Goal: Task Accomplishment & Management: Use online tool/utility

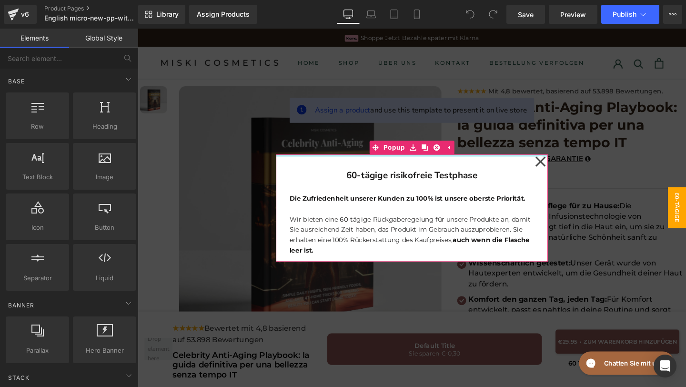
click at [555, 162] on div "60-tägige risikofreie Testphase Heading Die Zufriedenheit unserer Kunden zu 100…" at bounding box center [426, 216] width 286 height 113
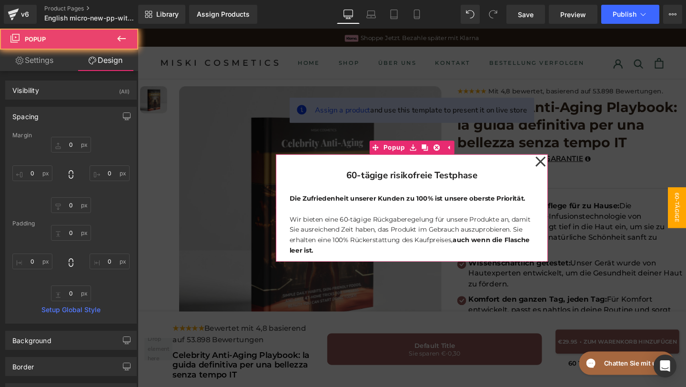
click at [557, 162] on icon at bounding box center [560, 168] width 11 height 48
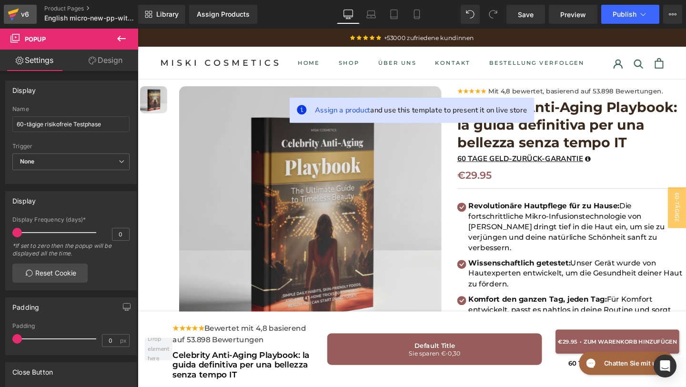
click at [16, 19] on icon at bounding box center [13, 14] width 11 height 24
click at [529, 10] on span "Save" at bounding box center [526, 15] width 16 height 10
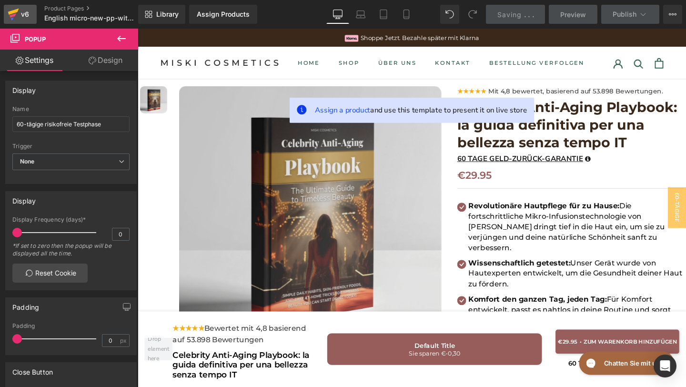
click at [14, 18] on icon at bounding box center [13, 14] width 11 height 24
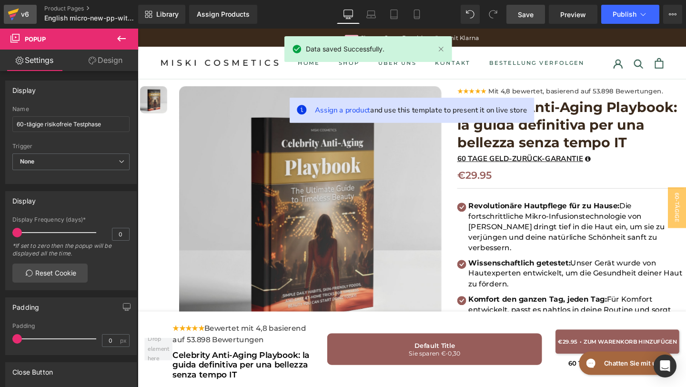
click at [14, 20] on icon at bounding box center [13, 14] width 11 height 24
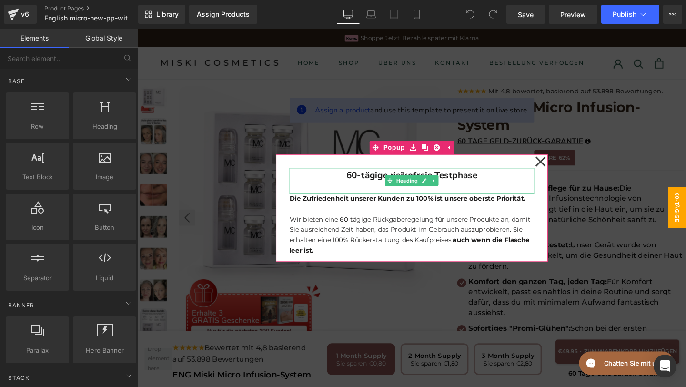
click at [501, 185] on h1 "60-tägige risikofreie Testphase" at bounding box center [425, 183] width 257 height 16
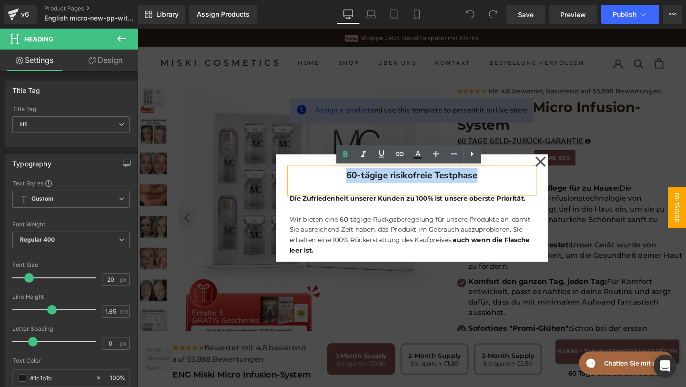
drag, startPoint x: 501, startPoint y: 184, endPoint x: 350, endPoint y: 177, distance: 151.1
click at [350, 177] on h1 "60-tägige risikofreie Testphase" at bounding box center [425, 183] width 257 height 16
copy b "60-tägige risikofreie Testphase"
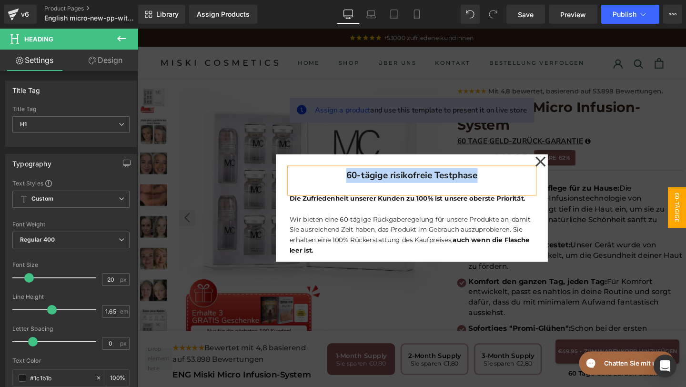
paste div
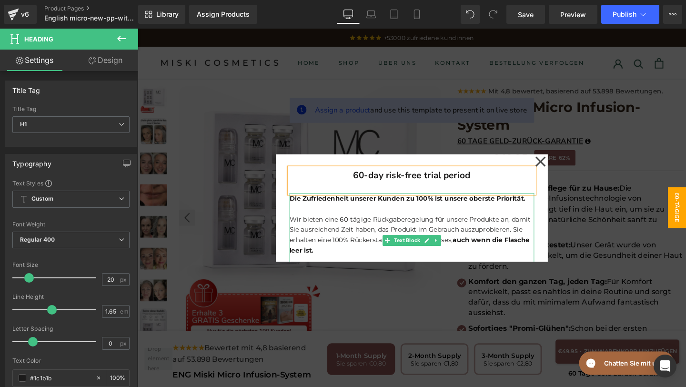
click at [542, 207] on strong "Die Zufriedenheit unserer Kunden zu 100% ist unsere oberste Priorität." at bounding box center [421, 206] width 248 height 9
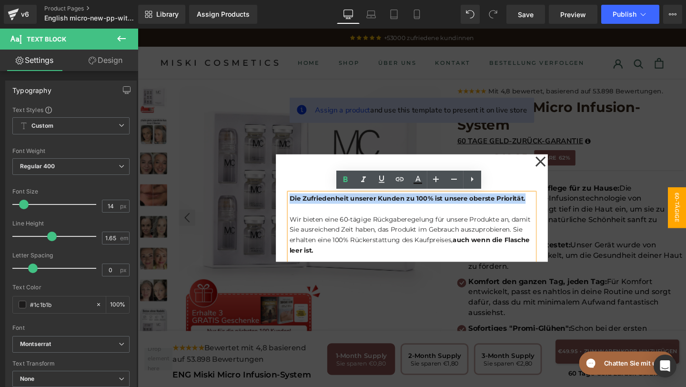
drag, startPoint x: 543, startPoint y: 208, endPoint x: 297, endPoint y: 206, distance: 246.2
click at [297, 206] on p "Die Zufriedenheit unserer Kunden zu 100% ist unsere oberste Priorität." at bounding box center [425, 206] width 257 height 11
copy strong "Die Zufriedenheit unserer Kunden zu 100% ist unsere oberste Priorität."
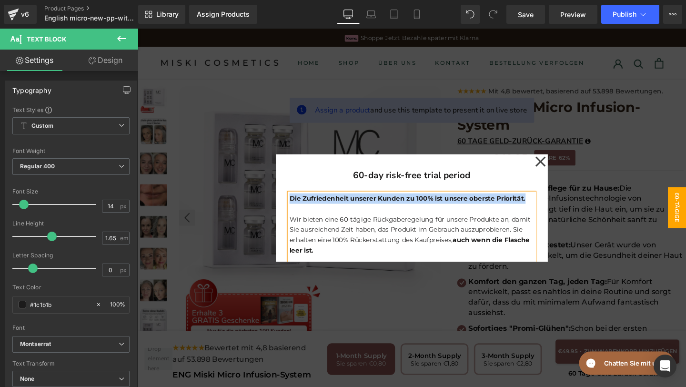
paste div
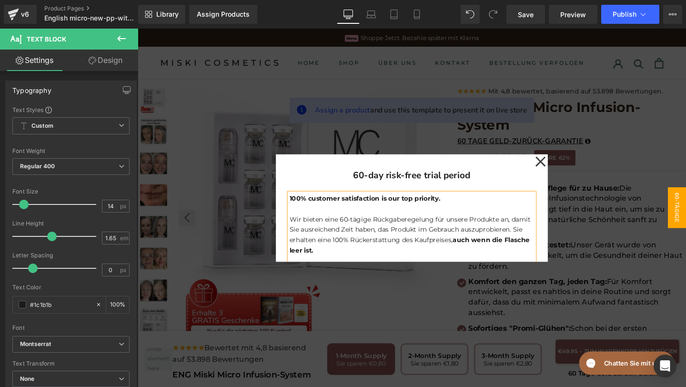
click at [320, 207] on b "100% customer satisfaction is our top priority." at bounding box center [376, 206] width 159 height 9
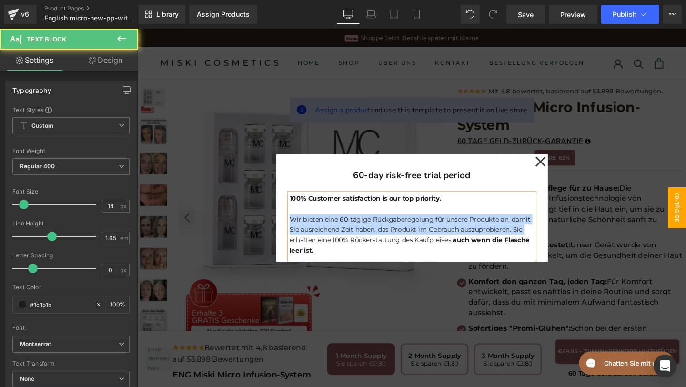
scroll to position [41, 0]
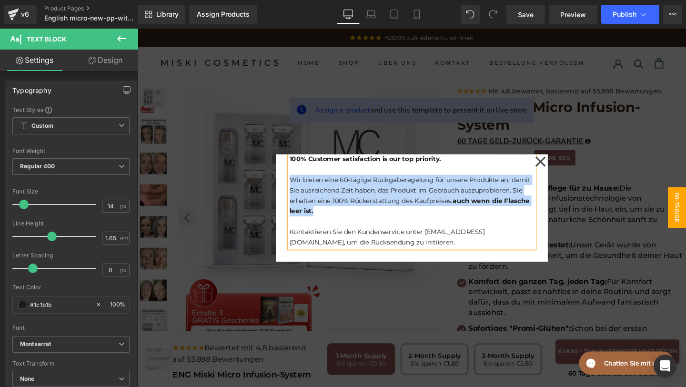
drag, startPoint x: 297, startPoint y: 228, endPoint x: 351, endPoint y: 224, distance: 54.4
click at [351, 224] on p "Wir bieten eine 60-tägige Rückgaberegelung für unsere Produkte an, damit Sie au…" at bounding box center [425, 204] width 257 height 44
copy p "Wir bieten eine 60-tägige Rückgaberegelung für unsere Produkte an, damit Sie au…"
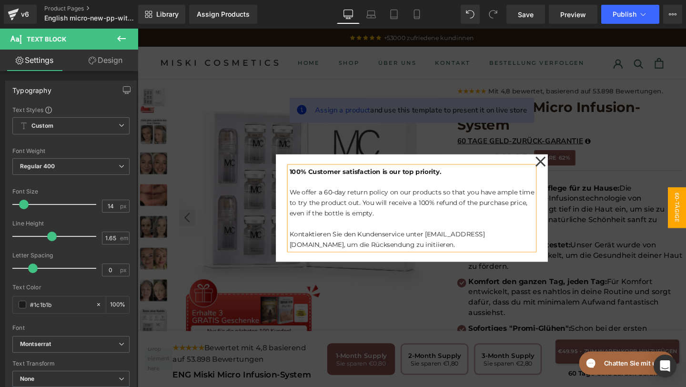
scroll to position [30, 0]
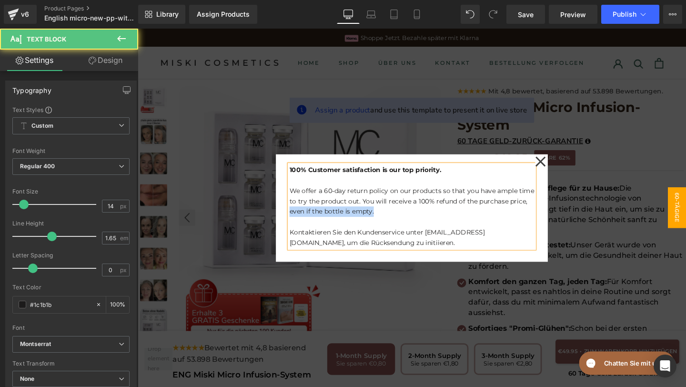
drag, startPoint x: 298, startPoint y: 220, endPoint x: 399, endPoint y: 221, distance: 101.0
click at [399, 221] on p "We offer a 60-day return policy on our products so that you have ample time to …" at bounding box center [425, 209] width 257 height 33
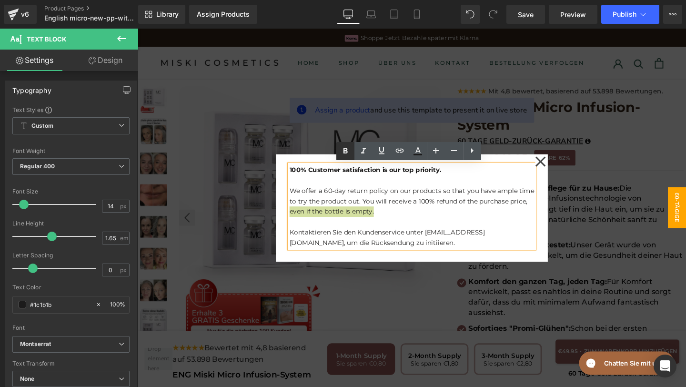
drag, startPoint x: 349, startPoint y: 149, endPoint x: 227, endPoint y: 142, distance: 122.1
click at [349, 149] on icon at bounding box center [345, 150] width 11 height 11
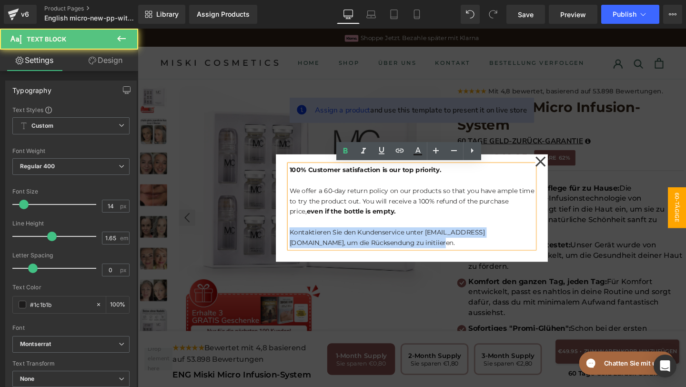
drag, startPoint x: 399, startPoint y: 249, endPoint x: 285, endPoint y: 237, distance: 114.9
click at [284, 237] on div "60-day risk-free trial period Heading 100% Customer satisfaction is our top pri…" at bounding box center [426, 216] width 286 height 113
copy p "Kontaktieren Sie den Kundenservice unter contact@miskicosmetics.de, um die Rück…"
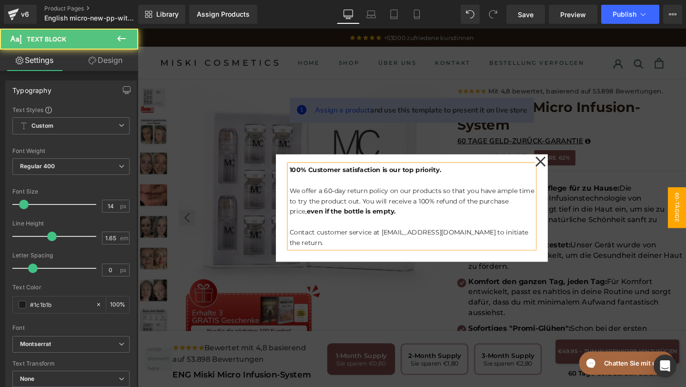
drag, startPoint x: 329, startPoint y: 240, endPoint x: 329, endPoint y: 302, distance: 61.9
click at [329, 242] on p "Contact customer service at [EMAIL_ADDRESS][DOMAIN_NAME] to initiate the return." at bounding box center [425, 249] width 257 height 22
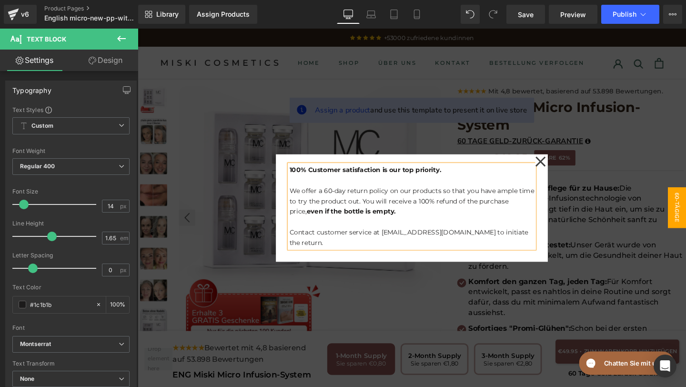
click at [685, 225] on span "60-tägige risikofreie Testphase" at bounding box center [685, 216] width 57 height 43
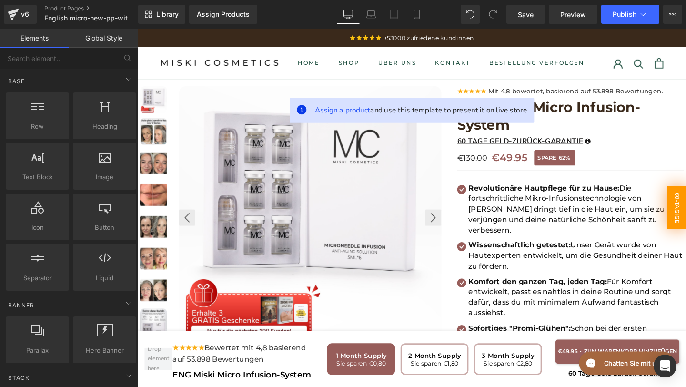
click at [685, 221] on span "60-tägige risikofreie Testphase" at bounding box center [684, 216] width 60 height 45
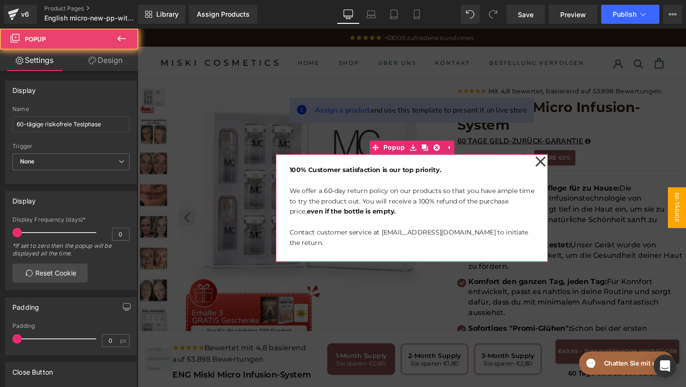
click at [560, 170] on icon at bounding box center [560, 168] width 11 height 48
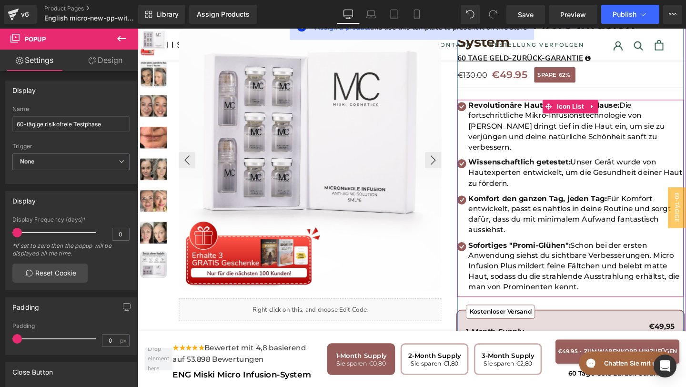
scroll to position [0, 0]
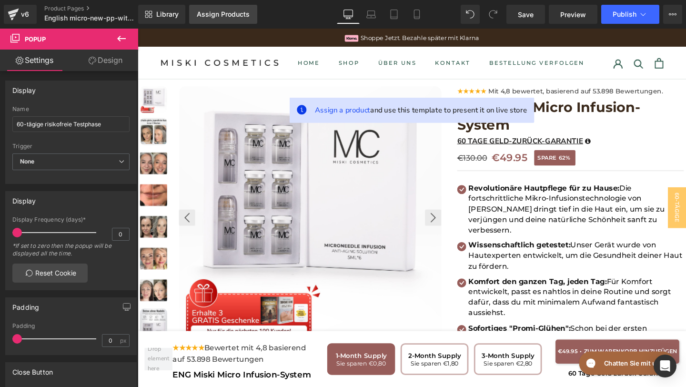
click at [231, 17] on div "Assign Products" at bounding box center [223, 14] width 53 height 8
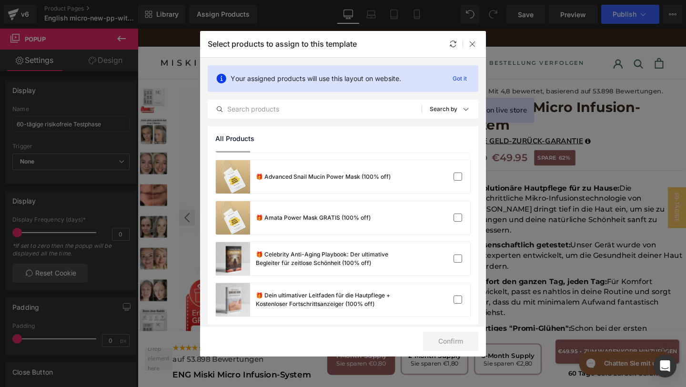
scroll to position [2207, 0]
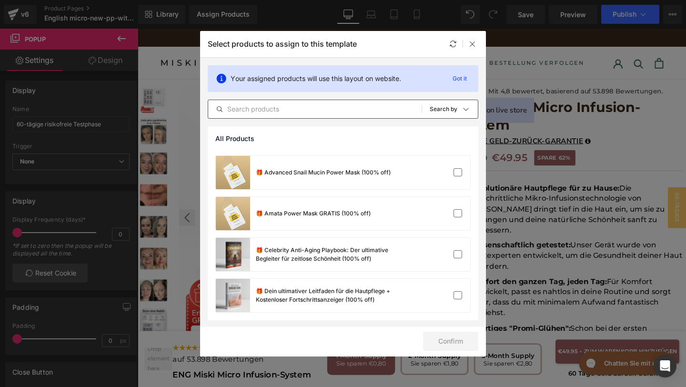
click at [287, 109] on input "text" at bounding box center [314, 108] width 213 height 11
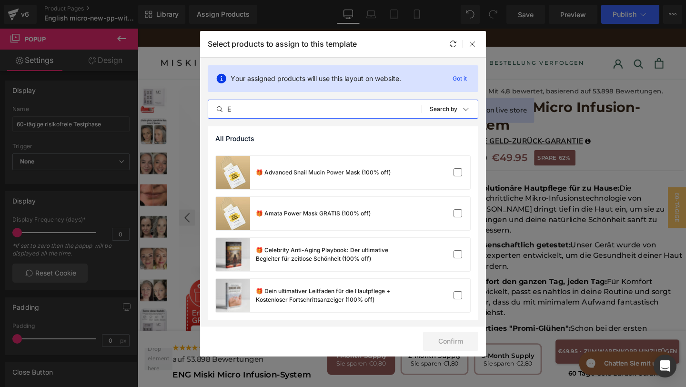
scroll to position [0, 0]
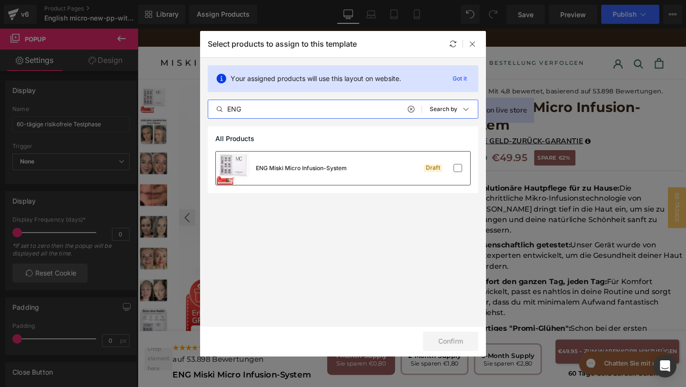
type input "ENG"
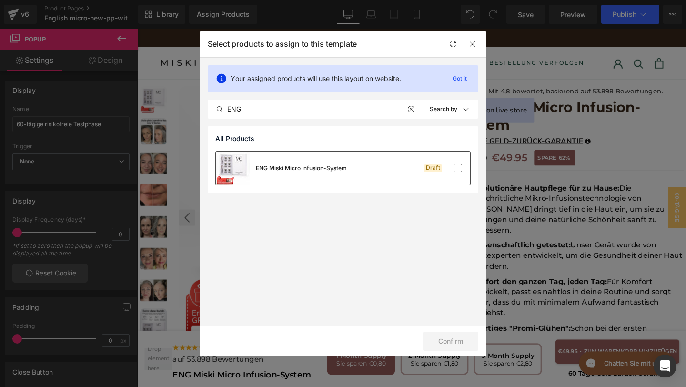
click at [315, 176] on div "ENG Miski Micro Infusion-System" at bounding box center [281, 167] width 131 height 33
click at [447, 332] on button "Confirm" at bounding box center [450, 340] width 55 height 19
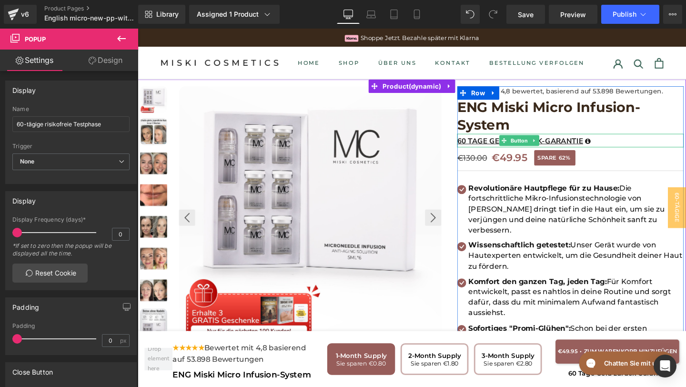
click at [578, 148] on span "60 TAGE GELD-ZURÜCK-GARANTIE" at bounding box center [539, 146] width 132 height 10
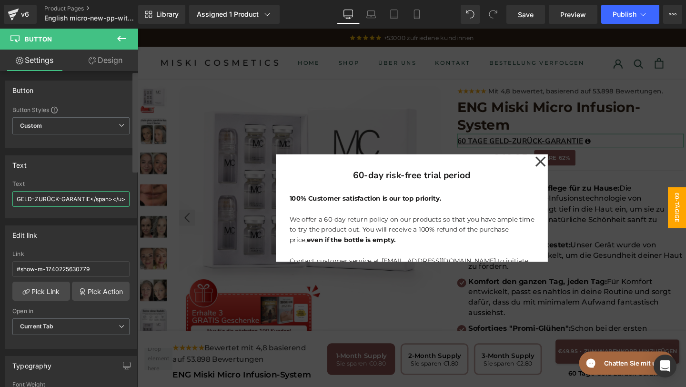
scroll to position [0, 60]
drag, startPoint x: 49, startPoint y: 199, endPoint x: 87, endPoint y: 200, distance: 37.6
click at [87, 200] on input "<u><span>60 TAGE GELD-ZURÜCK-GARANTIE</span></u>" at bounding box center [70, 199] width 117 height 16
paste input "-DAY MONEY-BACK GUARANTE"
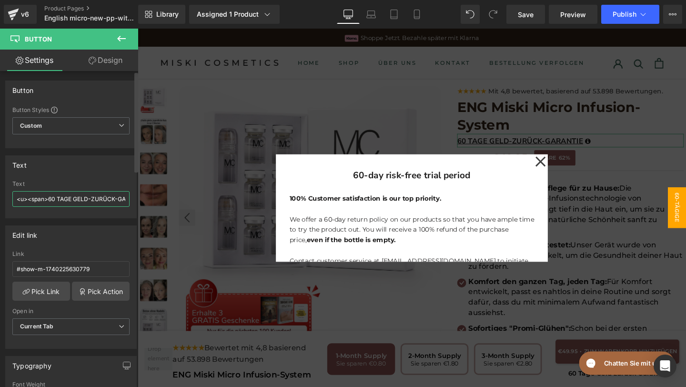
type input "<u><span>60-DAY MONEY-BACK GUARANTEE</span></u>"
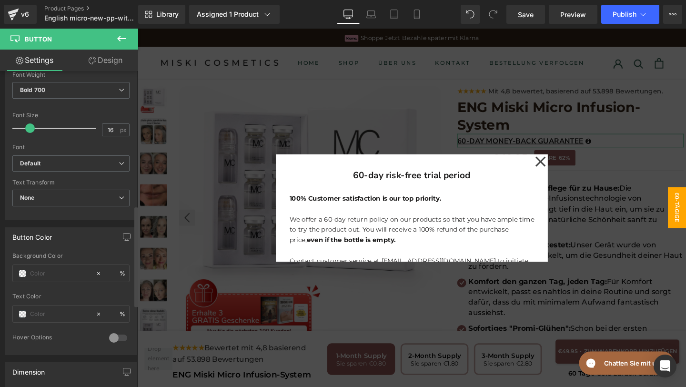
scroll to position [421, 0]
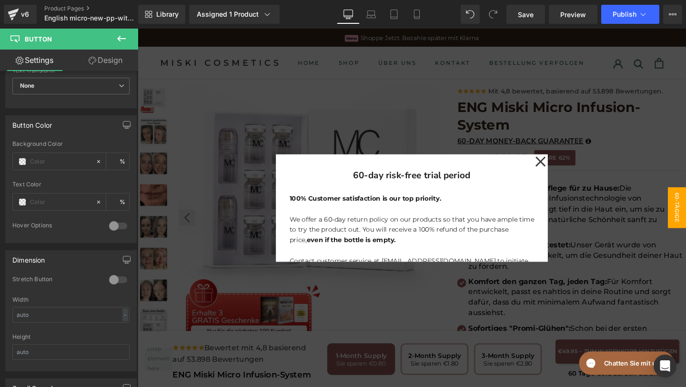
click at [564, 167] on icon at bounding box center [560, 168] width 11 height 48
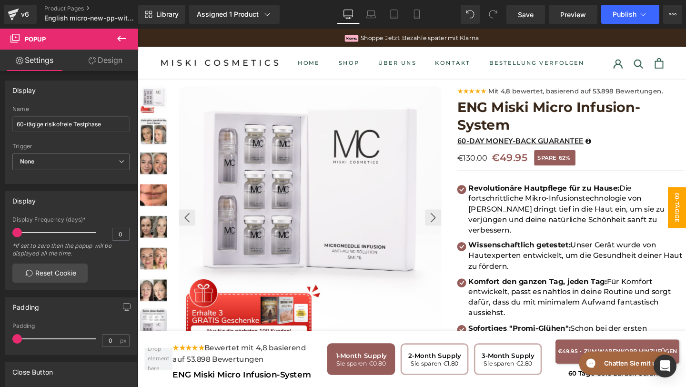
click at [685, 213] on span "60-tägige risikofreie Testphase" at bounding box center [685, 216] width 57 height 43
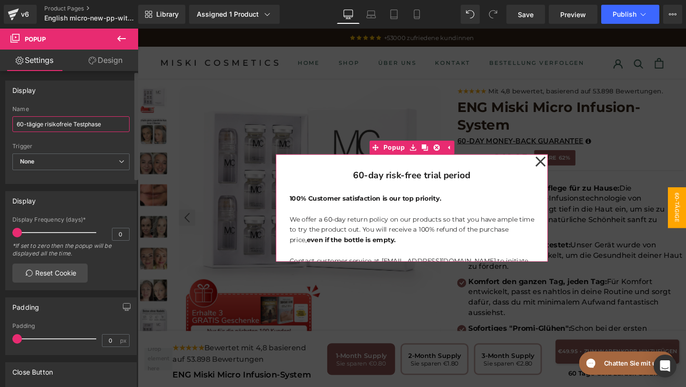
drag, startPoint x: 118, startPoint y: 124, endPoint x: 6, endPoint y: 126, distance: 111.9
click at [7, 125] on div "60-tägige risikofreie Testphase Name 60-tägige risikofreie Testphase None Show …" at bounding box center [71, 145] width 130 height 78
paste input "day risk-free trial period"
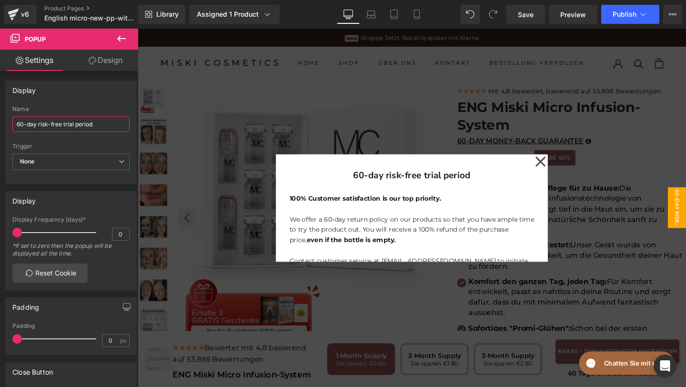
type input "60-day risk-free trial period"
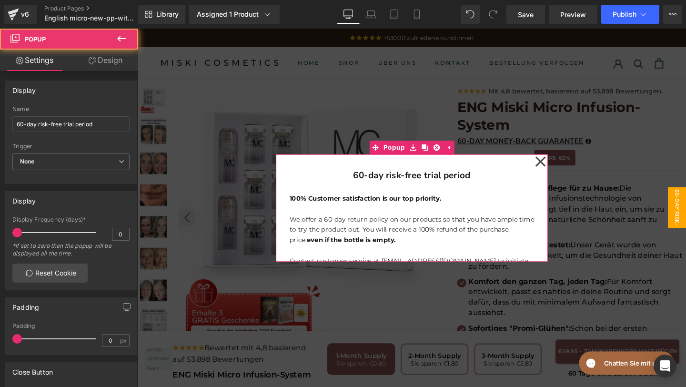
click at [559, 172] on icon at bounding box center [560, 168] width 11 height 48
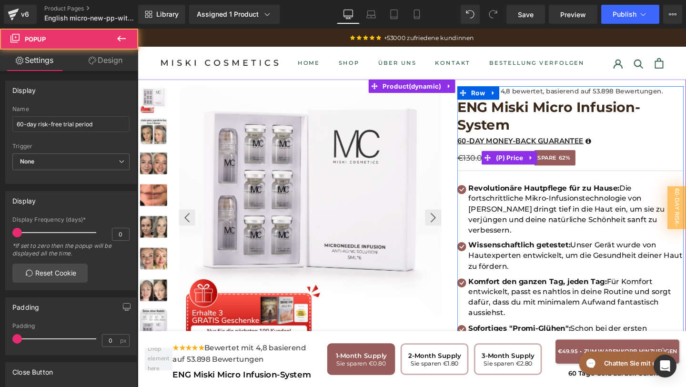
click at [568, 169] on span "SPARE" at bounding box center [568, 165] width 20 height 10
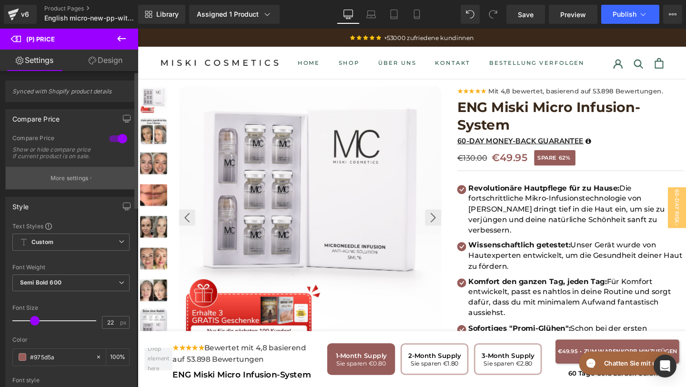
click at [63, 182] on p "More settings" at bounding box center [69, 178] width 38 height 9
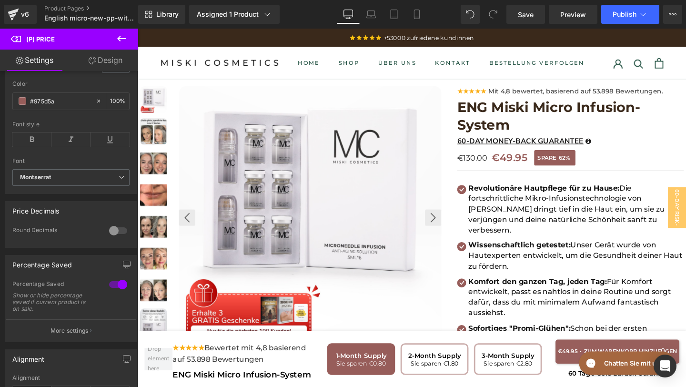
scroll to position [303, 0]
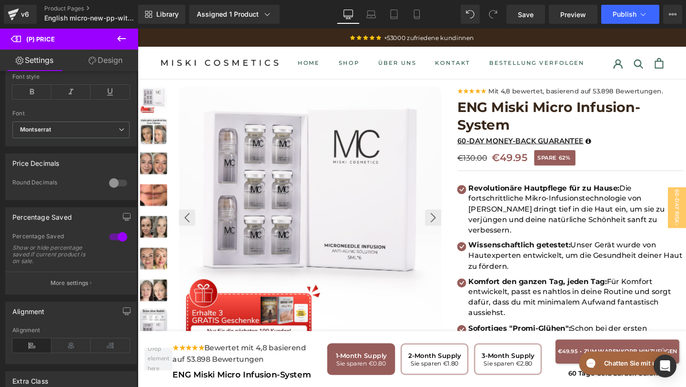
click at [60, 284] on button "More settings" at bounding box center [71, 282] width 130 height 22
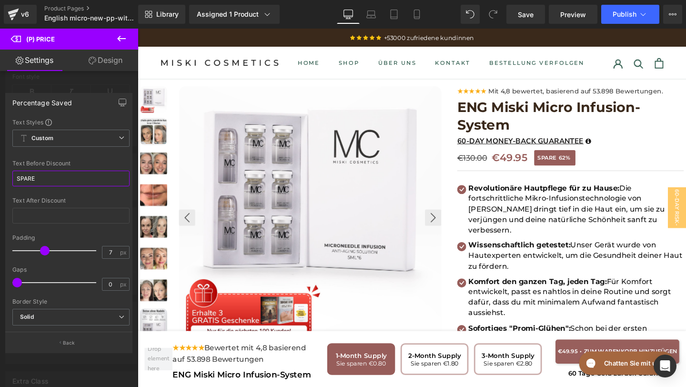
drag, startPoint x: 60, startPoint y: 179, endPoint x: 0, endPoint y: 175, distance: 59.6
click at [0, 175] on div "Percentage Saved Text Styles Custom Custom Setup Global Style Custom Setup Glob…" at bounding box center [69, 219] width 138 height 266
paste input "AV"
type input "SAVE"
click at [59, 339] on button "Back" at bounding box center [68, 341] width 127 height 21
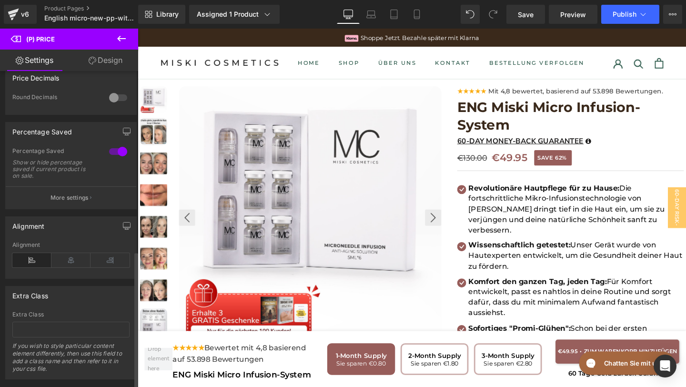
scroll to position [414, 0]
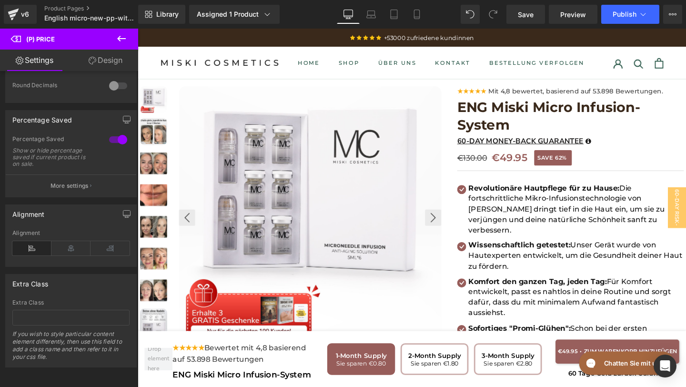
click at [116, 40] on icon at bounding box center [121, 38] width 11 height 11
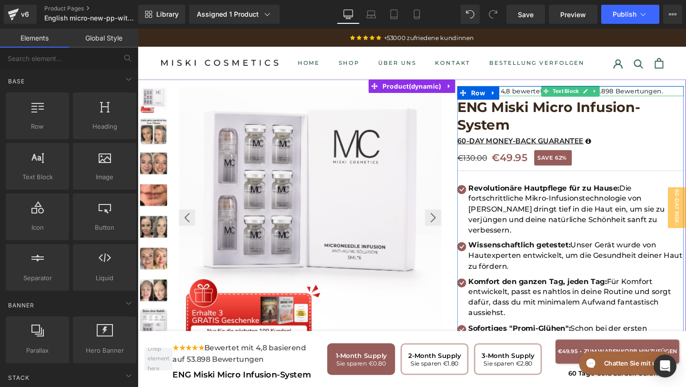
click at [679, 94] on span "Mit 4,8 bewertet, basierend auf 53.898 Bewertungen." at bounding box center [597, 94] width 183 height 9
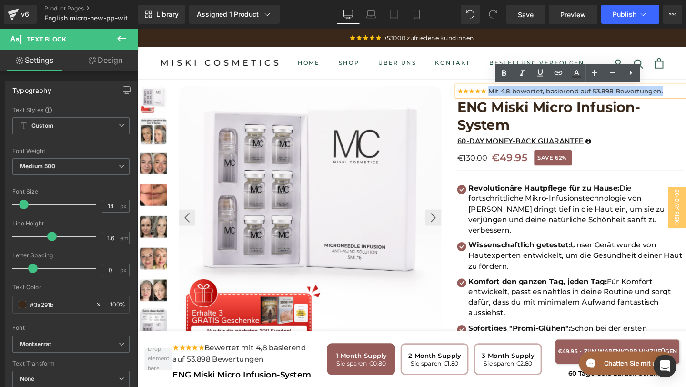
drag, startPoint x: 692, startPoint y: 94, endPoint x: 507, endPoint y: 93, distance: 185.2
copy span "Mit 4,8 bewertet, basierend auf 53.898 Bewertungen."
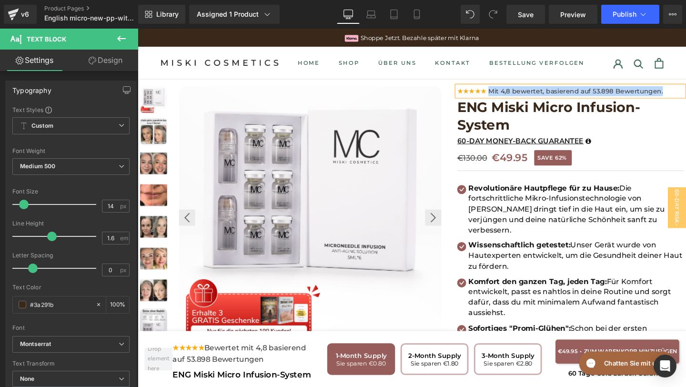
paste div
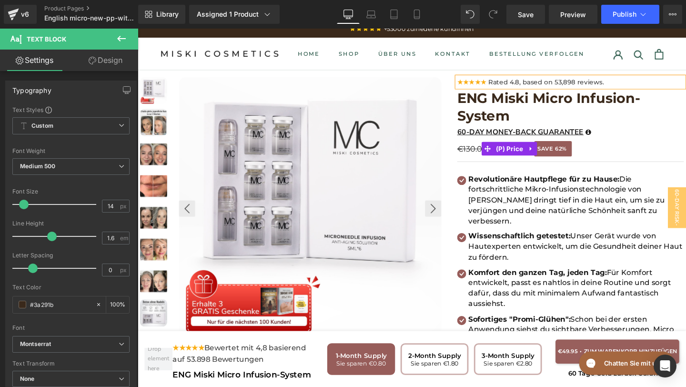
scroll to position [38, 0]
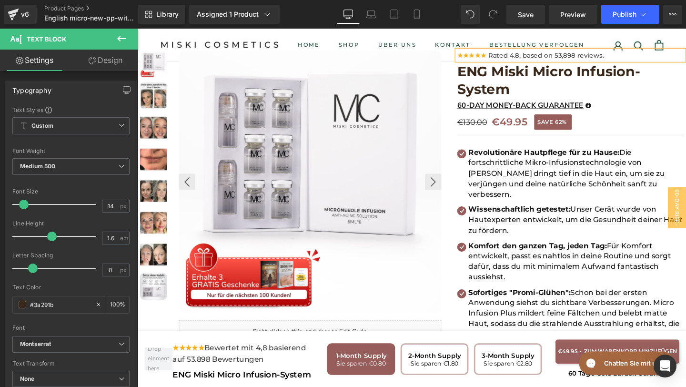
click at [656, 189] on p "Revolutionäre Hautpflege für zu Hause: Die fortschrittliche Mikro-Infusionstech…" at bounding box center [598, 180] width 226 height 55
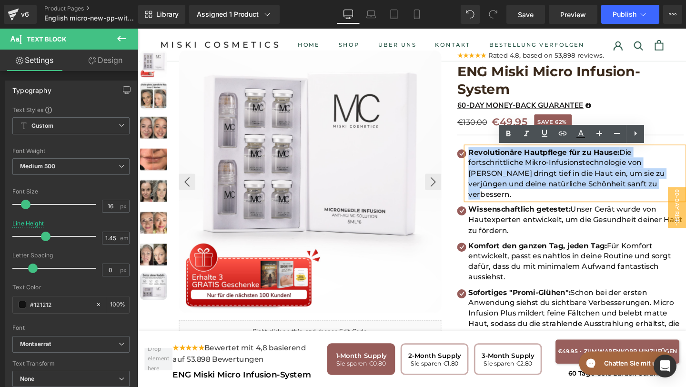
drag, startPoint x: 647, startPoint y: 190, endPoint x: 460, endPoint y: 149, distance: 191.7
copy p "Revolutionäre Hautpflege für zu Hause: Die fortschrittliche Mikro-Infusionstech…"
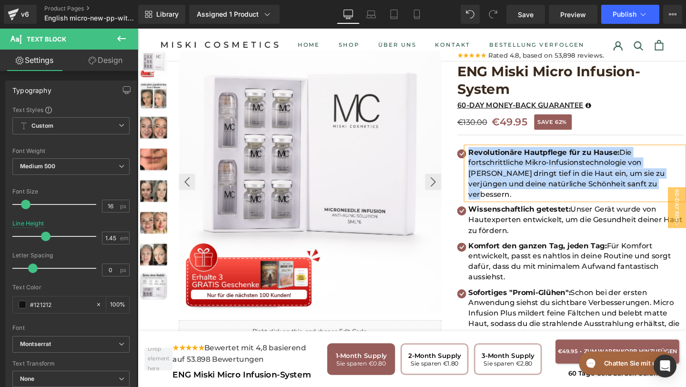
paste div
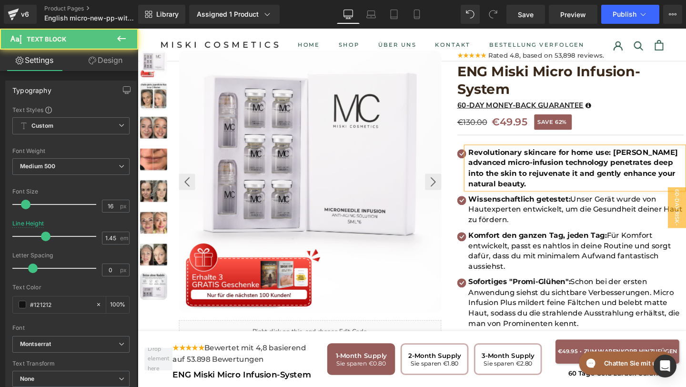
click at [639, 157] on b "Revolutionary skincare for home use: Miski's advanced micro-infusion technology…" at bounding box center [595, 175] width 220 height 42
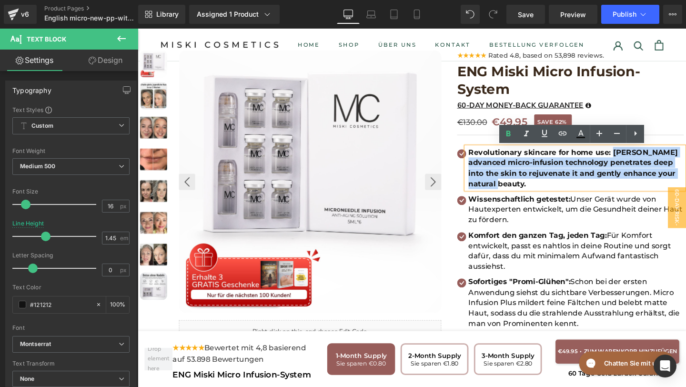
drag, startPoint x: 639, startPoint y: 157, endPoint x: 706, endPoint y: 184, distance: 72.4
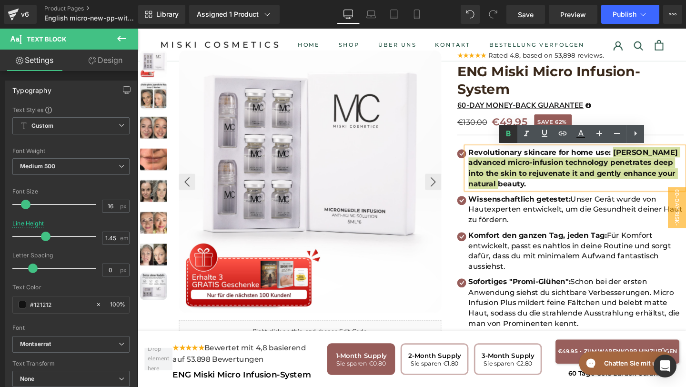
click at [510, 129] on icon at bounding box center [507, 133] width 11 height 11
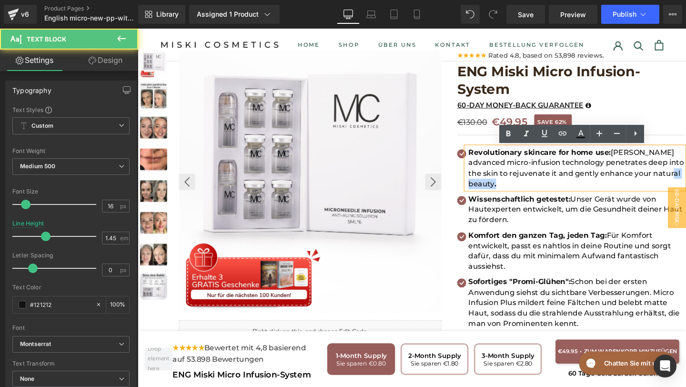
drag, startPoint x: 706, startPoint y: 181, endPoint x: 690, endPoint y: 181, distance: 16.2
click at [685, 181] on p "Revolutionary skincare for home use: Miski's advanced micro-infusion technology…" at bounding box center [598, 175] width 226 height 44
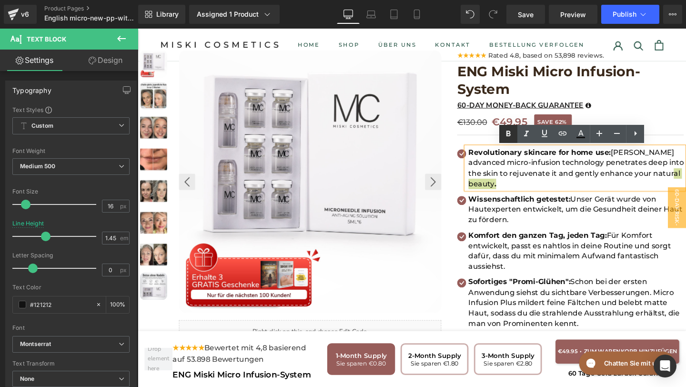
click at [509, 135] on icon at bounding box center [508, 133] width 4 height 6
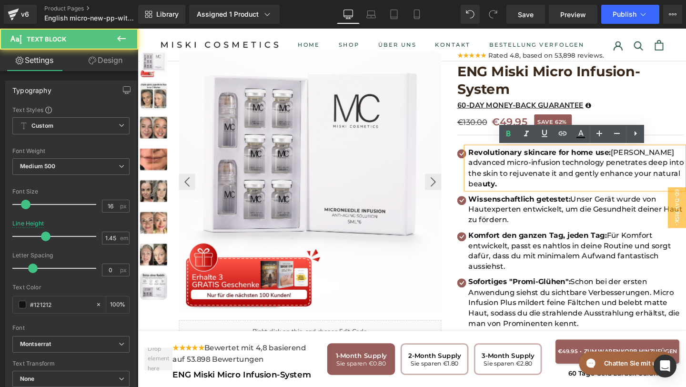
click at [515, 187] on strong "uty." at bounding box center [507, 191] width 15 height 9
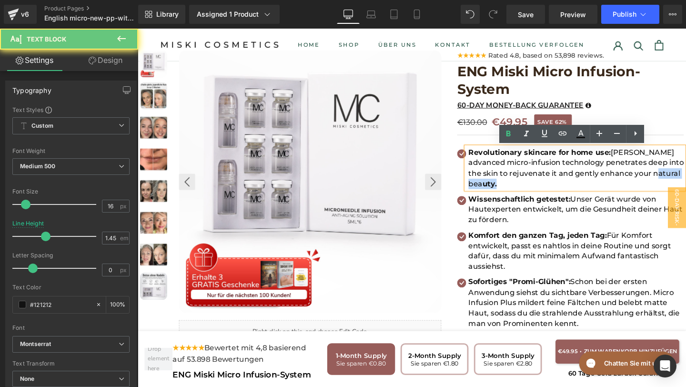
drag, startPoint x: 705, startPoint y: 183, endPoint x: 673, endPoint y: 183, distance: 31.9
click at [672, 183] on p "Revolutionary skincare for home use: Miski's advanced micro-infusion technology…" at bounding box center [598, 175] width 226 height 44
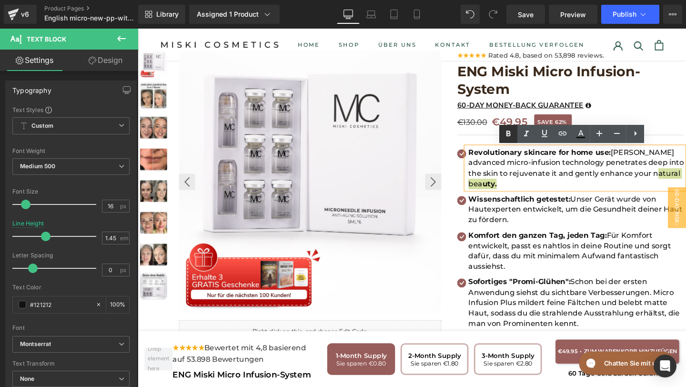
click at [510, 132] on icon at bounding box center [507, 133] width 11 height 11
click at [685, 183] on p "Revolutionary skincare for home use: Miski's advanced micro-infusion technology…" at bounding box center [598, 175] width 226 height 44
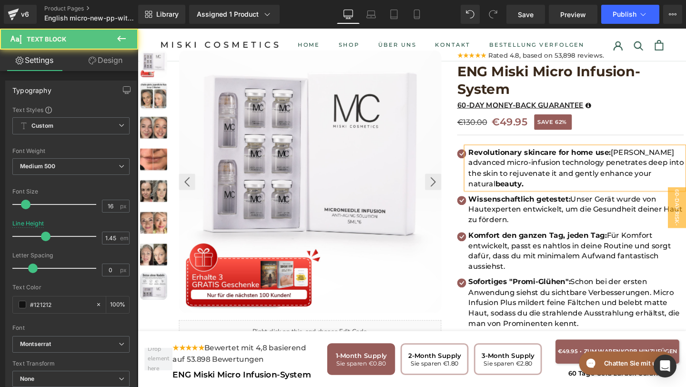
drag, startPoint x: 676, startPoint y: 180, endPoint x: 703, endPoint y: 186, distance: 27.6
click at [685, 186] on p "Revolutionary skincare for home use: Miski's advanced micro-infusion technology…" at bounding box center [598, 175] width 226 height 44
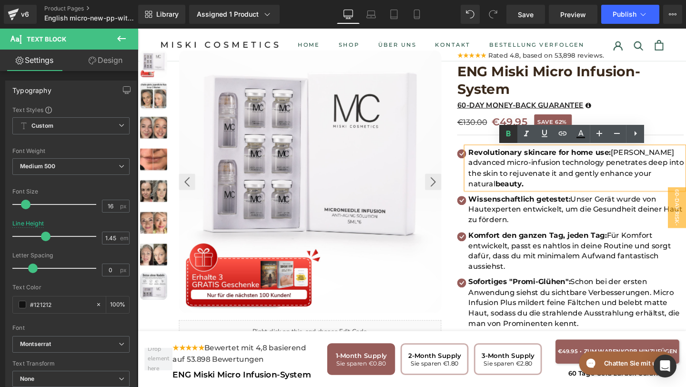
click at [507, 137] on icon at bounding box center [507, 133] width 11 height 11
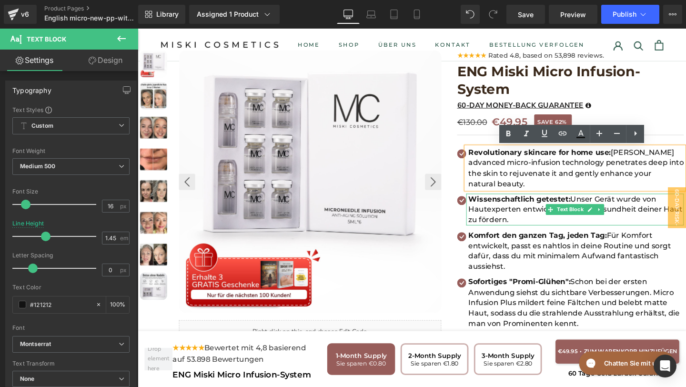
click at [542, 216] on p "Wissenschaftlich getestet: Unser Gerät wurde von Hautexperten entwickelt, um di…" at bounding box center [598, 218] width 226 height 33
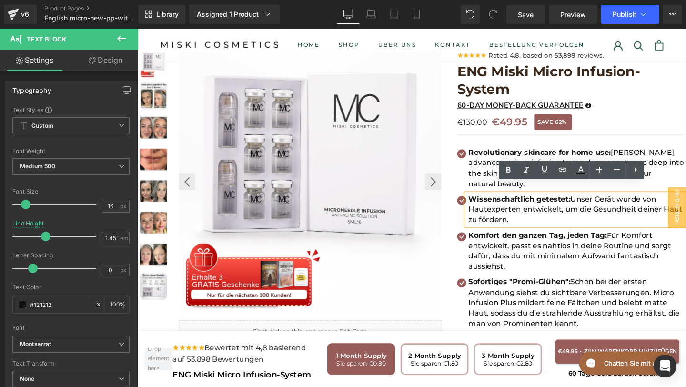
drag, startPoint x: 530, startPoint y: 220, endPoint x: 489, endPoint y: 192, distance: 49.4
click at [489, 202] on p "Wissenschaftlich getestet: Unser Gerät wurde von Hautexperten entwickelt, um di…" at bounding box center [598, 218] width 226 height 33
copy p "Wissenschaftlich getestet: Unser Gerät wurde von Hautexperten entwickelt, um di…"
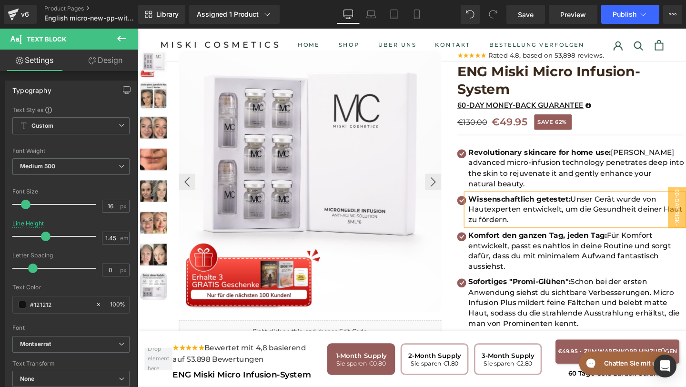
paste div
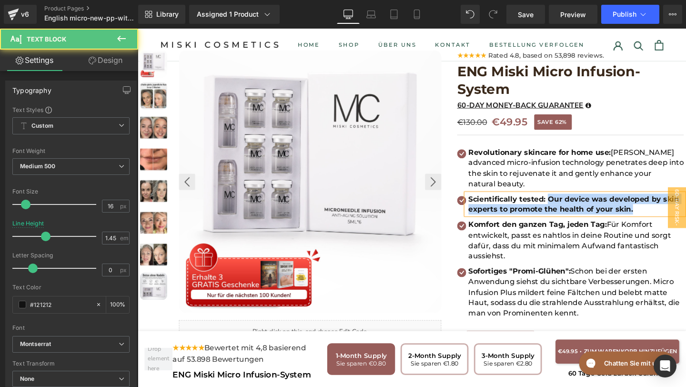
drag, startPoint x: 568, startPoint y: 196, endPoint x: 672, endPoint y: 210, distance: 105.2
click at [672, 210] on p "Scientifically tested: Our device was developed by skin experts to promote the …" at bounding box center [598, 213] width 226 height 22
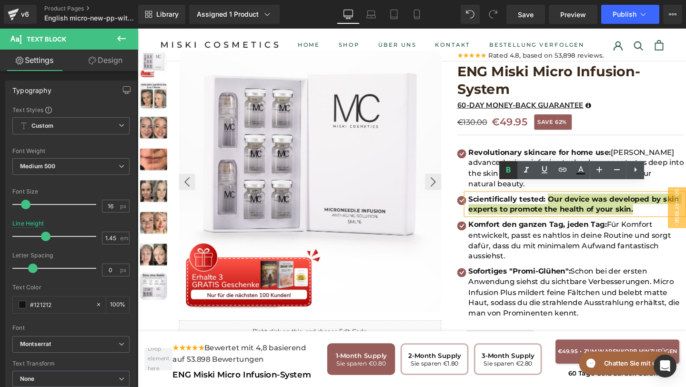
click at [505, 170] on icon at bounding box center [507, 169] width 11 height 11
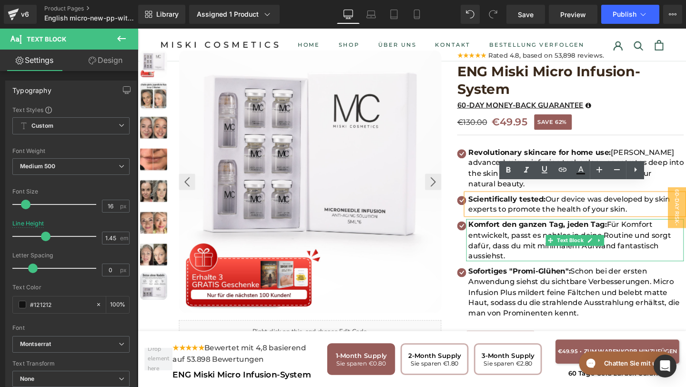
click at [593, 252] on p "Komfort den ganzen Tag, jeden Tag : Für Komfort entwickelt, passt es nahtlos in…" at bounding box center [598, 251] width 226 height 44
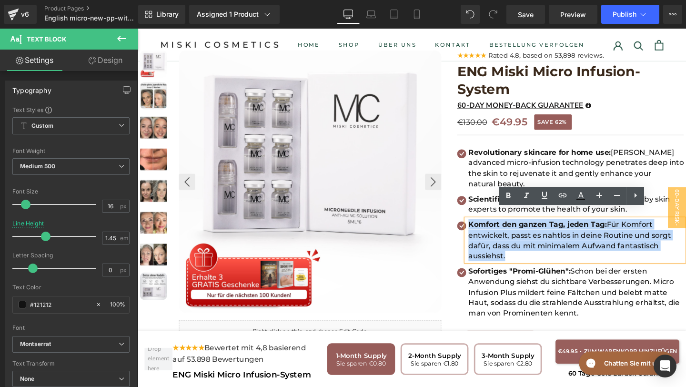
drag, startPoint x: 534, startPoint y: 258, endPoint x: 486, endPoint y: 221, distance: 59.8
click at [486, 229] on p "Komfort den ganzen Tag, jeden Tag : Für Komfort entwickelt, passt es nahtlos in…" at bounding box center [598, 251] width 226 height 44
copy p "Komfort den ganzen Tag, jeden Tag : Für Komfort entwickelt, passt es nahtlos in…"
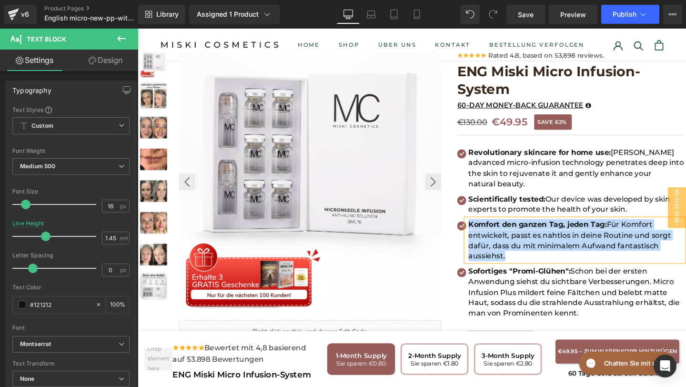
paste div
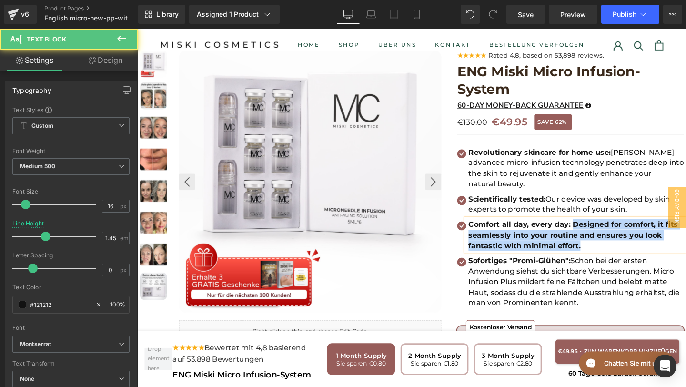
drag, startPoint x: 595, startPoint y: 224, endPoint x: 632, endPoint y: 267, distance: 56.7
click at [632, 267] on ul "Icon Revolutionary skincare for home use: Miski's advanced micro-infusion techn…" at bounding box center [592, 240] width 238 height 174
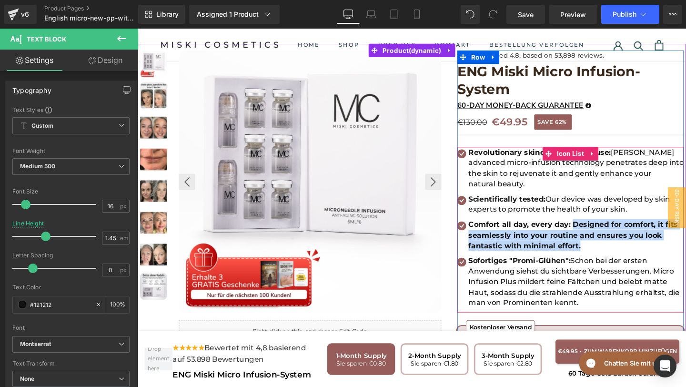
click at [594, 240] on span "Text Block" at bounding box center [591, 245] width 31 height 11
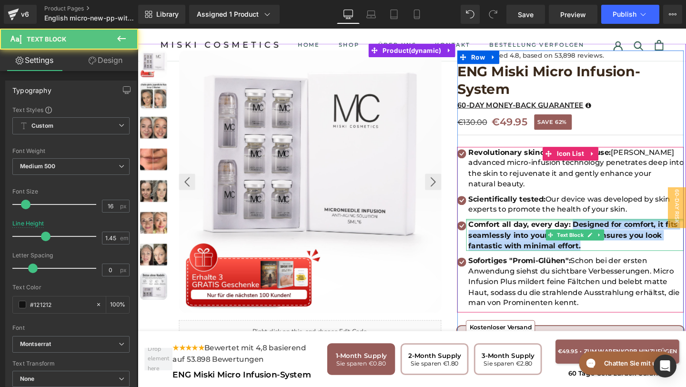
click at [592, 229] on div at bounding box center [597, 230] width 229 height 2
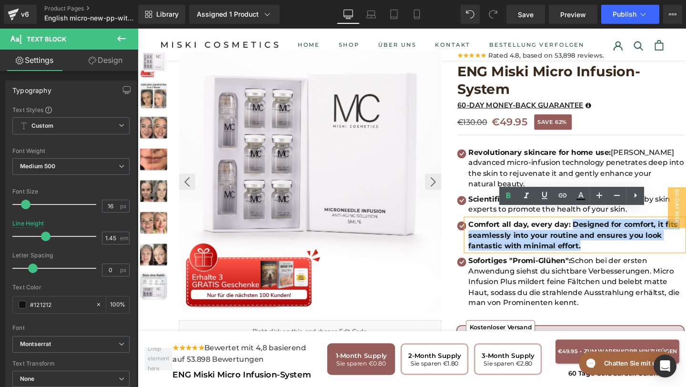
drag, startPoint x: 592, startPoint y: 220, endPoint x: 605, endPoint y: 236, distance: 19.6
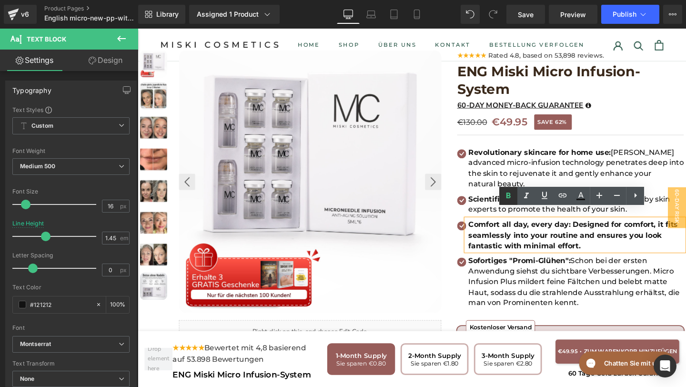
click at [511, 190] on icon at bounding box center [507, 195] width 11 height 11
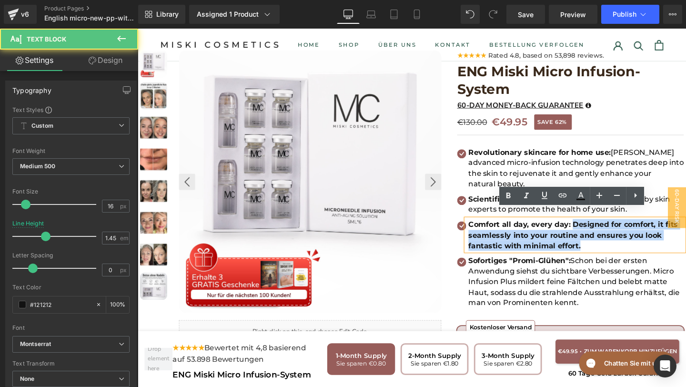
drag, startPoint x: 594, startPoint y: 226, endPoint x: 610, endPoint y: 247, distance: 26.2
click at [610, 247] on p "Comfort all day, every day: Designed for comfort, it fits seamlessly into your …" at bounding box center [598, 245] width 226 height 33
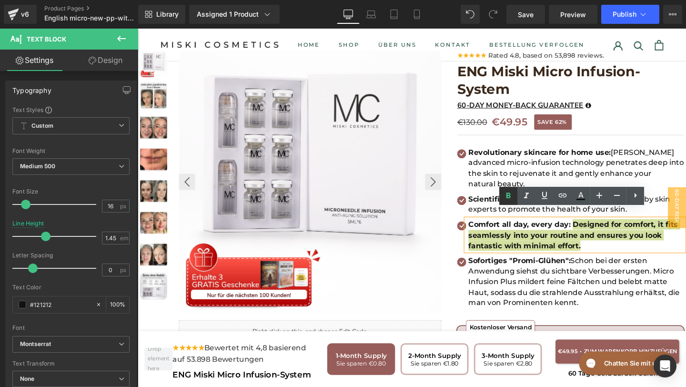
click at [510, 190] on icon at bounding box center [507, 195] width 11 height 11
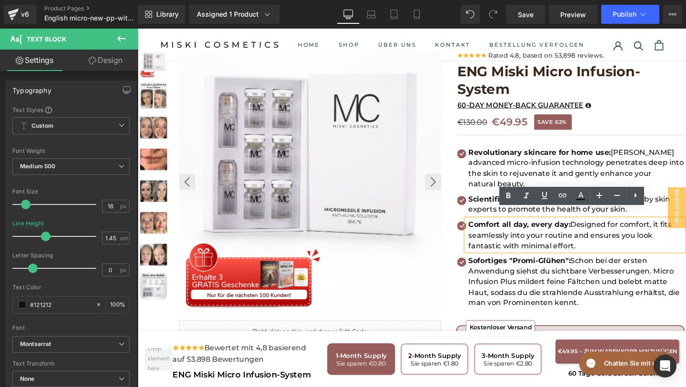
click at [609, 245] on p "Comfort all day, every day: Designed for comfort, it fits seamlessly into your …" at bounding box center [598, 245] width 226 height 33
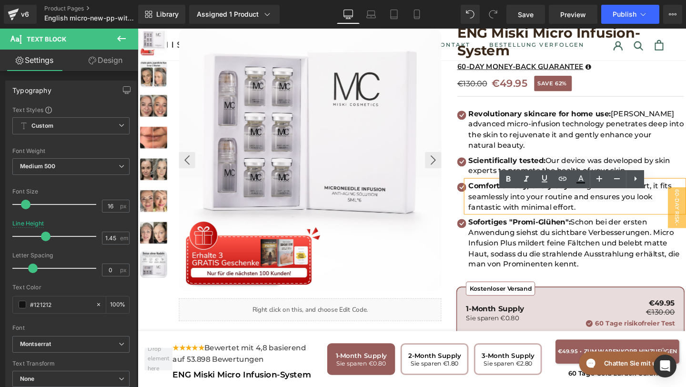
scroll to position [90, 0]
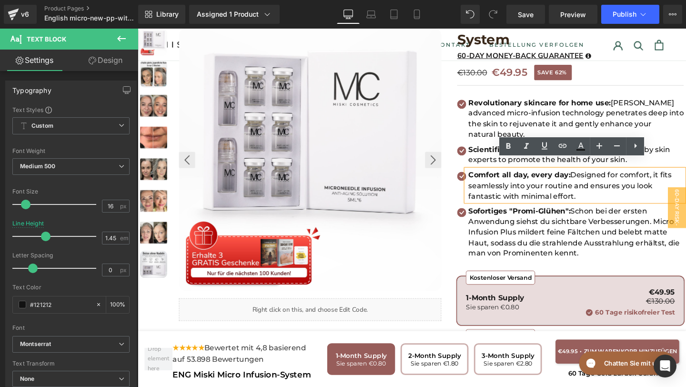
click at [620, 252] on p "Sofortiges "Promi-Glühen": Schon bei der ersten Anwendung siehst du sichtbare V…" at bounding box center [598, 242] width 226 height 55
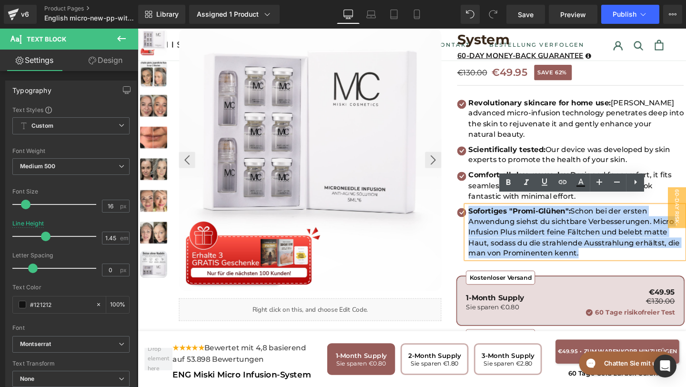
drag, startPoint x: 617, startPoint y: 250, endPoint x: 481, endPoint y: 203, distance: 143.1
click at [483, 215] on div "Sofortiges "Promi-Glühen": Schon bei der ersten Anwendung siehst du sichtbare V…" at bounding box center [597, 242] width 229 height 55
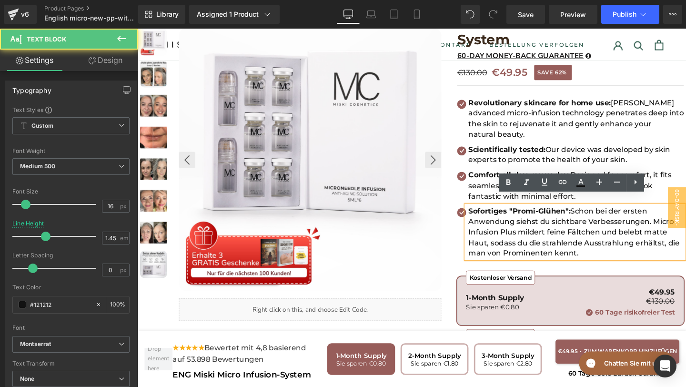
drag, startPoint x: 488, startPoint y: 210, endPoint x: 568, endPoint y: 232, distance: 83.4
click at [568, 232] on p "Sofortiges "Promi-Glühen": Schon bei der ersten Anwendung siehst du sichtbare V…" at bounding box center [598, 242] width 226 height 55
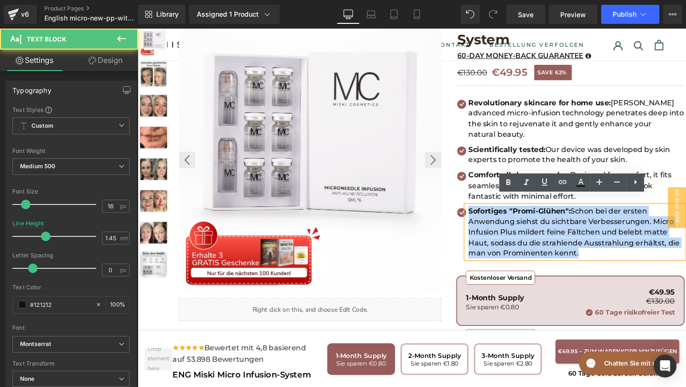
drag, startPoint x: 487, startPoint y: 209, endPoint x: 615, endPoint y: 254, distance: 136.3
click at [616, 255] on p "Sofortiges "Promi-Glühen": Schon bei der ersten Anwendung siehst du sichtbare V…" at bounding box center [598, 242] width 226 height 55
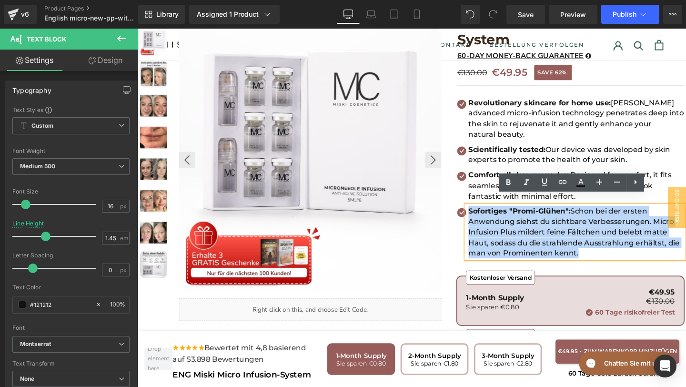
copy p "Sofortiges "Promi-Glühen": Schon bei der ersten Anwendung siehst du sichtbare V…"
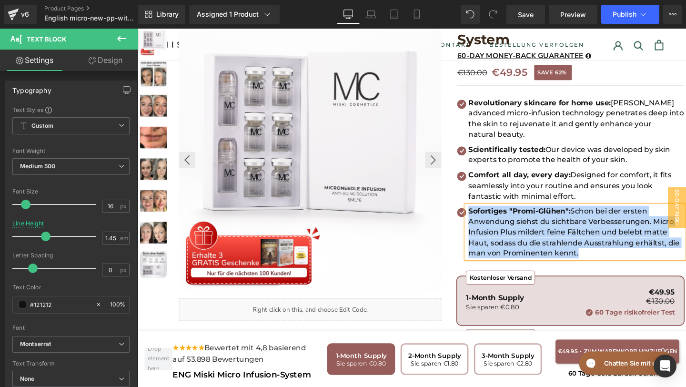
paste div
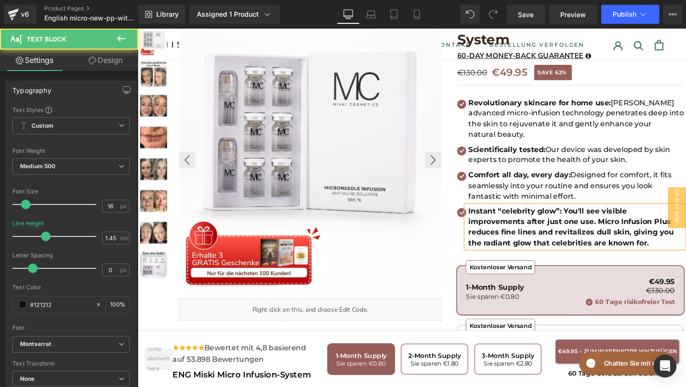
click at [524, 216] on b "Instant “celebrity glow”: You'll see visible improvements after just one use. M…" at bounding box center [593, 237] width 216 height 42
click at [564, 216] on b "Instant “Celebrity glow”: You'll see visible improvements after just one use. M…" at bounding box center [593, 237] width 216 height 42
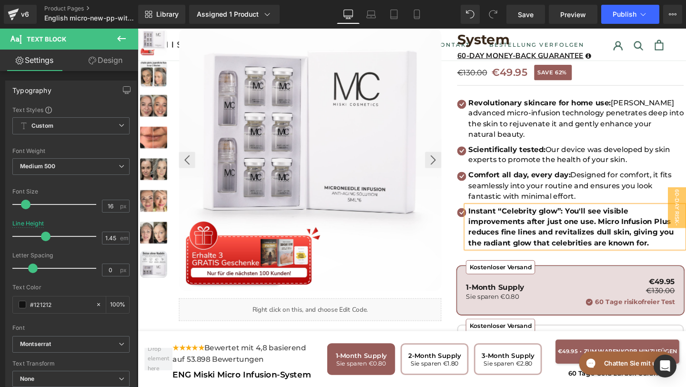
click at [585, 216] on b "Instant “Celebrity glow”: You'll see visible improvements after just one use. M…" at bounding box center [593, 237] width 216 height 42
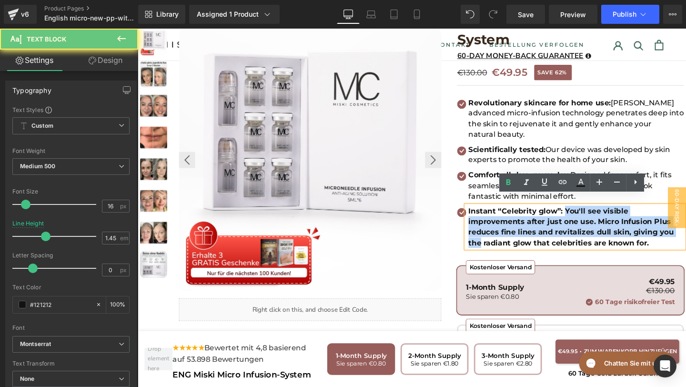
drag, startPoint x: 585, startPoint y: 206, endPoint x: 626, endPoint y: 229, distance: 47.3
click at [626, 229] on b "Instant “Celebrity glow”: You'll see visible improvements after just one use. M…" at bounding box center [593, 237] width 216 height 42
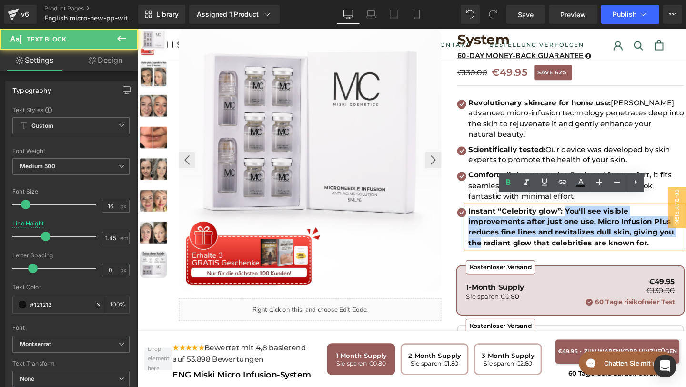
click at [627, 230] on b "Instant “Celebrity glow”: You'll see visible improvements after just one use. M…" at bounding box center [593, 237] width 216 height 42
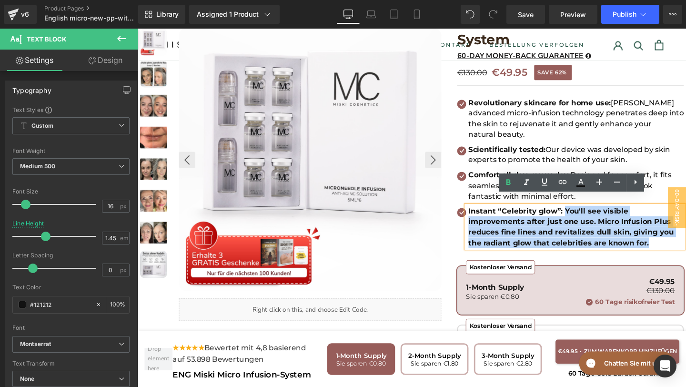
drag, startPoint x: 585, startPoint y: 210, endPoint x: 630, endPoint y: 243, distance: 56.5
click at [630, 244] on p "Instant “Celebrity glow”: You'll see visible improvements after just one use. M…" at bounding box center [598, 237] width 226 height 44
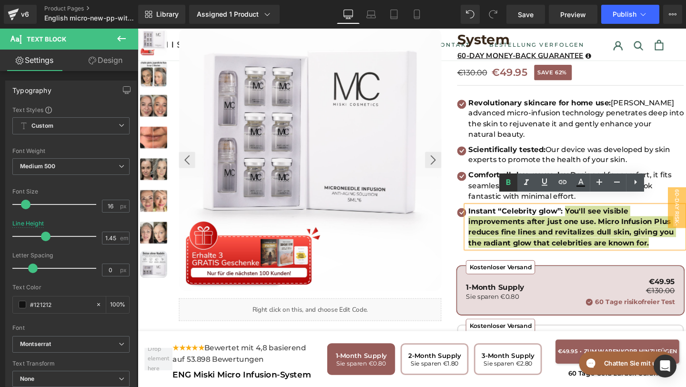
click at [509, 177] on icon at bounding box center [507, 182] width 11 height 11
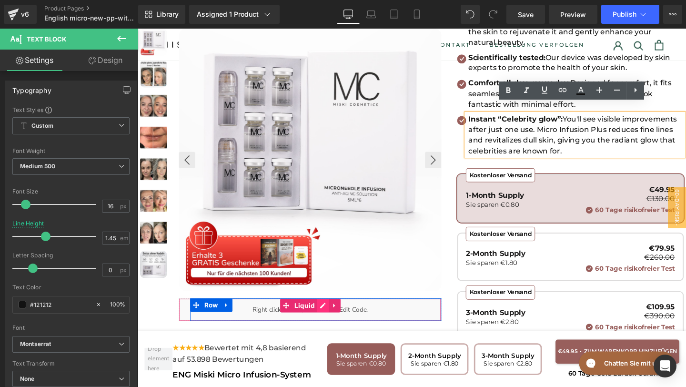
scroll to position [187, 0]
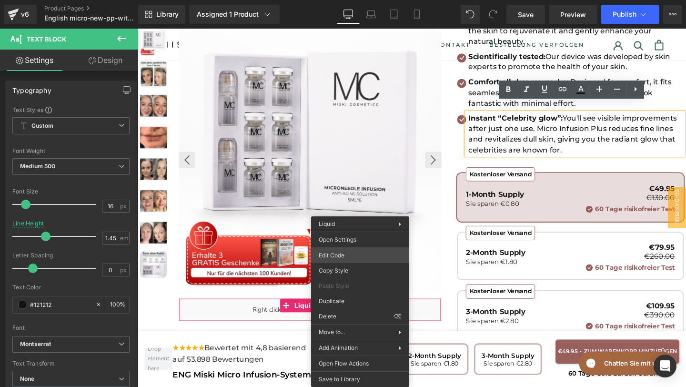
click at [332, 0] on div "Text Block You are previewing how the will restyle your page. You can not edit …" at bounding box center [343, 0] width 686 height 0
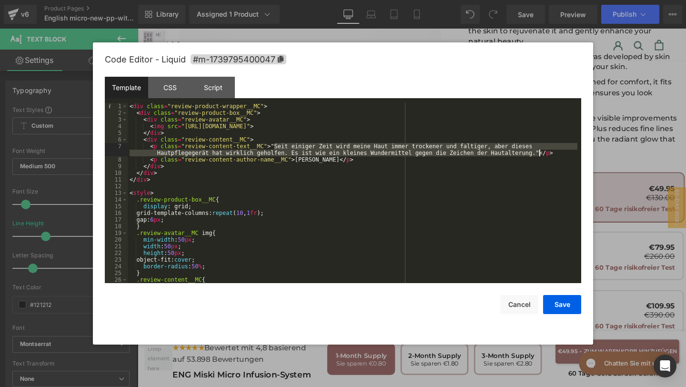
drag, startPoint x: 274, startPoint y: 144, endPoint x: 538, endPoint y: 155, distance: 264.5
click at [538, 155] on div "< div class = "review-product-wrapper__MC" > < div class = "review-product-box_…" at bounding box center [353, 199] width 450 height 193
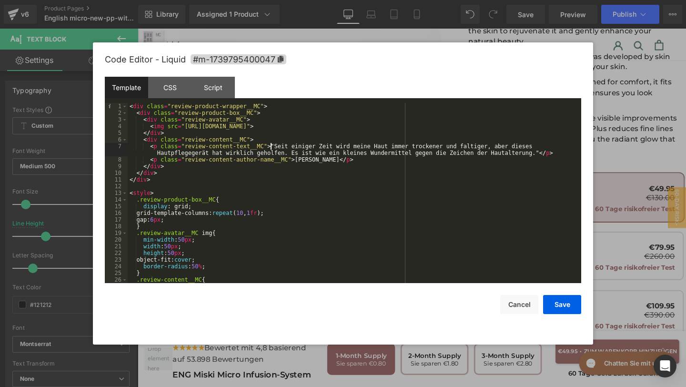
click at [270, 146] on div "< div class = "review-product-wrapper__MC" > < div class = "review-product-box_…" at bounding box center [353, 199] width 450 height 193
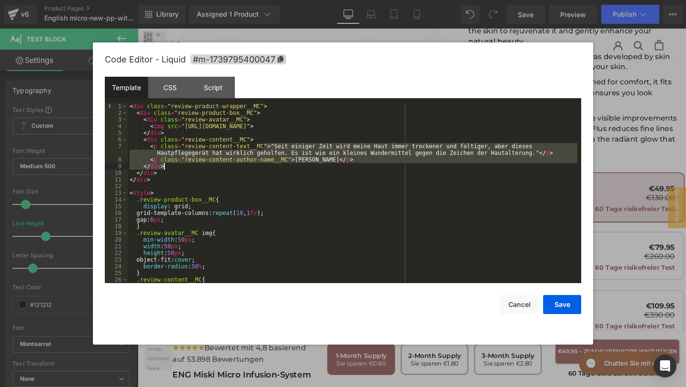
drag, startPoint x: 270, startPoint y: 146, endPoint x: 519, endPoint y: 160, distance: 249.5
click at [524, 161] on div "< div class = "review-product-wrapper__MC" > < div class = "review-product-box_…" at bounding box center [353, 199] width 450 height 193
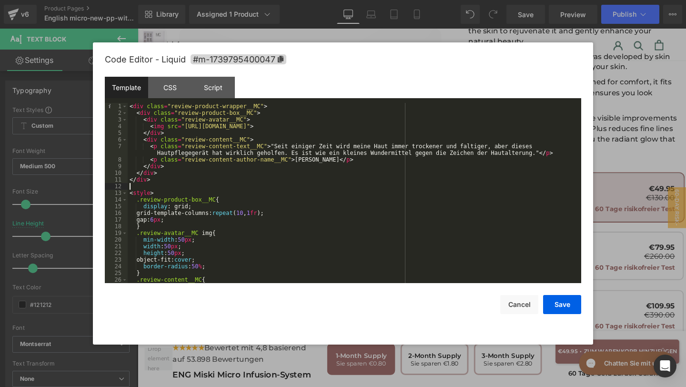
click at [446, 189] on div "< div class = "review-product-wrapper__MC" > < div class = "review-product-box_…" at bounding box center [353, 199] width 450 height 193
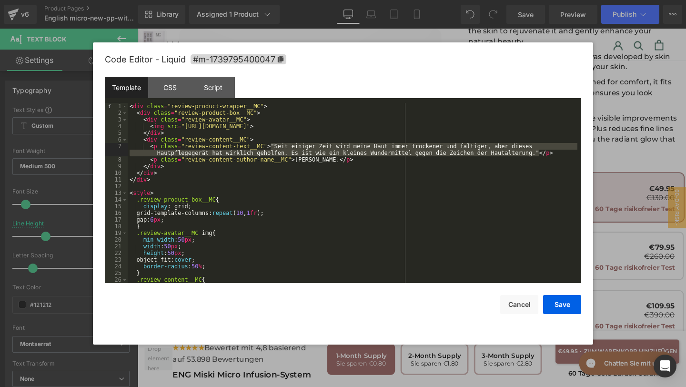
drag, startPoint x: 270, startPoint y: 144, endPoint x: 539, endPoint y: 156, distance: 269.3
click at [539, 156] on div "< div class = "review-product-wrapper__MC" > < div class = "review-product-box_…" at bounding box center [353, 199] width 450 height 193
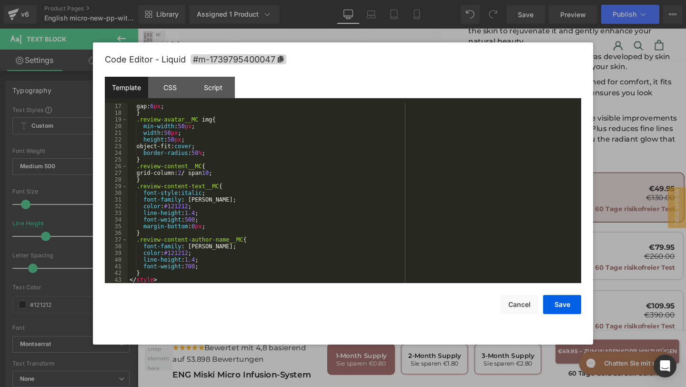
scroll to position [113, 0]
click at [159, 90] on div "CSS" at bounding box center [169, 87] width 43 height 21
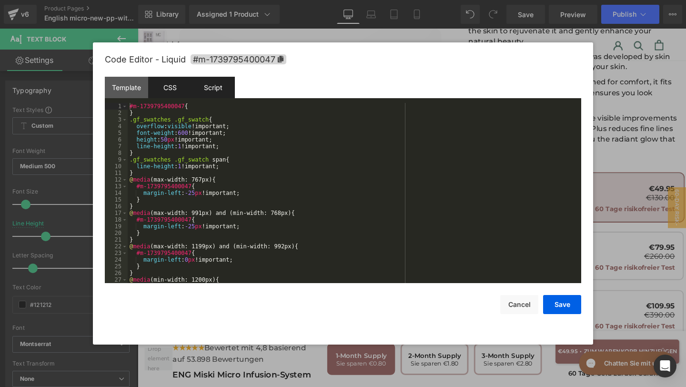
click at [205, 90] on div "Script" at bounding box center [212, 87] width 43 height 21
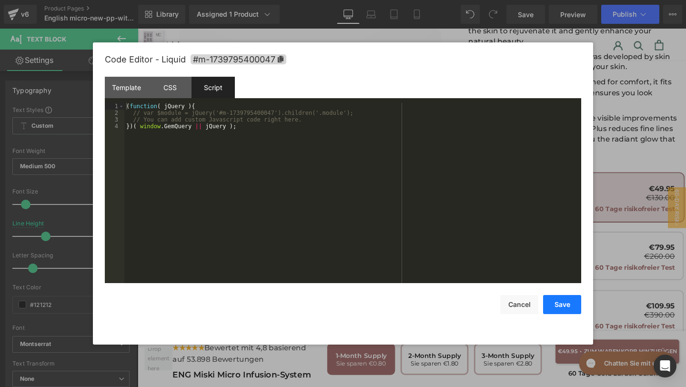
click at [567, 296] on button "Save" at bounding box center [562, 304] width 38 height 19
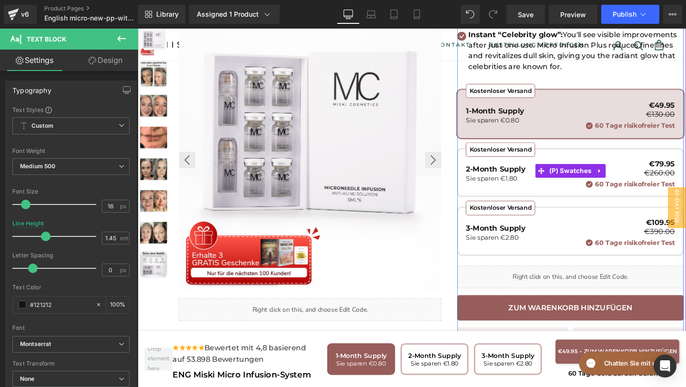
scroll to position [276, 0]
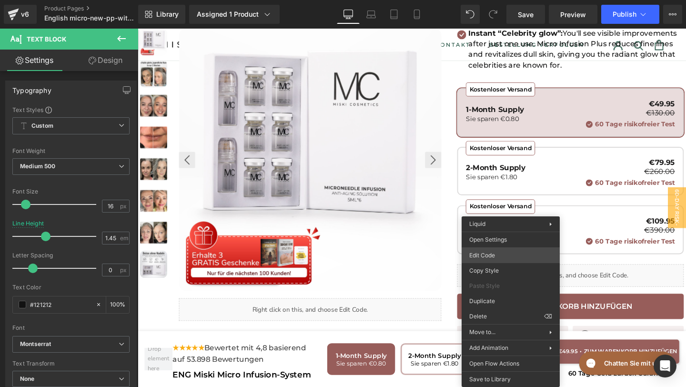
click at [493, 0] on div "Text Block You are previewing how the will restyle your page. You can not edit …" at bounding box center [343, 0] width 686 height 0
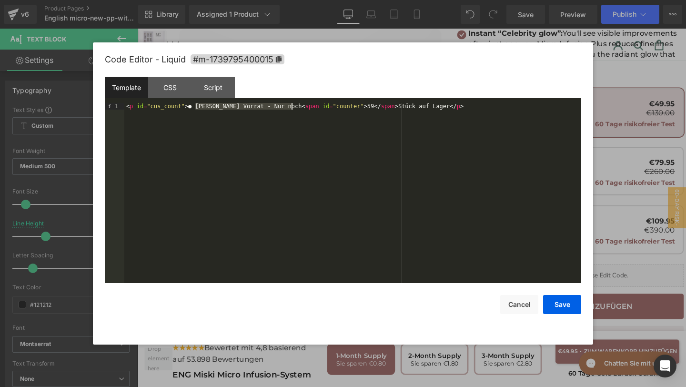
drag, startPoint x: 195, startPoint y: 107, endPoint x: 290, endPoint y: 107, distance: 94.8
click at [291, 108] on div "< p id = "cus_count" > ● Begrenzter Vorrat - Nur noch < span id = "counter" > 5…" at bounding box center [352, 199] width 457 height 193
drag, startPoint x: 360, startPoint y: 107, endPoint x: 413, endPoint y: 109, distance: 52.9
click at [413, 109] on div "< p id = "cus_count" > ● Limited stock - Only < span id = "counter" > 59 </ spa…" at bounding box center [352, 199] width 457 height 193
paste textarea
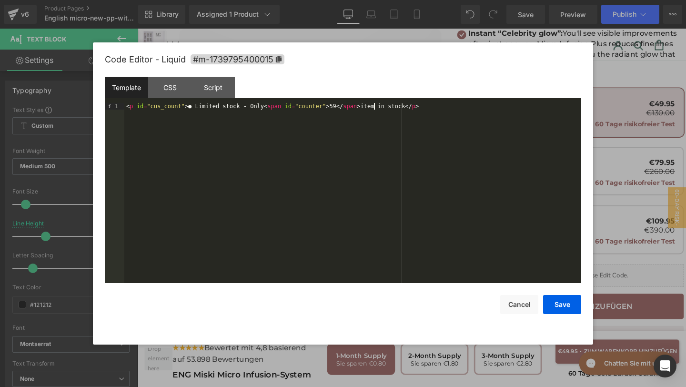
click at [375, 108] on div "< p id = "cus_count" > ● Limited stock - Only < span id = "counter" > 59 </ spa…" at bounding box center [352, 199] width 457 height 193
click at [567, 306] on button "Save" at bounding box center [562, 304] width 38 height 19
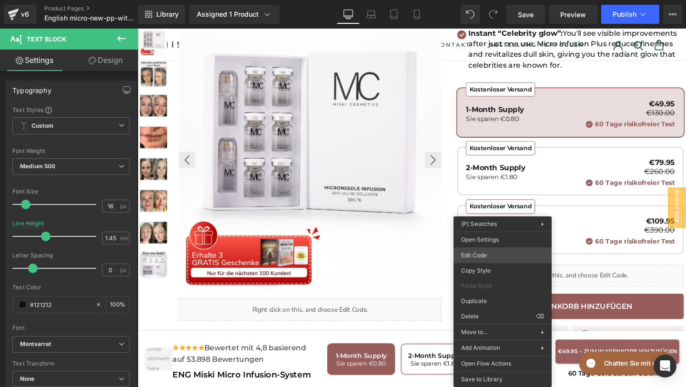
click at [484, 0] on div "Text Block You are previewing how the will restyle your page. You can not edit …" at bounding box center [343, 0] width 686 height 0
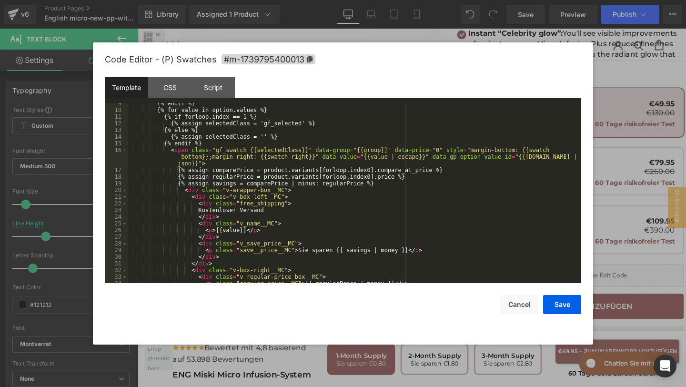
scroll to position [83, 0]
drag, startPoint x: 273, startPoint y: 210, endPoint x: 206, endPoint y: 207, distance: 67.2
click at [206, 207] on div "{% endif %} {% for value in option.values %} {% if forloop.index == 1 %} {% ass…" at bounding box center [353, 196] width 450 height 193
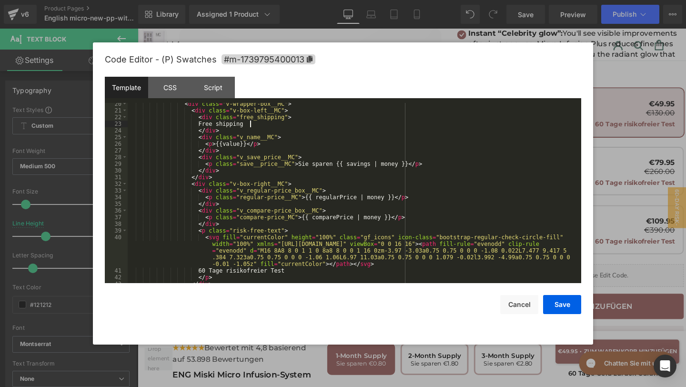
scroll to position [169, 0]
drag, startPoint x: 333, startPoint y: 164, endPoint x: 299, endPoint y: 164, distance: 34.3
click at [299, 164] on div "< div class = "v-wrapper-box__MC" > < div class = "v-box-left__MC" > < div clas…" at bounding box center [353, 196] width 450 height 193
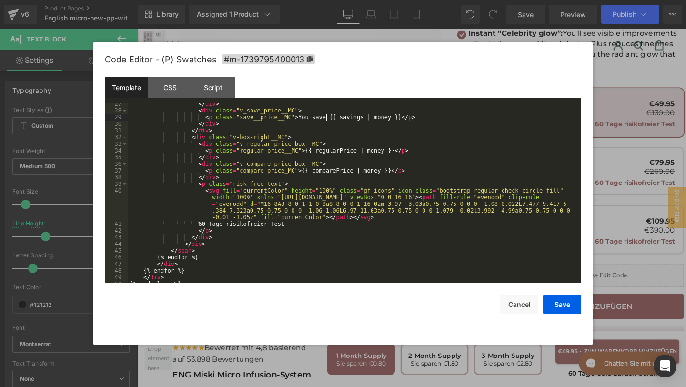
scroll to position [226, 0]
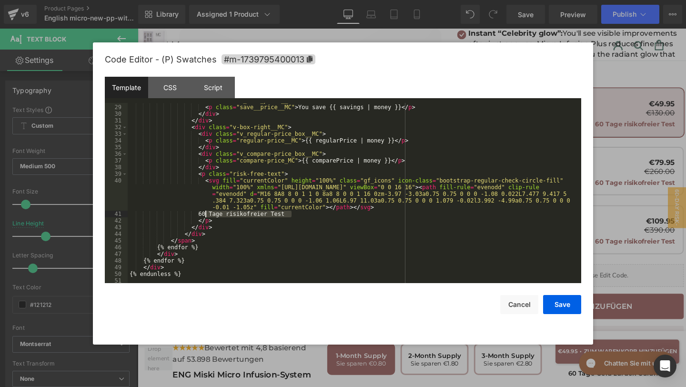
drag, startPoint x: 292, startPoint y: 216, endPoint x: 208, endPoint y: 215, distance: 84.3
click at [205, 215] on div "< div class = "v_save_price__MC" > < p class = "save__price__MC" > You save {{ …" at bounding box center [353, 193] width 450 height 193
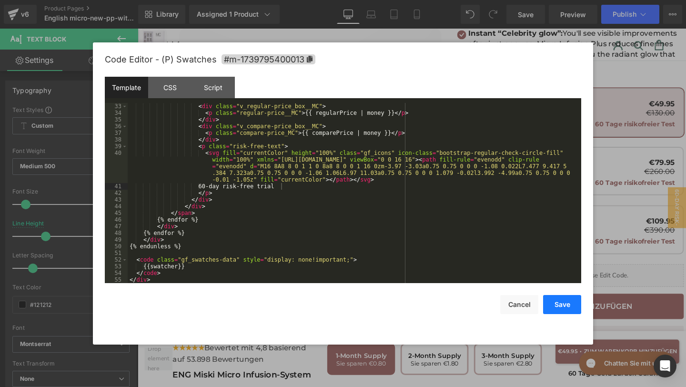
click at [550, 303] on button "Save" at bounding box center [562, 304] width 38 height 19
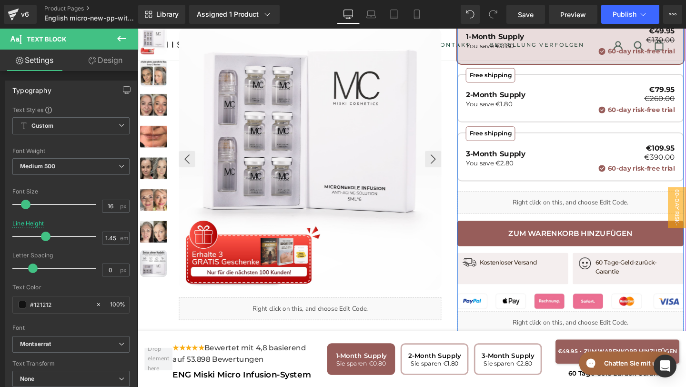
scroll to position [354, 0]
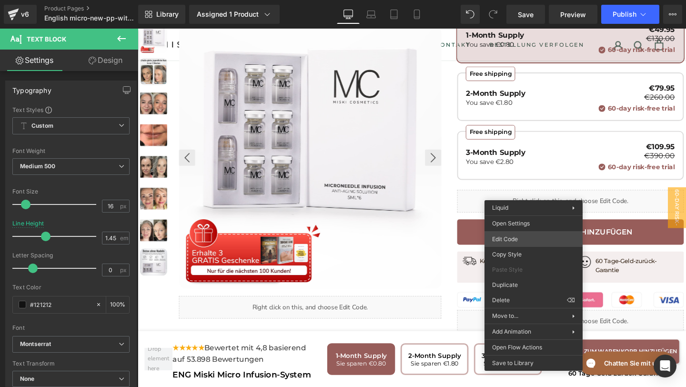
click at [514, 0] on div "Text Block You are previewing how the will restyle your page. You can not edit …" at bounding box center [343, 0] width 686 height 0
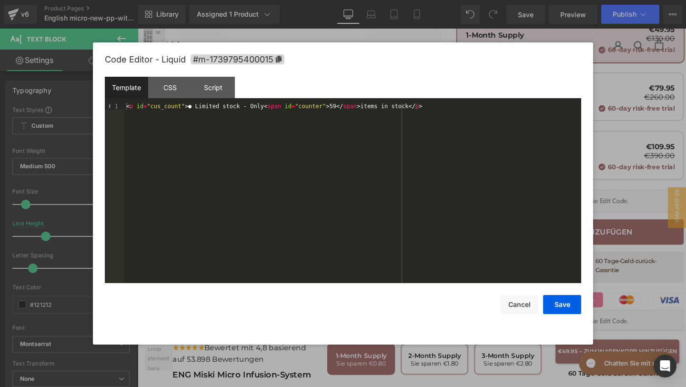
click at [553, 294] on div "Save Cancel" at bounding box center [343, 298] width 476 height 31
click at [555, 300] on button "Save" at bounding box center [562, 304] width 38 height 19
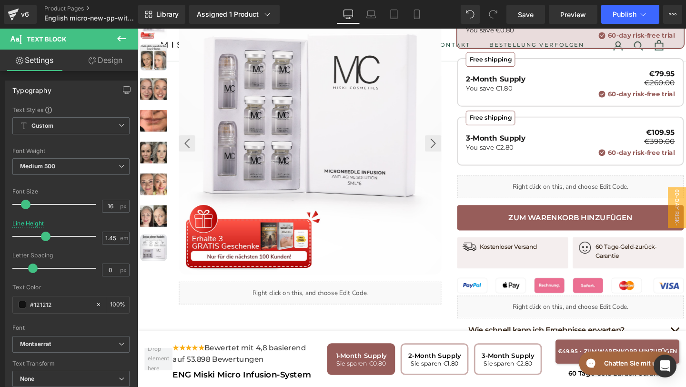
scroll to position [372, 0]
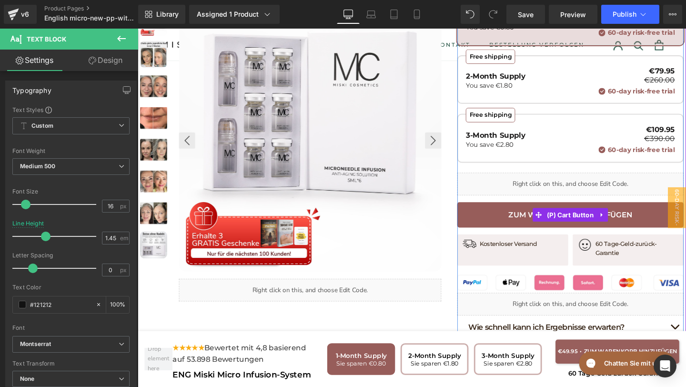
click at [496, 214] on button "Zum Warenkorb hinzufügen" at bounding box center [592, 224] width 238 height 27
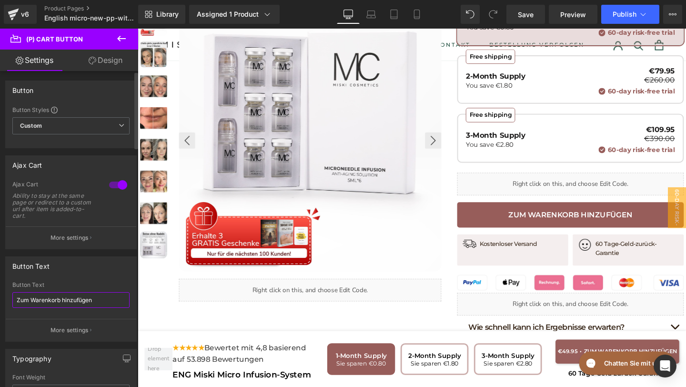
drag, startPoint x: 101, startPoint y: 302, endPoint x: 17, endPoint y: 296, distance: 85.0
click at [16, 296] on input "Zum Warenkorb hinzufügen" at bounding box center [70, 300] width 117 height 16
paste input "Add to shopping cart"
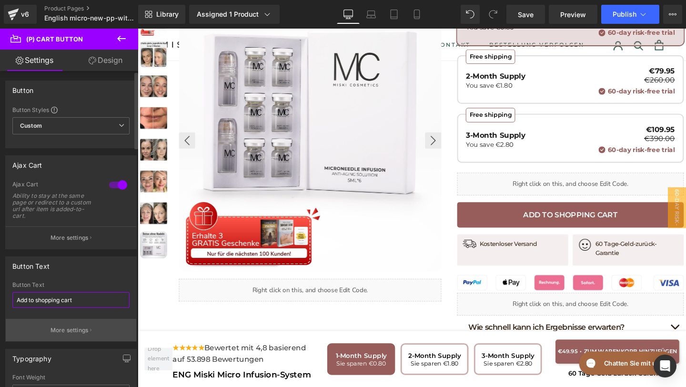
type input "Add to shopping cart"
click at [49, 324] on button "More settings" at bounding box center [71, 330] width 130 height 22
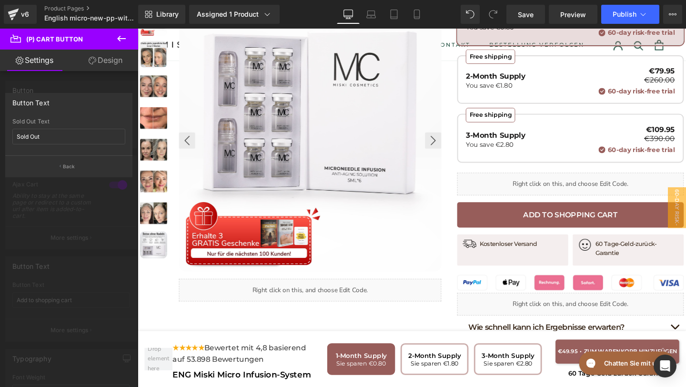
click at [45, 165] on button "Back" at bounding box center [68, 165] width 127 height 21
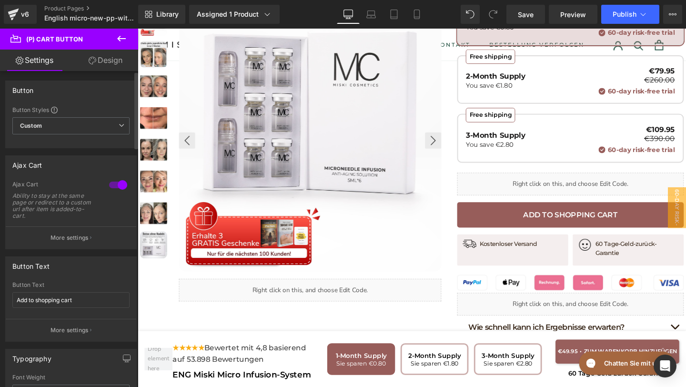
click at [51, 250] on div "Button Text Zum Warenkorb hinzufügen Button Text Add to shopping cart More sett…" at bounding box center [71, 295] width 142 height 92
click at [55, 228] on button "More settings" at bounding box center [71, 237] width 130 height 22
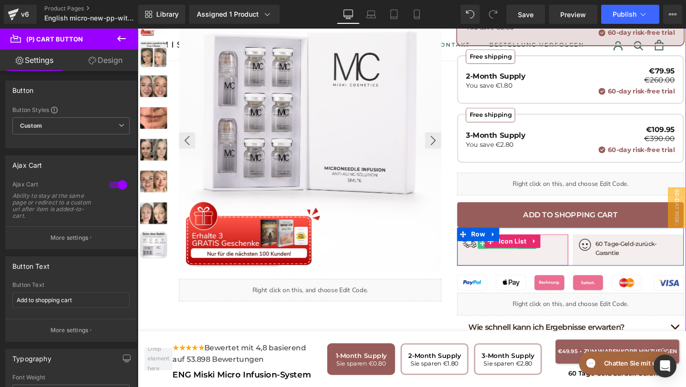
click at [536, 249] on span "Text Block" at bounding box center [520, 254] width 31 height 11
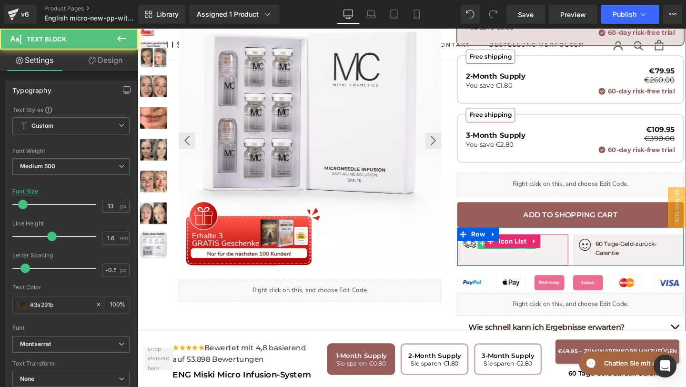
click at [539, 249] on link at bounding box center [542, 254] width 10 height 11
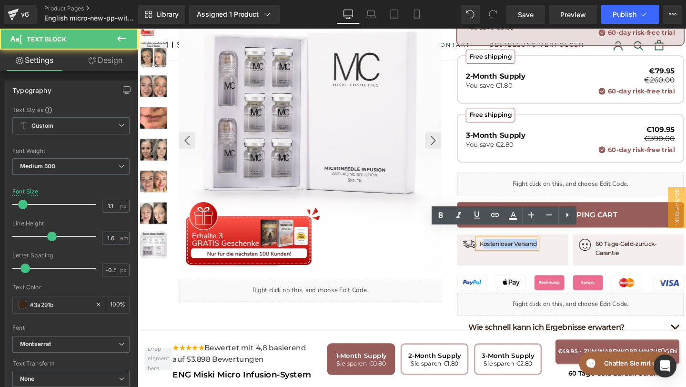
drag, startPoint x: 500, startPoint y: 244, endPoint x: 564, endPoint y: 246, distance: 64.8
click at [564, 250] on div "Image Kostenloser Versand Text Block" at bounding box center [531, 256] width 107 height 13
click at [500, 250] on p "Kostenloser Versand" at bounding box center [527, 255] width 60 height 10
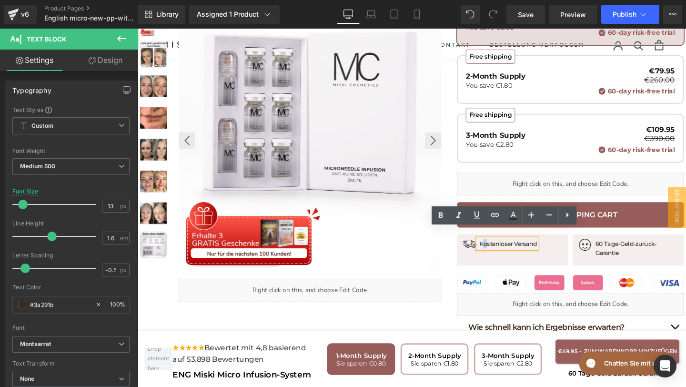
drag, startPoint x: 499, startPoint y: 244, endPoint x: 505, endPoint y: 244, distance: 5.7
click at [504, 250] on p "Kostenloser Versand" at bounding box center [527, 255] width 60 height 10
drag, startPoint x: 497, startPoint y: 244, endPoint x: 563, endPoint y: 249, distance: 66.4
click at [564, 250] on div "Image Kostenloser Versand Text Block" at bounding box center [531, 256] width 107 height 13
copy p "Kostenloser Versand"
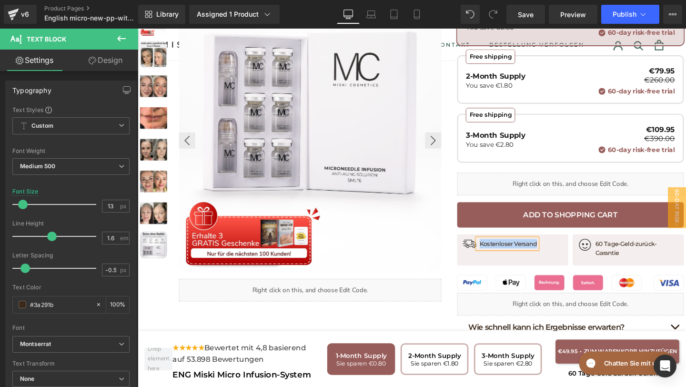
paste div
click at [620, 250] on p "60 Tage-Geld-zurück-Garantie" at bounding box center [663, 260] width 88 height 20
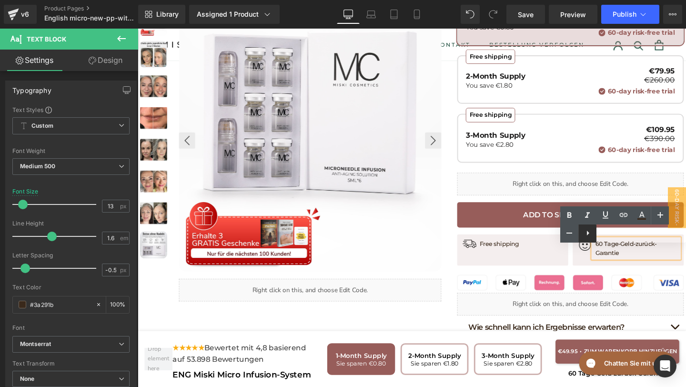
click at [592, 233] on icon at bounding box center [587, 232] width 11 height 11
click at [598, 234] on div "Text Color Highlight Color #333333" at bounding box center [623, 224] width 126 height 36
click at [596, 232] on div "Text Color Highlight Color #333333" at bounding box center [623, 224] width 126 height 36
click at [599, 233] on div "Text Color Highlight Color #333333" at bounding box center [623, 224] width 126 height 36
click at [608, 235] on div "Text Color Highlight Color #333333" at bounding box center [623, 224] width 126 height 36
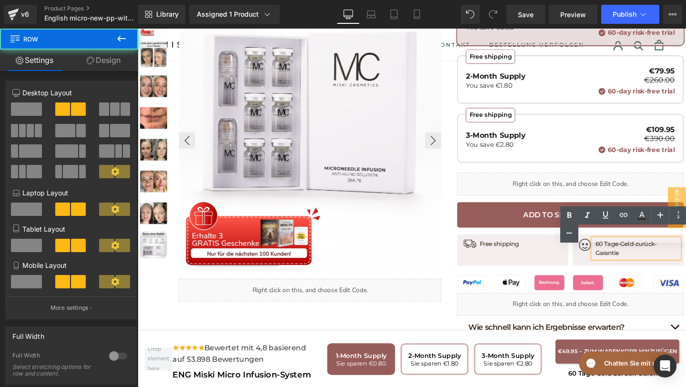
click at [646, 257] on div "Image 60 Tage-Geld-zurück-Garantie Text Block Icon List" at bounding box center [651, 261] width 119 height 33
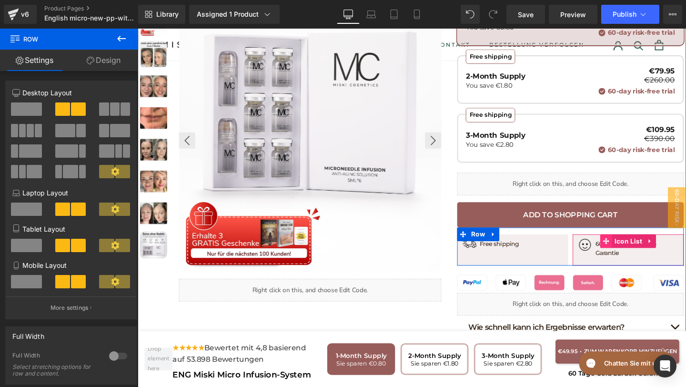
click at [624, 245] on span at bounding box center [630, 252] width 12 height 14
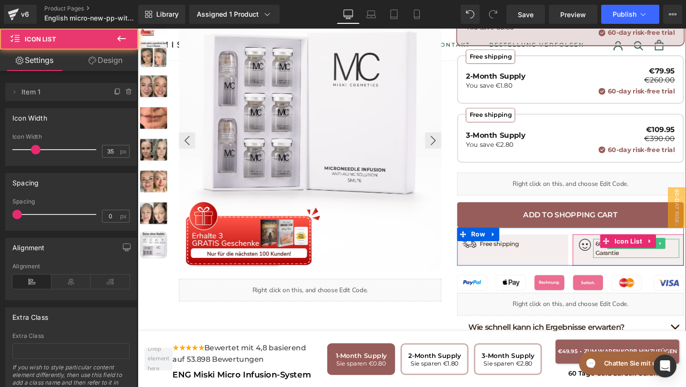
click at [619, 250] on p "60 Tage-Geld-zurück-Garantie" at bounding box center [663, 260] width 88 height 20
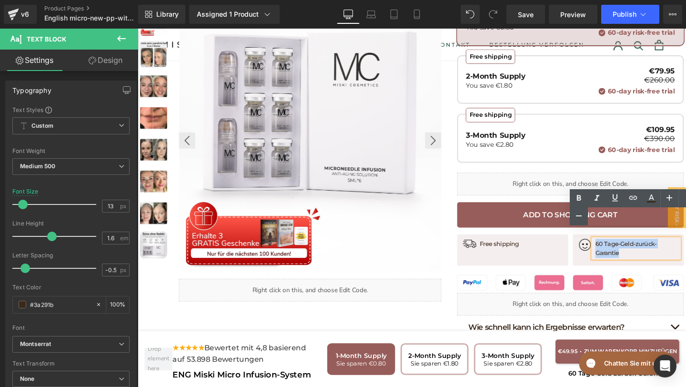
drag, startPoint x: 619, startPoint y: 244, endPoint x: 706, endPoint y: 246, distance: 86.7
click at [685, 250] on p "60 Tage-Geld-zurück-Garantie" at bounding box center [663, 260] width 88 height 20
paste div
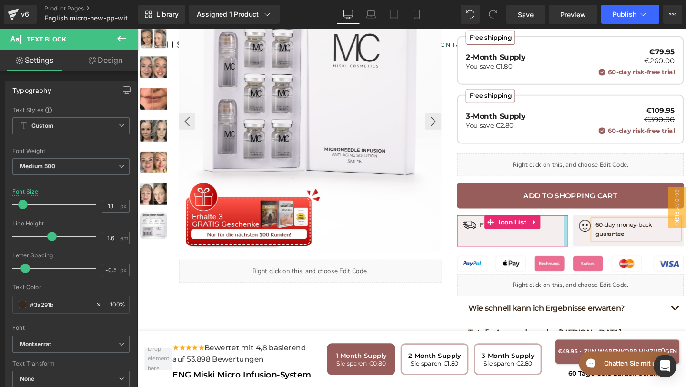
scroll to position [400, 0]
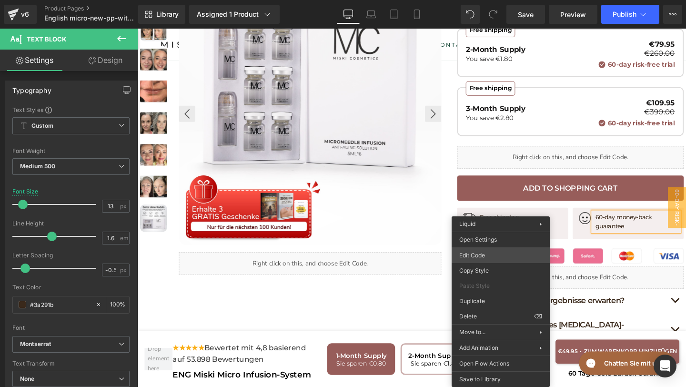
click at [482, 0] on div "Icon List You are previewing how the will restyle your page. You can not edit E…" at bounding box center [343, 0] width 686 height 0
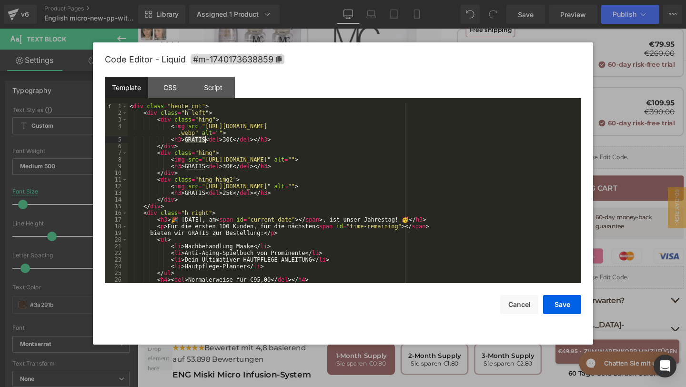
drag, startPoint x: 186, startPoint y: 140, endPoint x: 205, endPoint y: 143, distance: 19.3
click at [205, 142] on div "< div class = "heute_cnt" > < div class = "h_left" > < div class = "himg" > < i…" at bounding box center [353, 199] width 450 height 193
drag, startPoint x: 206, startPoint y: 166, endPoint x: 185, endPoint y: 167, distance: 21.0
click at [184, 167] on div "< div class = "heute_cnt" > < div class = "h_left" > < div class = "himg" > < i…" at bounding box center [353, 199] width 450 height 193
drag, startPoint x: 206, startPoint y: 192, endPoint x: 185, endPoint y: 192, distance: 21.0
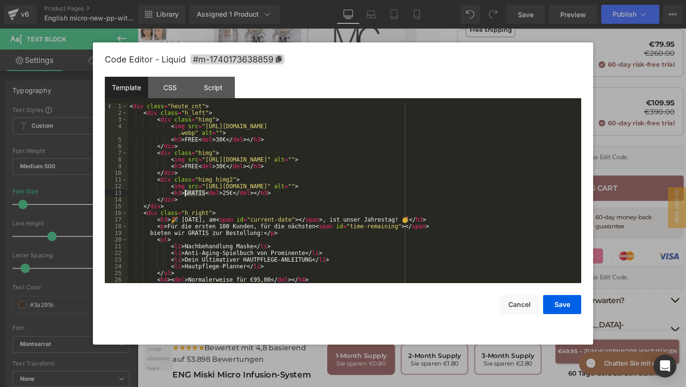
click at [184, 192] on div "< div class = "heute_cnt" > < div class = "h_left" > < div class = "himg" > < i…" at bounding box center [353, 199] width 450 height 193
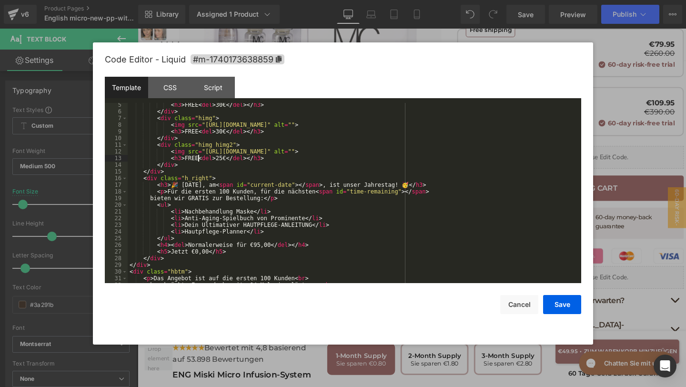
scroll to position [35, 0]
drag, startPoint x: 179, startPoint y: 186, endPoint x: 212, endPoint y: 186, distance: 32.9
click at [212, 186] on div "< h3 > FREE < del > 30€ </ del > </ h3 > </ div > < div class = "himg" > < img …" at bounding box center [353, 197] width 450 height 193
drag, startPoint x: 329, startPoint y: 183, endPoint x: 395, endPoint y: 184, distance: 66.7
click at [395, 184] on div "< h3 > FREE < del > 30€ </ del > </ h3 > </ div > < div class = "himg" > < img …" at bounding box center [353, 197] width 450 height 193
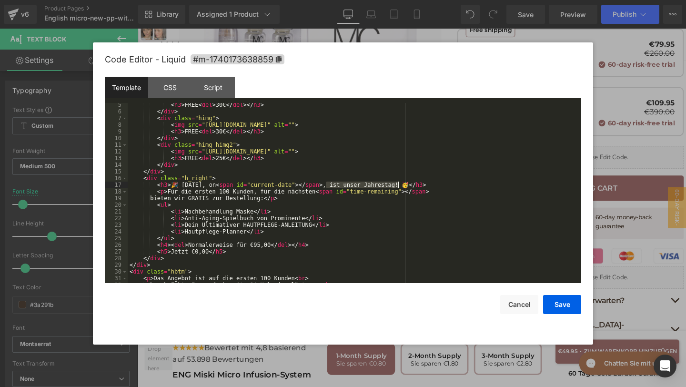
drag, startPoint x: 325, startPoint y: 185, endPoint x: 396, endPoint y: 186, distance: 71.0
click at [396, 186] on div "< h3 > FREE < del > 30€ </ del > </ h3 > </ div > < div class = "himg" > < img …" at bounding box center [353, 197] width 450 height 193
drag, startPoint x: 168, startPoint y: 193, endPoint x: 314, endPoint y: 194, distance: 146.2
click at [314, 194] on div "< h3 > FREE < del > 30€ </ del > </ h3 > </ div > < div class = "himg" > < img …" at bounding box center [353, 197] width 450 height 193
drag, startPoint x: 157, startPoint y: 198, endPoint x: 270, endPoint y: 200, distance: 113.3
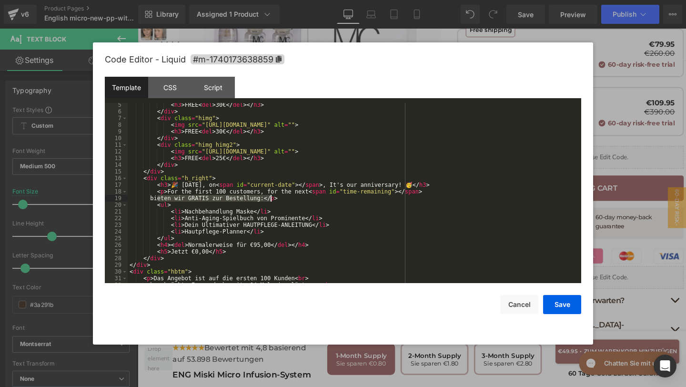
click at [270, 200] on div "< h3 > FREE < del > 30€ </ del > </ h3 > </ div > < div class = "himg" > < img …" at bounding box center [353, 197] width 450 height 193
drag, startPoint x: 156, startPoint y: 199, endPoint x: 260, endPoint y: 198, distance: 104.3
click at [260, 198] on div "< h3 > FREE < del > 30€ </ del > </ h3 > </ div > < div class = "himg" > < img …" at bounding box center [353, 197] width 450 height 193
drag, startPoint x: 186, startPoint y: 212, endPoint x: 254, endPoint y: 213, distance: 68.1
click at [254, 213] on div "< h3 > FREE < del > 30€ </ del > </ h3 > </ div > < div class = "himg" > < img …" at bounding box center [353, 197] width 450 height 193
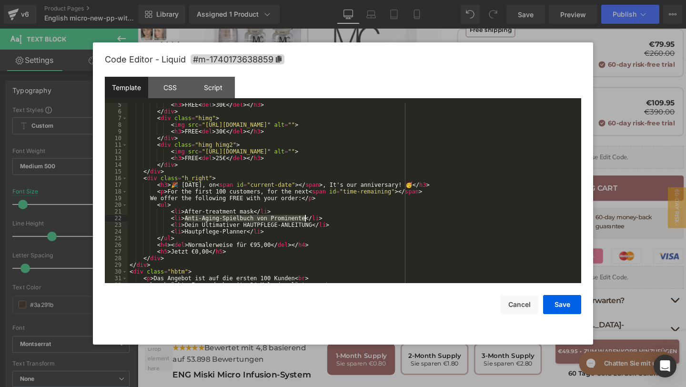
drag, startPoint x: 185, startPoint y: 218, endPoint x: 304, endPoint y: 218, distance: 119.0
click at [304, 218] on div "< h3 > FREE < del > 30€ </ del > </ h3 > </ div > < div class = "himg" > < img …" at bounding box center [353, 197] width 450 height 193
drag, startPoint x: 184, startPoint y: 225, endPoint x: 311, endPoint y: 224, distance: 127.1
click at [311, 224] on div "< h3 > FREE < del > 30€ </ del > </ h3 > </ div > < div class = "himg" > < img …" at bounding box center [353, 197] width 450 height 193
drag, startPoint x: 185, startPoint y: 225, endPoint x: 284, endPoint y: 225, distance: 99.0
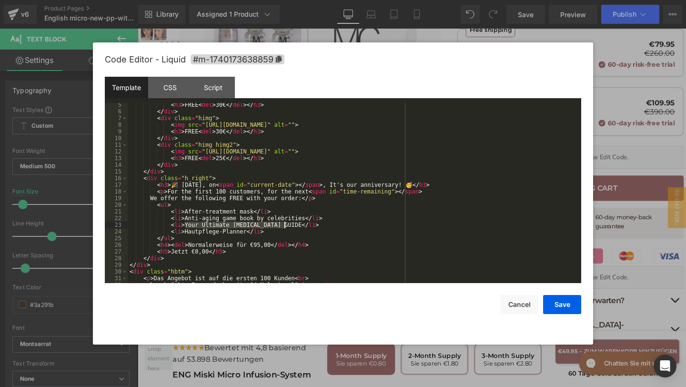
click at [284, 225] on div "< h3 > FREE < del > 30€ </ del > </ h3 > </ div > < div class = "himg" > < img …" at bounding box center [353, 197] width 450 height 193
drag, startPoint x: 185, startPoint y: 232, endPoint x: 247, endPoint y: 233, distance: 62.4
click at [248, 233] on div "< h3 > FREE < del > 30€ </ del > </ h3 > </ div > < div class = "himg" > < img …" at bounding box center [353, 197] width 450 height 193
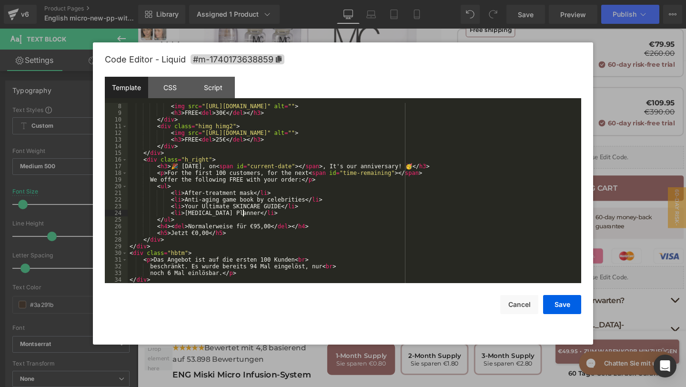
scroll to position [52, 0]
drag, startPoint x: 187, startPoint y: 228, endPoint x: 269, endPoint y: 228, distance: 81.9
click at [269, 228] on div "< div class = "himg" > < img src = "https://assets.checkoutchamp.com/470a6160-6…" at bounding box center [353, 193] width 450 height 193
drag, startPoint x: 170, startPoint y: 233, endPoint x: 209, endPoint y: 234, distance: 38.6
click at [209, 234] on div "< div class = "himg" > < img src = "https://assets.checkoutchamp.com/470a6160-6…" at bounding box center [353, 193] width 450 height 193
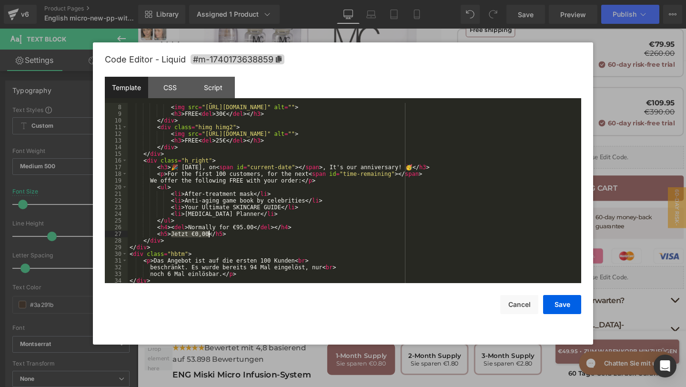
click at [189, 236] on div "< div class = "himg" > < img src = "https://assets.checkoutchamp.com/470a6160-6…" at bounding box center [353, 193] width 450 height 193
click at [154, 259] on div "< img src = "https://assets.checkoutchamp.com/470a6160-691f-11ef-b80e-3d5de5a47…" at bounding box center [353, 199] width 450 height 193
drag, startPoint x: 154, startPoint y: 259, endPoint x: 293, endPoint y: 263, distance: 139.6
click at [293, 263] on div "< img src = "https://assets.checkoutchamp.com/470a6160-691f-11ef-b80e-3d5de5a47…" at bounding box center [353, 199] width 450 height 193
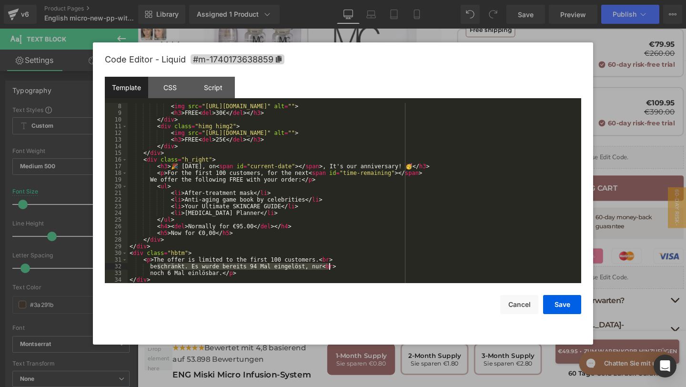
drag, startPoint x: 157, startPoint y: 267, endPoint x: 328, endPoint y: 269, distance: 171.4
click at [328, 269] on div "< img src = "https://assets.checkoutchamp.com/470a6160-691f-11ef-b80e-3d5de5a47…" at bounding box center [353, 199] width 450 height 193
drag, startPoint x: 158, startPoint y: 273, endPoint x: 227, endPoint y: 273, distance: 69.0
click at [227, 273] on div "< img src = "https://assets.checkoutchamp.com/470a6160-691f-11ef-b80e-3d5de5a47…" at bounding box center [353, 199] width 450 height 193
drag, startPoint x: 229, startPoint y: 276, endPoint x: 158, endPoint y: 274, distance: 71.0
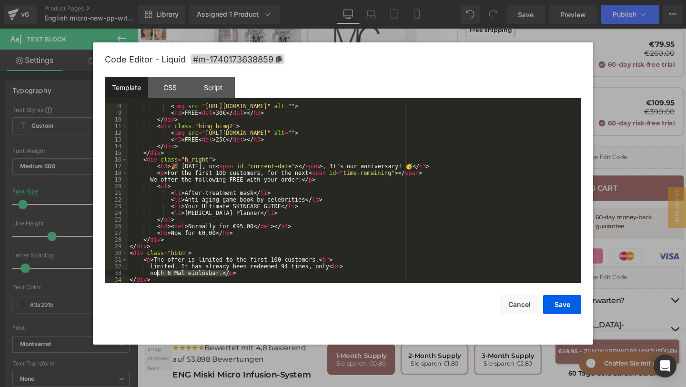
click at [158, 274] on div "< img src = "https://assets.checkoutchamp.com/470a6160-691f-11ef-b80e-3d5de5a47…" at bounding box center [353, 199] width 450 height 193
click at [337, 265] on div "< img src = "https://assets.checkoutchamp.com/470a6160-691f-11ef-b80e-3d5de5a47…" at bounding box center [353, 199] width 450 height 193
click at [168, 272] on div "< img src = "https://assets.checkoutchamp.com/470a6160-691f-11ef-b80e-3d5de5a47…" at bounding box center [353, 199] width 450 height 193
click at [169, 72] on div "Code Editor - Liquid #m-1740173638859" at bounding box center [343, 59] width 476 height 34
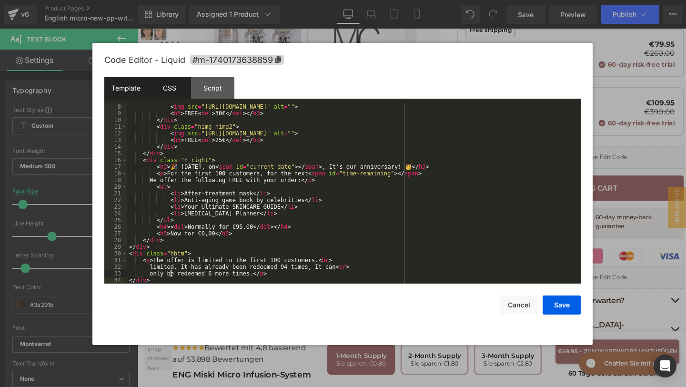
click at [169, 79] on div "CSS" at bounding box center [169, 87] width 43 height 21
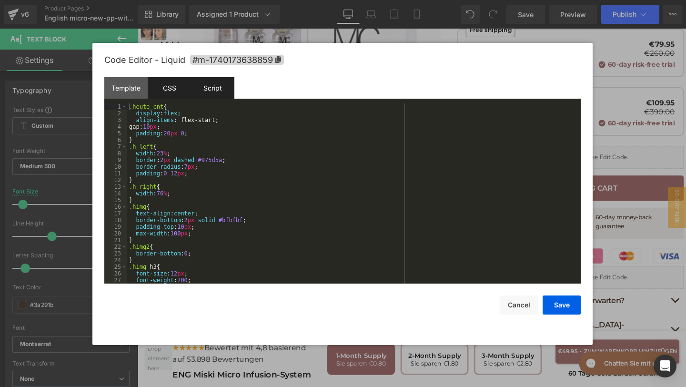
click at [214, 80] on div "Script" at bounding box center [212, 87] width 43 height 21
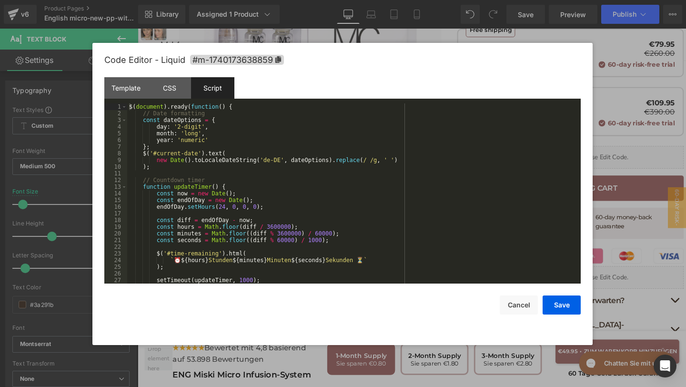
scroll to position [27, 0]
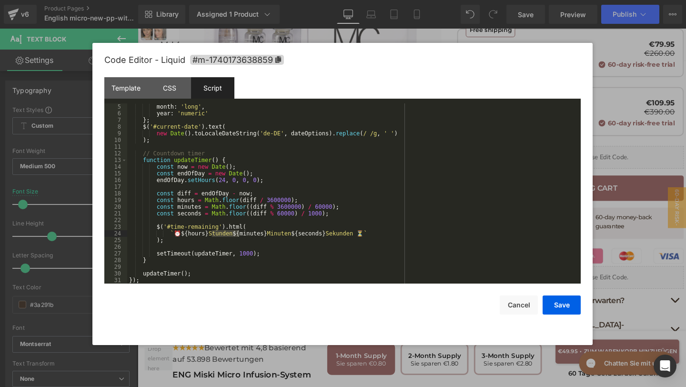
drag, startPoint x: 213, startPoint y: 235, endPoint x: 238, endPoint y: 236, distance: 24.8
click at [238, 236] on div "month : 'long' , year : 'numeric' } ; $ ( '#current-date' ) . text ( new Date (…" at bounding box center [352, 199] width 450 height 193
drag, startPoint x: 273, startPoint y: 236, endPoint x: 294, endPoint y: 236, distance: 21.4
click at [294, 236] on div "month : 'long' , year : 'numeric' } ; $ ( '#current-date' ) . text ( new Date (…" at bounding box center [352, 199] width 450 height 193
click at [298, 233] on div "month : 'long' , year : 'numeric' } ; $ ( '#current-date' ) . text ( new Date (…" at bounding box center [352, 199] width 450 height 193
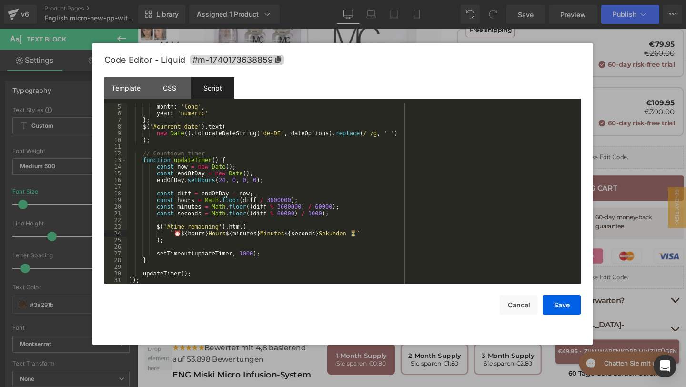
click at [361, 235] on div "month : 'long' , year : 'numeric' } ; $ ( '#current-date' ) . text ( new Date (…" at bounding box center [352, 199] width 450 height 193
click at [558, 304] on button "Save" at bounding box center [561, 304] width 38 height 19
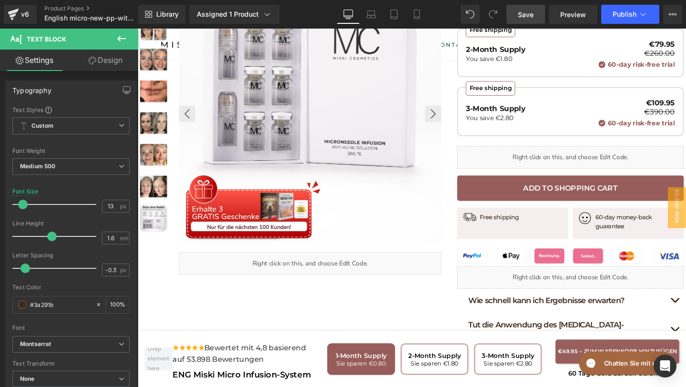
click at [530, 12] on span "Save" at bounding box center [526, 15] width 16 height 10
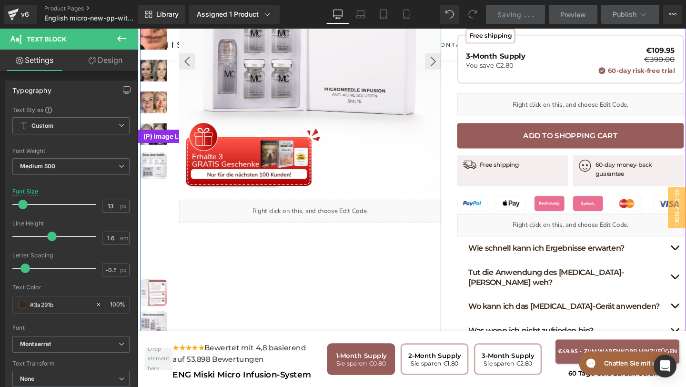
scroll to position [443, 0]
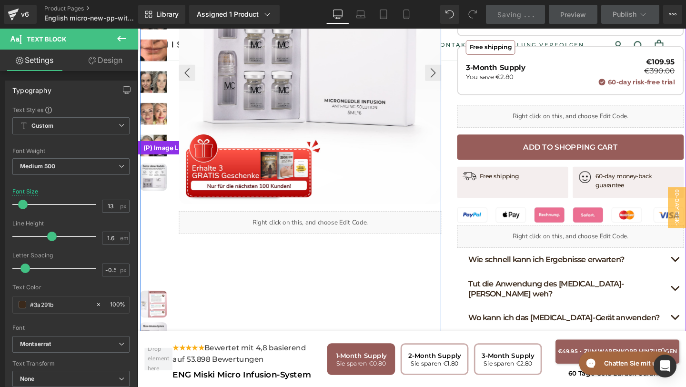
click at [157, 304] on img at bounding box center [154, 318] width 29 height 29
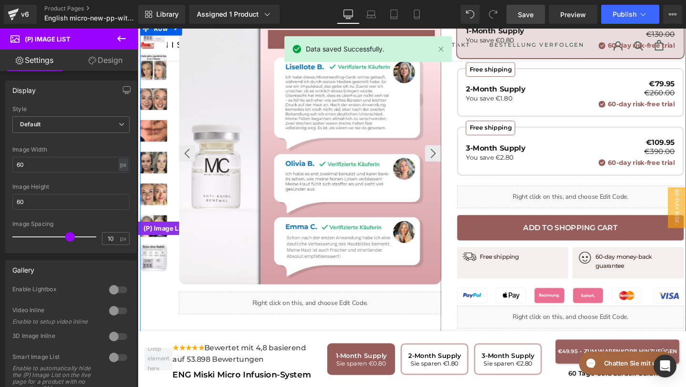
scroll to position [368, 0]
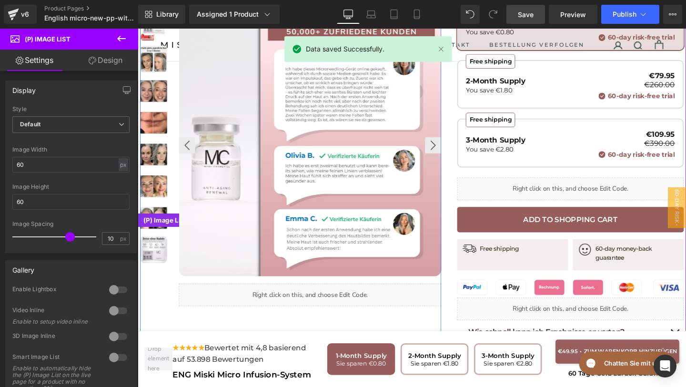
click at [154, 246] on img at bounding box center [154, 260] width 29 height 29
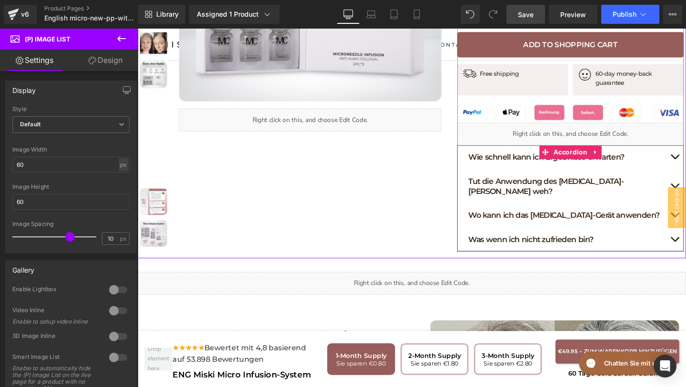
scroll to position [562, 0]
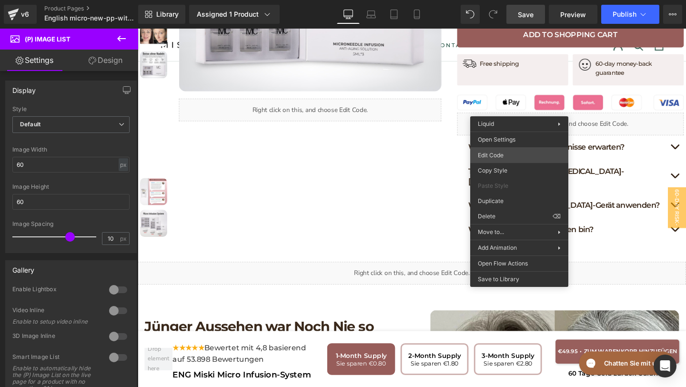
click at [497, 0] on div "Icon List You are previewing how the will restyle your page. You can not edit E…" at bounding box center [343, 0] width 686 height 0
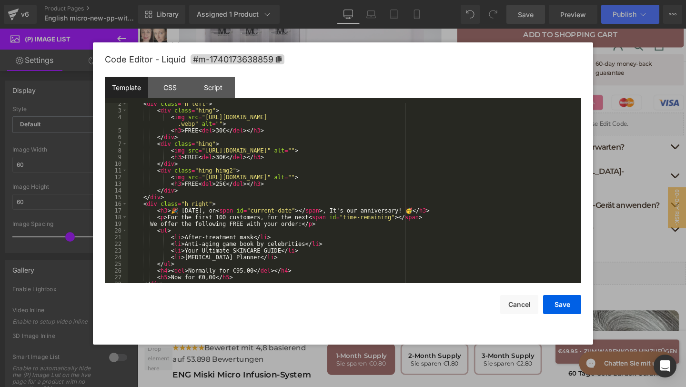
scroll to position [53, 0]
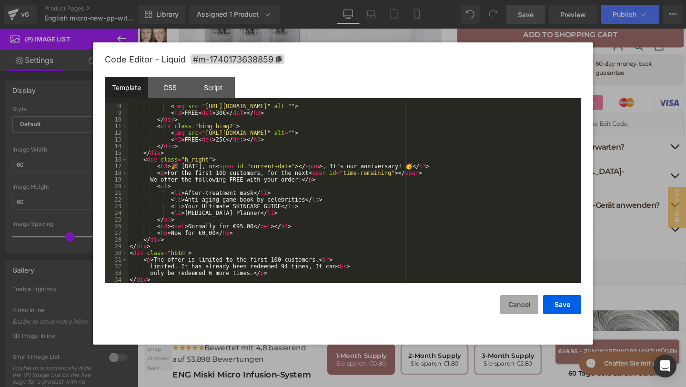
click at [511, 300] on button "Cancel" at bounding box center [519, 304] width 38 height 19
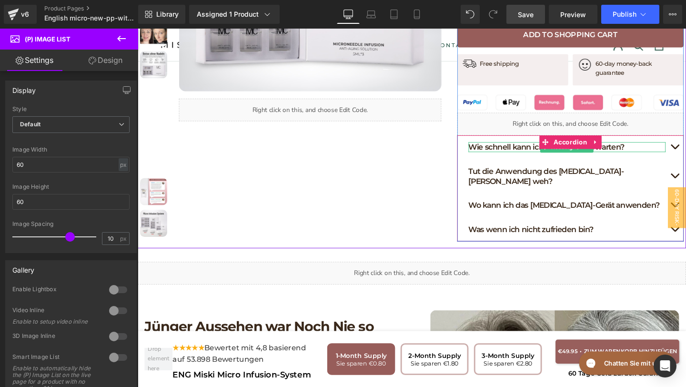
click at [524, 148] on h1 "Wie schnell kann ich Ergebnisse erwarten?" at bounding box center [588, 153] width 207 height 10
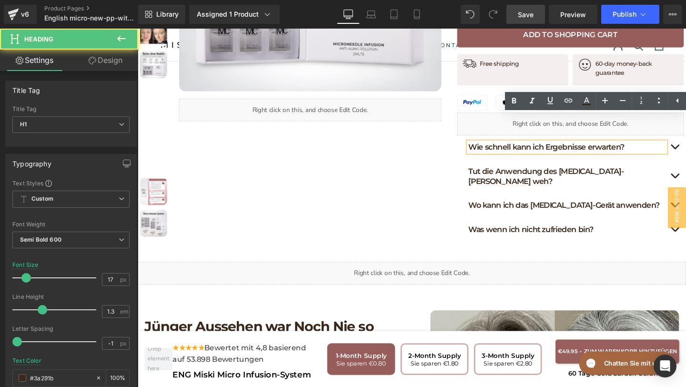
drag, startPoint x: 660, startPoint y: 141, endPoint x: 500, endPoint y: 136, distance: 159.1
click at [500, 148] on div "Wie schnell kann ich Ergebnisse erwarten?" at bounding box center [588, 153] width 207 height 10
drag, startPoint x: 487, startPoint y: 141, endPoint x: 666, endPoint y: 153, distance: 179.4
click at [666, 153] on div "Wie schnell kann ich Ergebnisse erwarten? Heading" at bounding box center [592, 152] width 238 height 25
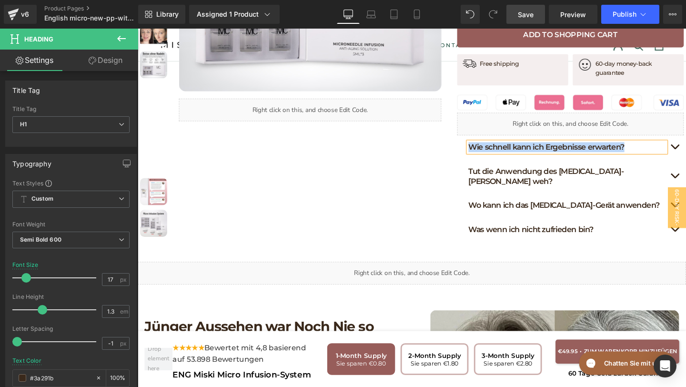
paste div
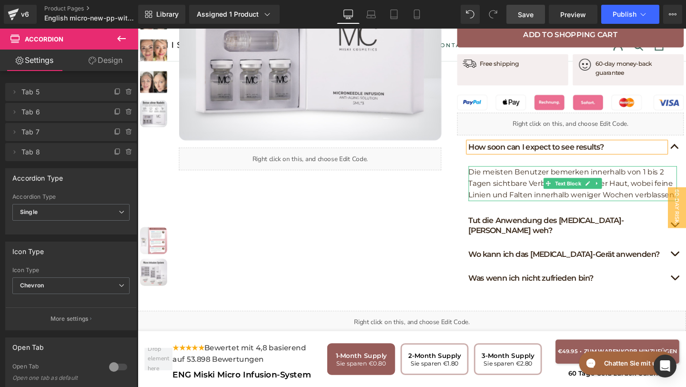
click at [644, 189] on p "Die meisten Benutzer bemerken innerhalb von 1 bis 2 Tagen sichtbare Verbesserun…" at bounding box center [594, 191] width 219 height 37
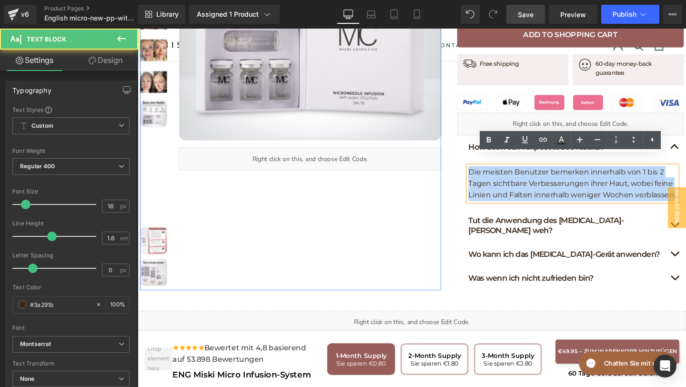
drag, startPoint x: 703, startPoint y: 192, endPoint x: 445, endPoint y: 160, distance: 260.1
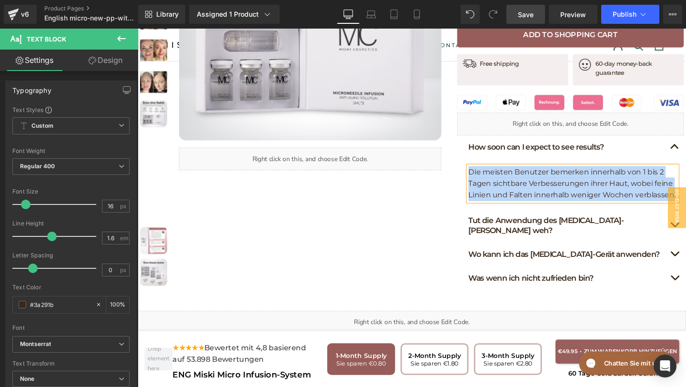
paste div
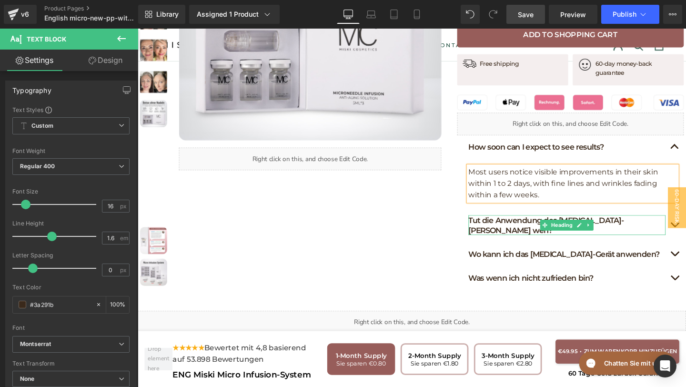
click at [671, 224] on h1 "Tut die Anwendung des Micro-Needling-Geräts weh?" at bounding box center [588, 234] width 207 height 21
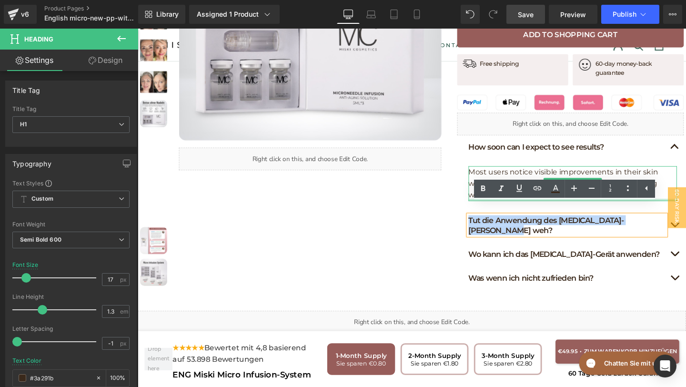
drag, startPoint x: 686, startPoint y: 220, endPoint x: 515, endPoint y: 198, distance: 172.8
click at [515, 198] on div "How soon can I expect to see results? Heading Most users notice visible improve…" at bounding box center [592, 221] width 238 height 163
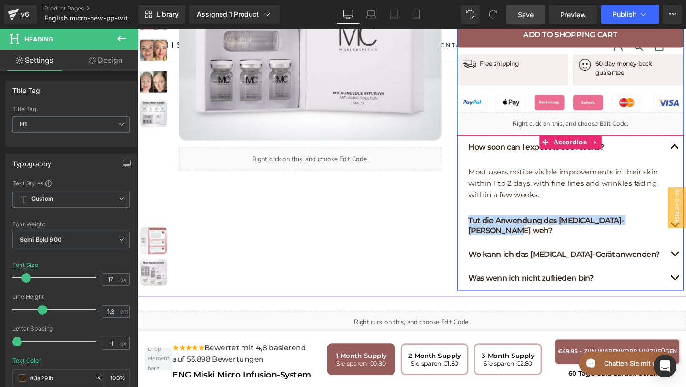
paste div
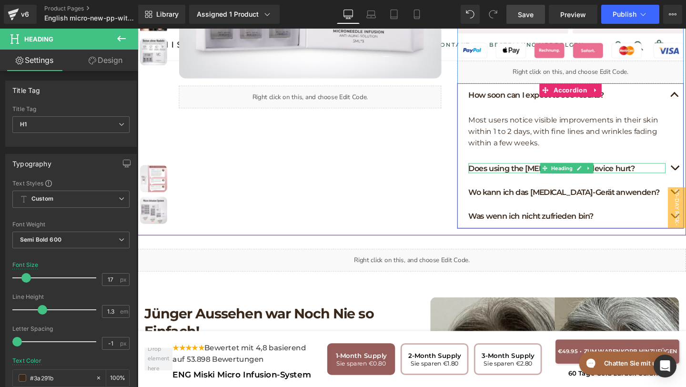
scroll to position [619, 0]
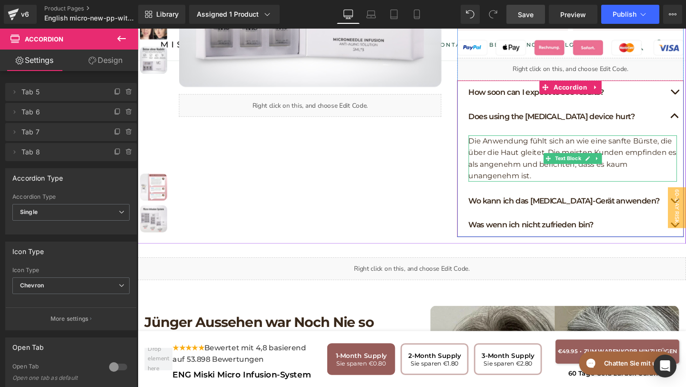
click at [562, 172] on p "Die Anwendung fühlt sich an wie eine sanfte Bürste, die über die Haut gleitet. …" at bounding box center [594, 165] width 219 height 49
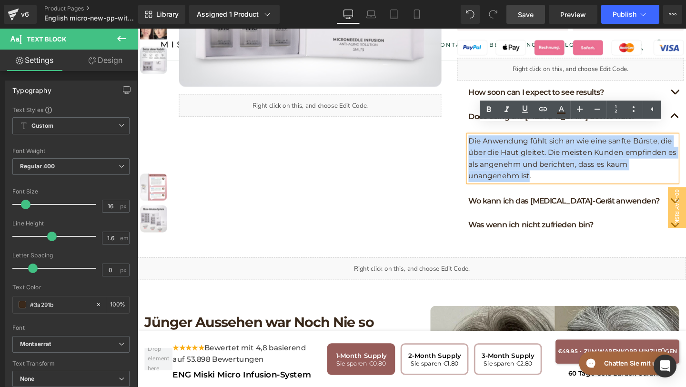
drag, startPoint x: 550, startPoint y: 172, endPoint x: 487, endPoint y: 131, distance: 75.0
click at [487, 141] on p "Die Anwendung fühlt sich an wie eine sanfte Bürste, die über die Haut gleitet. …" at bounding box center [594, 165] width 219 height 49
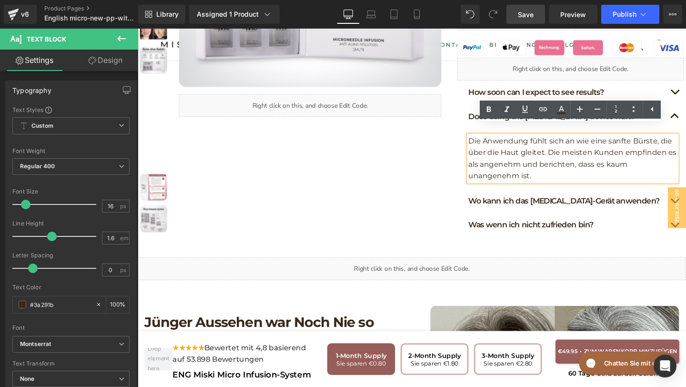
click at [551, 172] on p "Die Anwendung fühlt sich an wie eine sanfte Bürste, die über die Haut gleitet. …" at bounding box center [594, 165] width 219 height 49
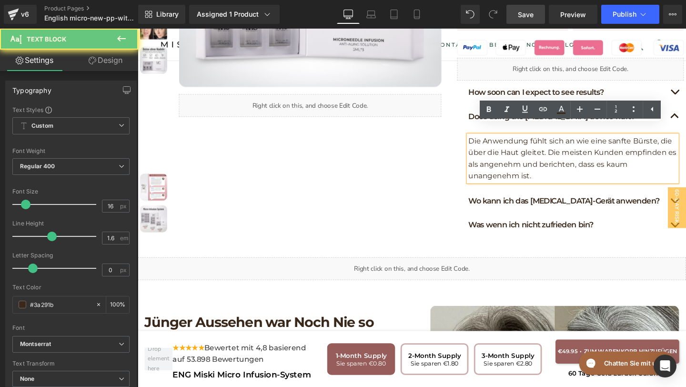
drag, startPoint x: 557, startPoint y: 172, endPoint x: 484, endPoint y: 137, distance: 81.6
click at [485, 141] on div "Die Anwendung fühlt sich an wie eine sanfte Bürste, die über die Haut gleitet. …" at bounding box center [594, 165] width 219 height 49
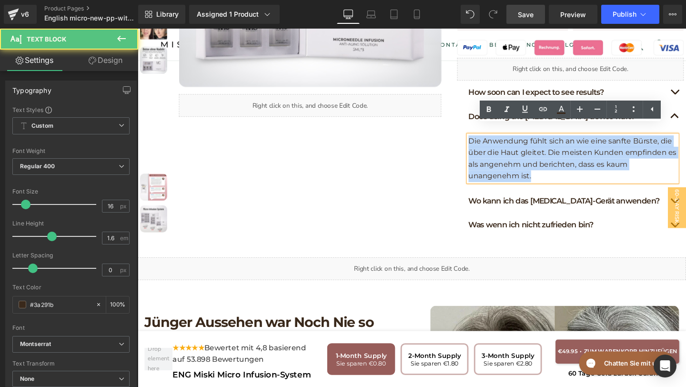
drag, startPoint x: 485, startPoint y: 136, endPoint x: 555, endPoint y: 173, distance: 79.7
click at [556, 174] on p "Die Anwendung fühlt sich an wie eine sanfte Bürste, die über die Haut gleitet. …" at bounding box center [594, 165] width 219 height 49
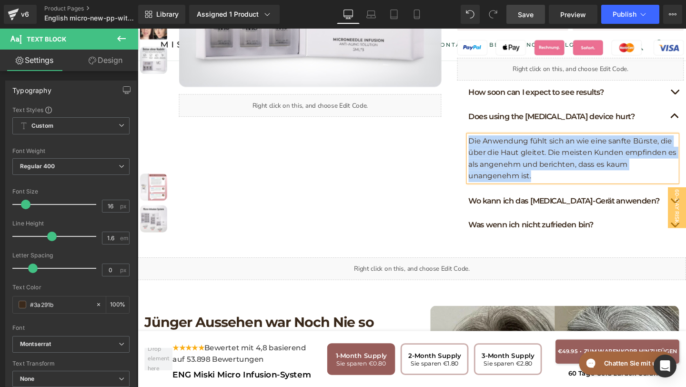
paste div
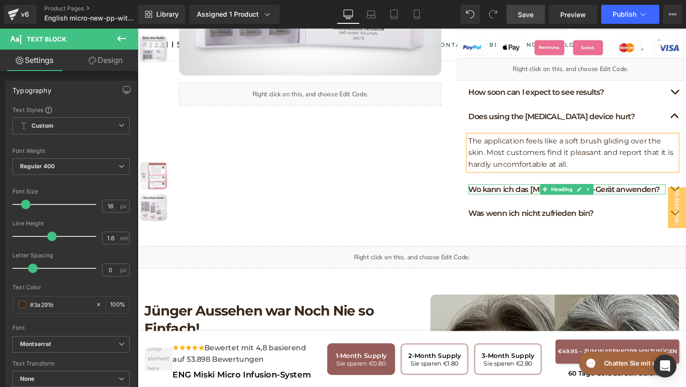
click at [671, 192] on h1 "Wo kann ich das Micro-Needling-Gerät anwenden?" at bounding box center [588, 197] width 207 height 10
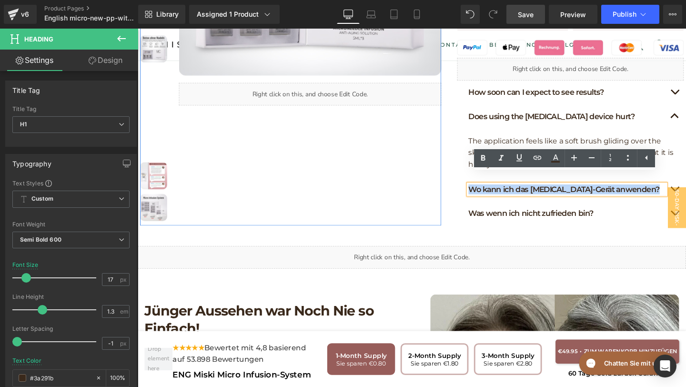
drag, startPoint x: 681, startPoint y: 188, endPoint x: 446, endPoint y: 187, distance: 234.8
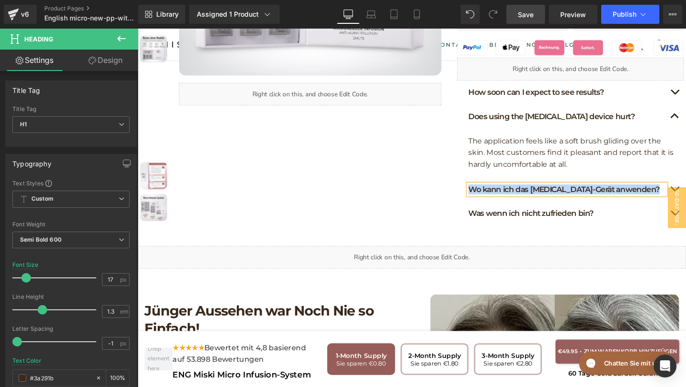
paste div
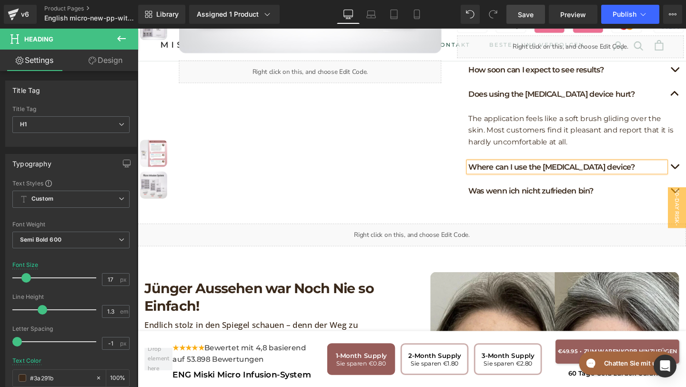
scroll to position [650, 0]
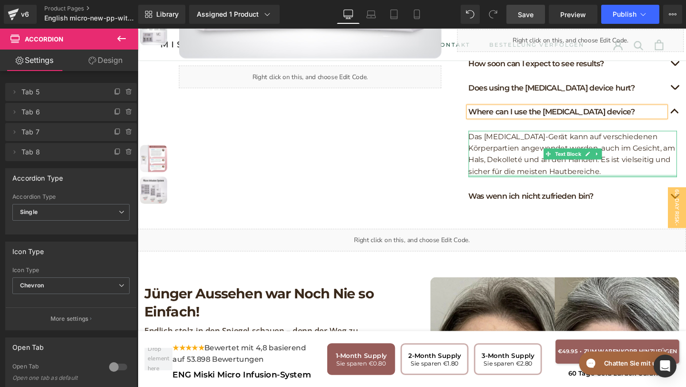
click at [631, 164] on p "Das Micro-Needling-Gerät kann auf verschiedenen Körperpartien angewendet werden…" at bounding box center [594, 160] width 219 height 49
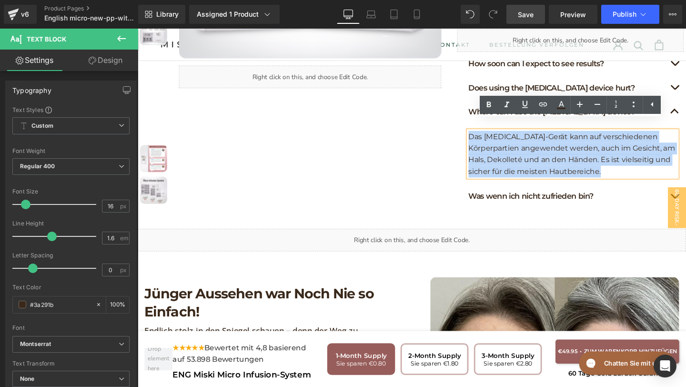
drag, startPoint x: 631, startPoint y: 168, endPoint x: 483, endPoint y: 127, distance: 153.8
click at [485, 136] on div "Das Micro-Needling-Gerät kann auf verschiedenen Körperpartien angewendet werden…" at bounding box center [594, 160] width 219 height 49
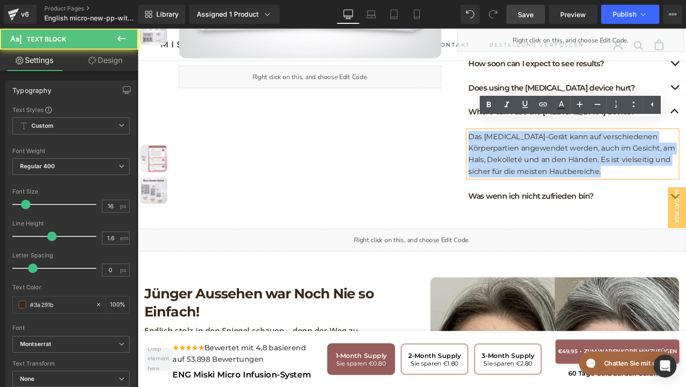
drag, startPoint x: 488, startPoint y: 130, endPoint x: 627, endPoint y: 171, distance: 145.1
click at [627, 172] on p "Das Micro-Needling-Gerät kann auf verschiedenen Körperpartien angewendet werden…" at bounding box center [594, 160] width 219 height 49
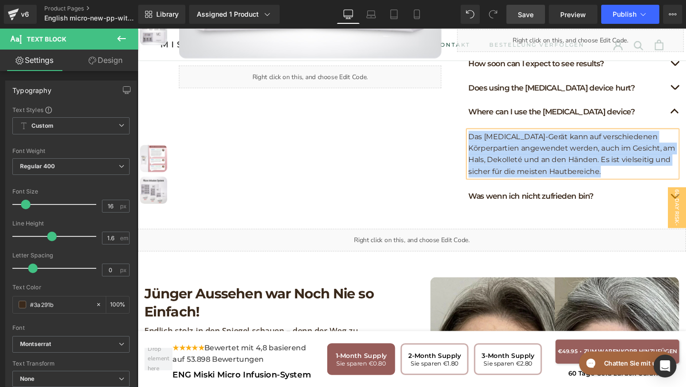
paste div
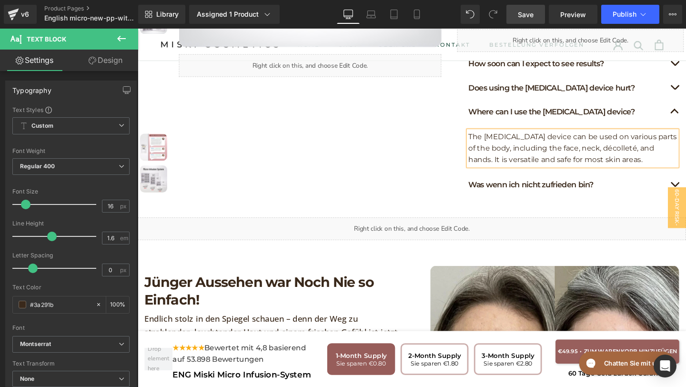
click at [633, 187] on h1 "Was wenn ich nicht zufrieden bin?" at bounding box center [588, 192] width 207 height 10
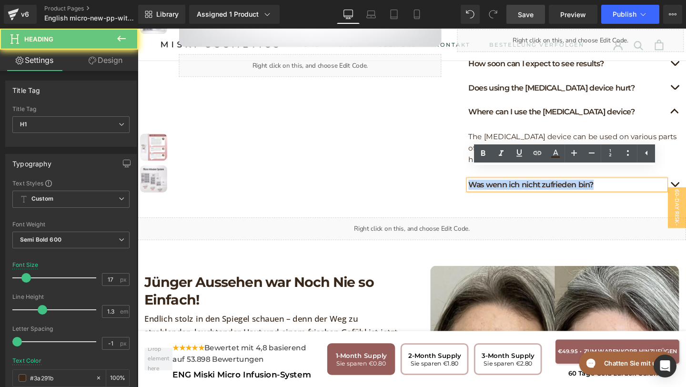
drag, startPoint x: 633, startPoint y: 181, endPoint x: 475, endPoint y: 181, distance: 158.6
click at [475, 181] on div "Was wenn ich nicht zufrieden bin? Heading" at bounding box center [592, 192] width 238 height 25
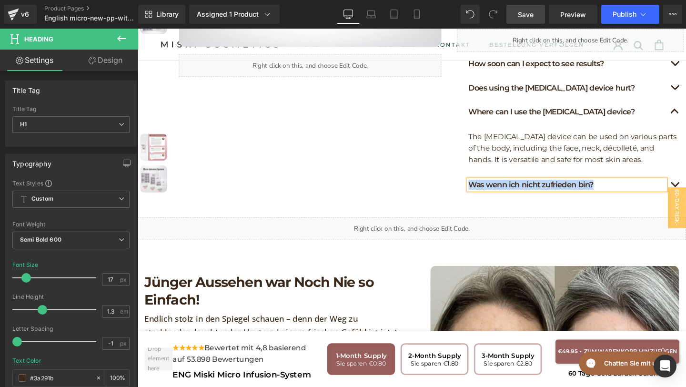
paste div
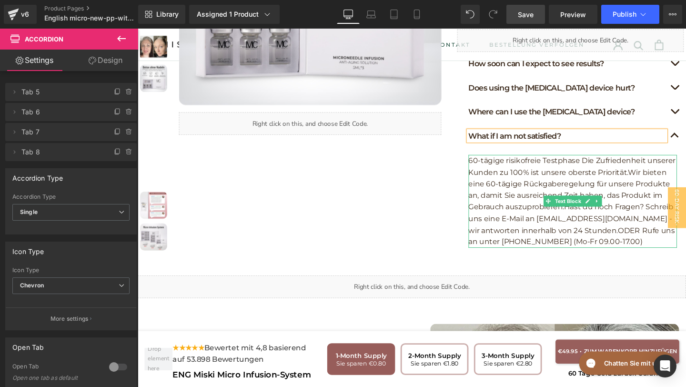
click at [650, 241] on p "60-tägige risikofreie Testphase Die Zufriedenheit unserer Kunden zu 100% ist un…" at bounding box center [594, 210] width 219 height 98
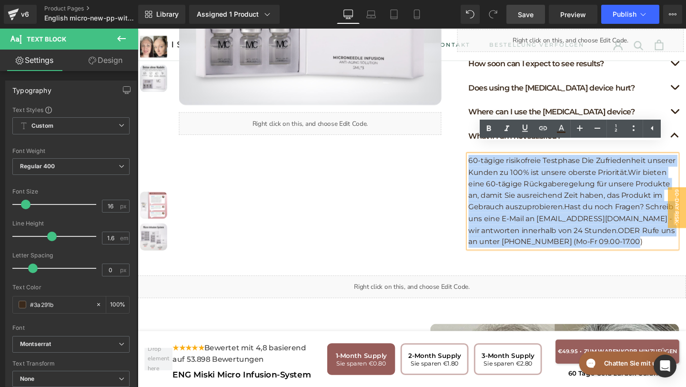
drag, startPoint x: 650, startPoint y: 242, endPoint x: 472, endPoint y: 150, distance: 200.2
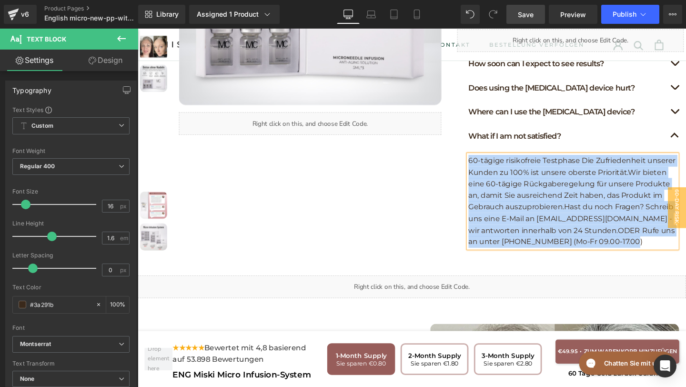
paste div
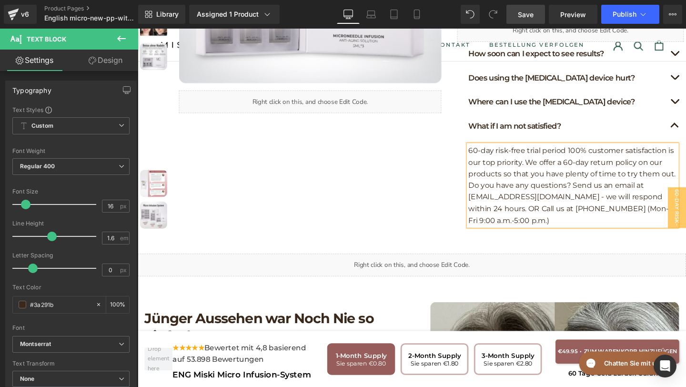
scroll to position [660, 0]
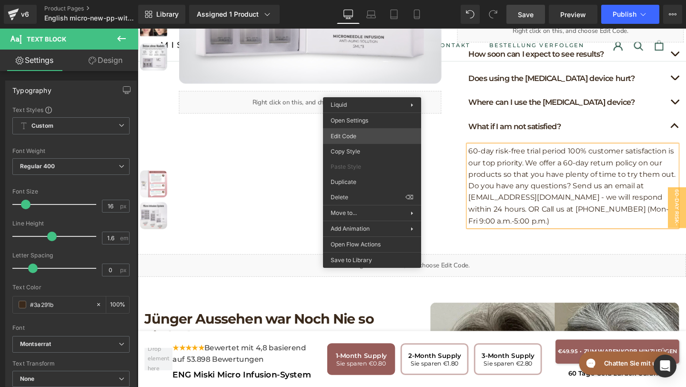
click at [354, 0] on div "Icon List You are previewing how the will restyle your page. You can not edit E…" at bounding box center [343, 0] width 686 height 0
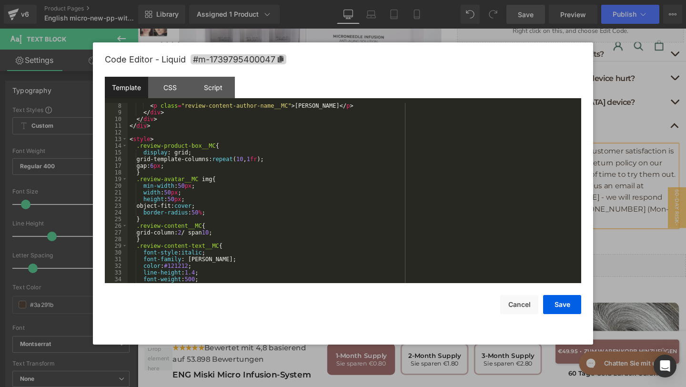
scroll to position [113, 0]
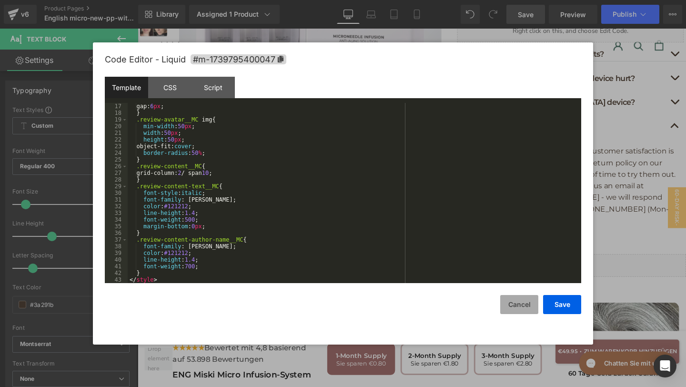
click at [515, 307] on button "Cancel" at bounding box center [519, 304] width 38 height 19
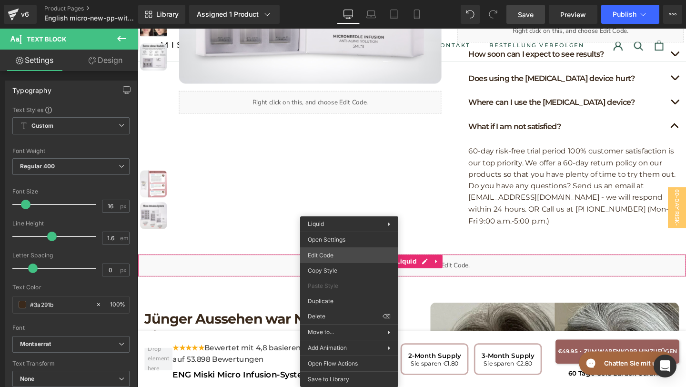
click at [336, 0] on div "Icon List You are previewing how the will restyle your page. You can not edit E…" at bounding box center [343, 0] width 686 height 0
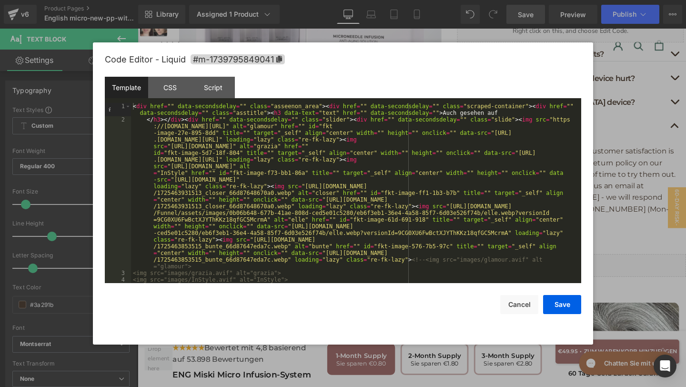
scroll to position [0, 0]
click at [445, 114] on div "< div href = "" data-secondsdelay = "" class = "asseenon_area" > < div href = "…" at bounding box center [354, 203] width 446 height 200
drag, startPoint x: 443, startPoint y: 114, endPoint x: 500, endPoint y: 112, distance: 57.2
click at [500, 112] on div "< div href = "" data-secondsdelay = "" class = "asseenon_area" > < div href = "…" at bounding box center [354, 203] width 446 height 200
click at [500, 113] on div "< div href = "" data-secondsdelay = "" class = "asseenon_area" > < div href = "…" at bounding box center [354, 203] width 446 height 200
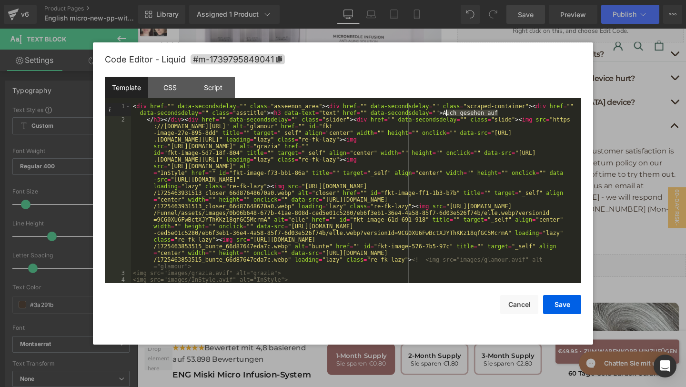
drag, startPoint x: 499, startPoint y: 113, endPoint x: 444, endPoint y: 113, distance: 54.8
click at [444, 113] on div "< div href = "" data-secondsdelay = "" class = "asseenon_area" > < div href = "…" at bounding box center [354, 203] width 446 height 200
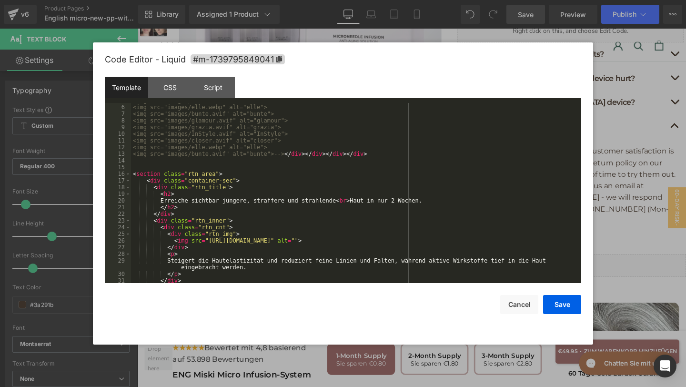
scroll to position [186, 0]
drag, startPoint x: 167, startPoint y: 200, endPoint x: 343, endPoint y: 202, distance: 176.2
click at [343, 202] on div "<img src="images/closer.avif" alt="closer"> <img src="images/elle.webp" alt="el…" at bounding box center [354, 193] width 446 height 193
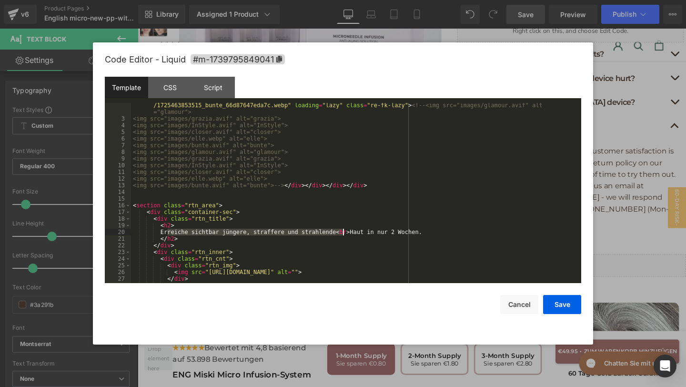
scroll to position [148, 0]
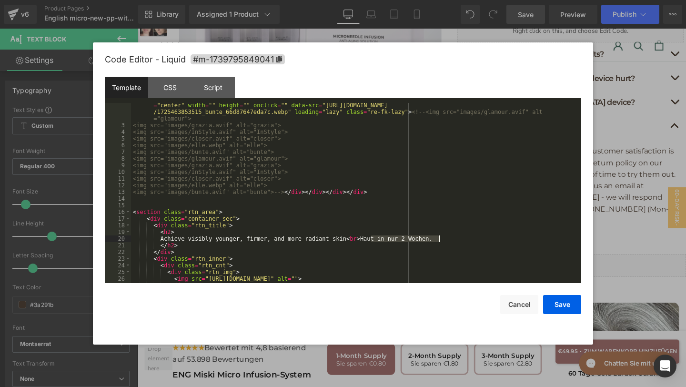
drag, startPoint x: 370, startPoint y: 236, endPoint x: 445, endPoint y: 235, distance: 74.8
click at [445, 235] on div "</ h3 > </ div > < div href = "" data-secondsdelay = "" class = "slider" > < di…" at bounding box center [354, 139] width 446 height 340
click at [351, 239] on div "</ h3 > </ div > < div href = "" data-secondsdelay = "" class = "slider" > < di…" at bounding box center [354, 139] width 446 height 340
click at [359, 236] on div "</ h3 > </ div > < div href = "" data-secondsdelay = "" class = "slider" > < di…" at bounding box center [354, 139] width 446 height 340
click at [337, 239] on div "</ h3 > </ div > < div href = "" data-secondsdelay = "" class = "slider" > < di…" at bounding box center [354, 139] width 446 height 340
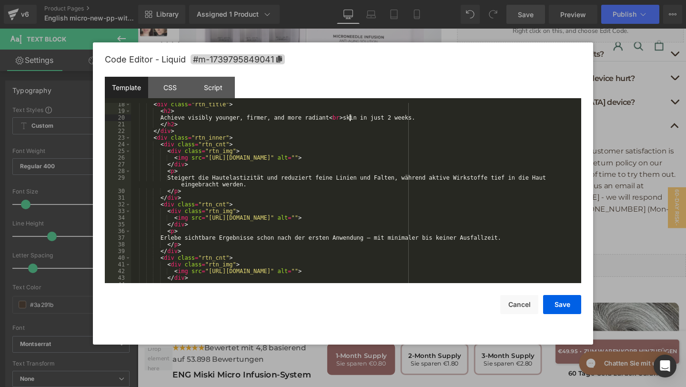
scroll to position [273, 0]
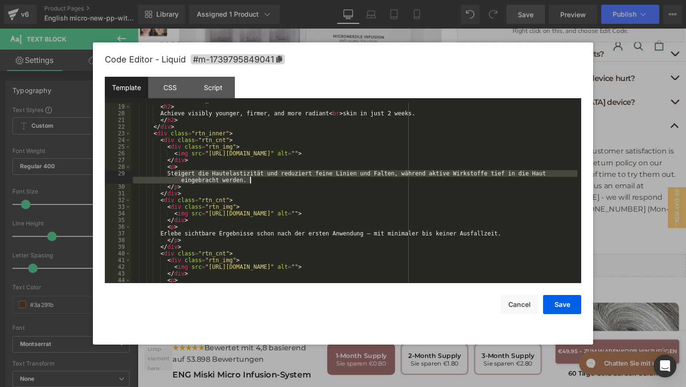
drag, startPoint x: 175, startPoint y: 174, endPoint x: 256, endPoint y: 181, distance: 81.3
click at [256, 181] on div "< div class = "rtn_title" > < h2 > Achieve visibly younger, firmer, and more ra…" at bounding box center [354, 193] width 446 height 193
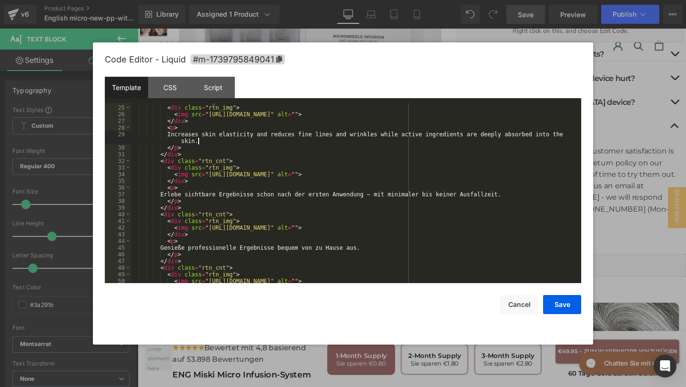
scroll to position [312, 0]
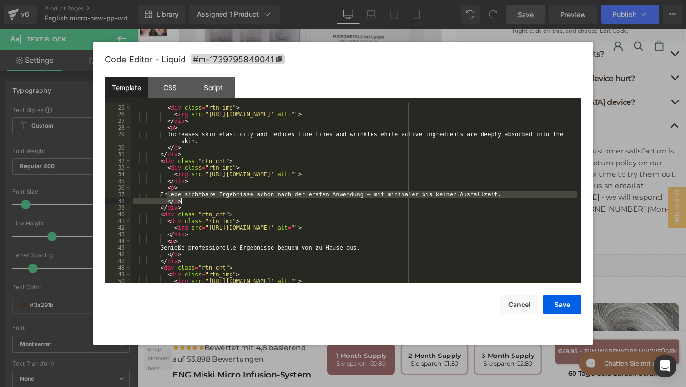
drag, startPoint x: 166, startPoint y: 192, endPoint x: 543, endPoint y: 199, distance: 377.2
click at [543, 200] on div "< div class = "rtn_cnt" > < div class = "rtn_img" > < img src = "https://cdn.sh…" at bounding box center [354, 194] width 446 height 193
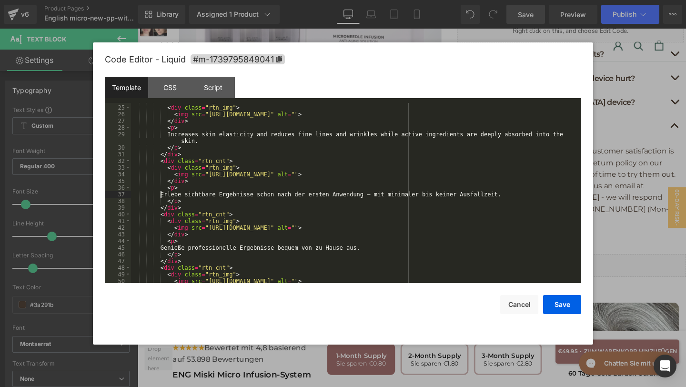
click at [164, 196] on div "< div class = "rtn_cnt" > < div class = "rtn_img" > < img src = "https://cdn.sh…" at bounding box center [354, 194] width 446 height 193
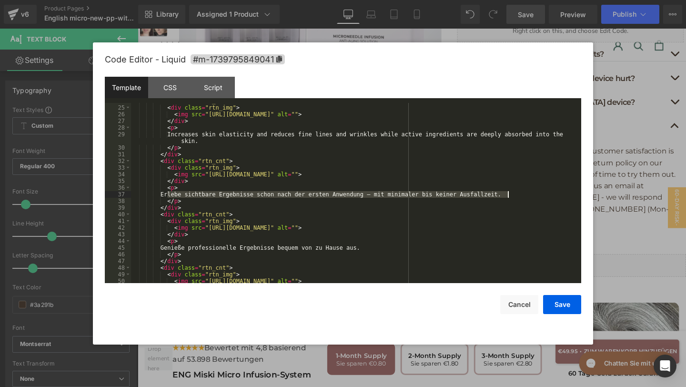
drag, startPoint x: 168, startPoint y: 195, endPoint x: 507, endPoint y: 192, distance: 339.1
click at [507, 193] on div "< div class = "rtn_cnt" > < div class = "rtn_img" > < img src = "https://cdn.sh…" at bounding box center [354, 194] width 446 height 193
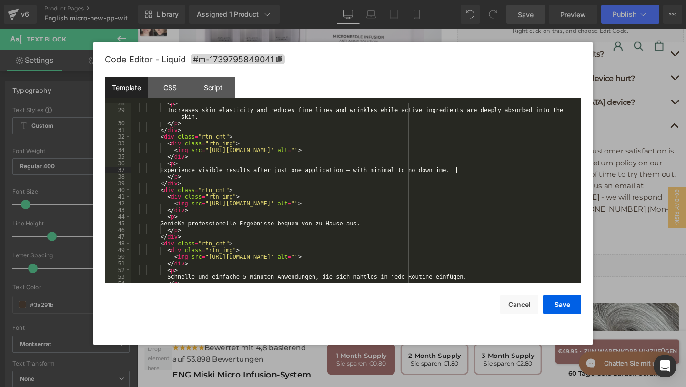
scroll to position [360, 0]
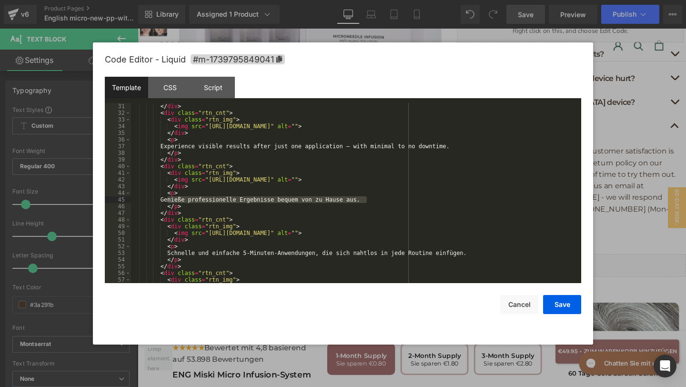
drag, startPoint x: 367, startPoint y: 200, endPoint x: 167, endPoint y: 198, distance: 200.0
click at [167, 198] on div "</ div > < div class = "rtn_cnt" > < div class = "rtn_img" > < img src = "https…" at bounding box center [354, 199] width 446 height 193
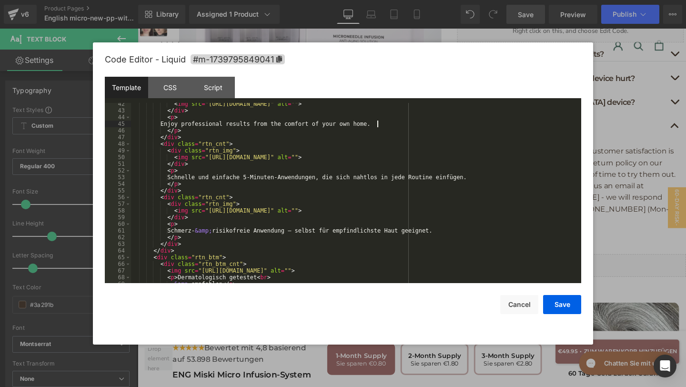
scroll to position [440, 0]
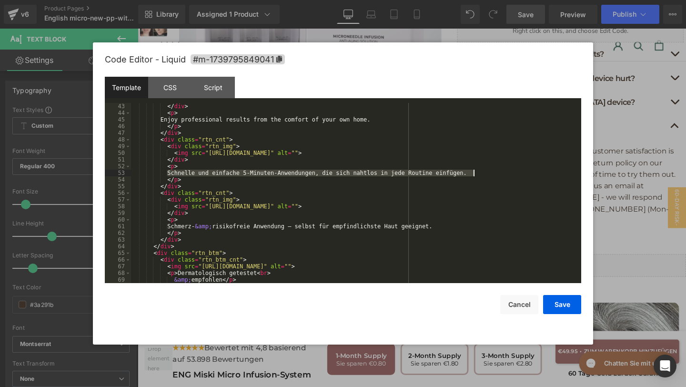
drag, startPoint x: 172, startPoint y: 172, endPoint x: 510, endPoint y: 173, distance: 338.1
click at [510, 173] on div "</ div > < p > Enjoy professional results from the comfort of your own home. </…" at bounding box center [354, 199] width 446 height 193
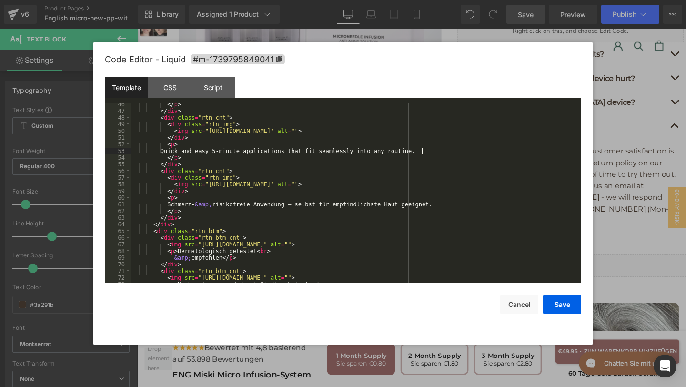
scroll to position [469, 0]
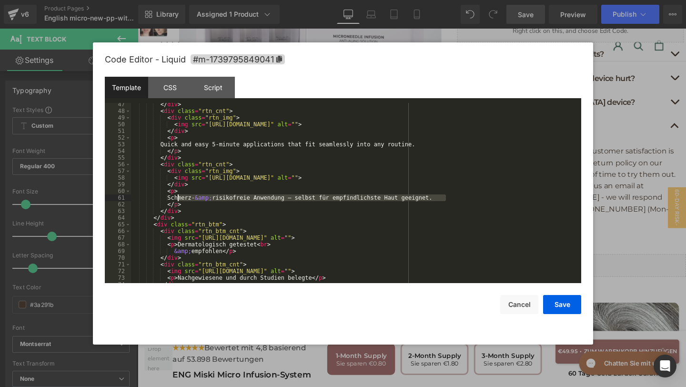
drag, startPoint x: 450, startPoint y: 200, endPoint x: 179, endPoint y: 197, distance: 271.9
click at [179, 197] on div "</ div > < div class = "rtn_cnt" > < div class = "rtn_img" > < img src = "https…" at bounding box center [354, 197] width 446 height 193
click at [172, 197] on div "</ div > < div class = "rtn_cnt" > < div class = "rtn_img" > < img src = "https…" at bounding box center [354, 197] width 446 height 193
drag, startPoint x: 173, startPoint y: 197, endPoint x: 200, endPoint y: 197, distance: 27.6
click at [201, 197] on div "</ div > < div class = "rtn_cnt" > < div class = "rtn_img" > < img src = "https…" at bounding box center [354, 197] width 446 height 193
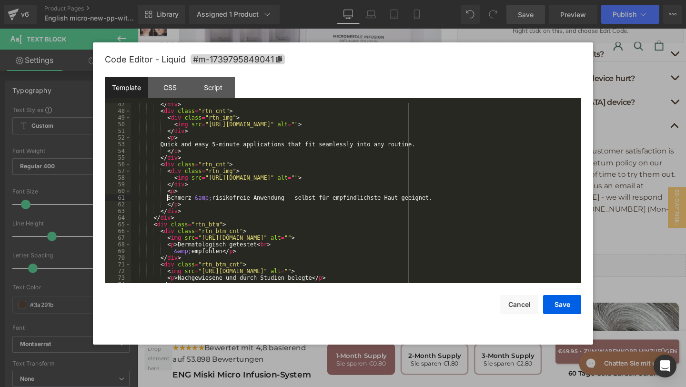
click at [168, 200] on div "</ div > < div class = "rtn_cnt" > < div class = "rtn_img" > < img src = "https…" at bounding box center [354, 197] width 446 height 193
drag, startPoint x: 173, startPoint y: 199, endPoint x: 201, endPoint y: 200, distance: 28.6
click at [201, 200] on div "</ div > < div class = "rtn_cnt" > < div class = "rtn_img" > < img src = "https…" at bounding box center [354, 197] width 446 height 193
click at [174, 198] on div "</ div > < div class = "rtn_cnt" > < div class = "rtn_img" > < img src = "https…" at bounding box center [354, 197] width 446 height 193
drag, startPoint x: 174, startPoint y: 198, endPoint x: 193, endPoint y: 197, distance: 19.5
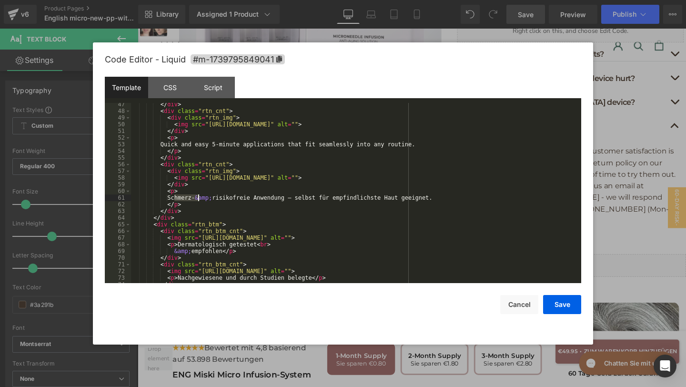
click at [193, 197] on div "</ div > < div class = "rtn_cnt" > < div class = "rtn_img" > < img src = "https…" at bounding box center [354, 197] width 446 height 193
click at [218, 197] on div "</ div > < div class = "rtn_cnt" > < div class = "rtn_img" > < img src = "https…" at bounding box center [354, 197] width 446 height 193
drag, startPoint x: 216, startPoint y: 197, endPoint x: 454, endPoint y: 204, distance: 238.7
click at [454, 204] on div "</ div > < div class = "rtn_cnt" > < div class = "rtn_img" > < img src = "https…" at bounding box center [354, 197] width 446 height 193
click at [218, 200] on div "</ div > < div class = "rtn_cnt" > < div class = "rtn_img" > < img src = "https…" at bounding box center [354, 197] width 446 height 193
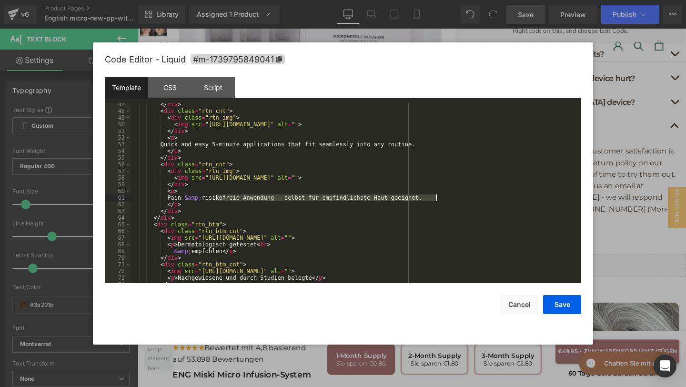
drag, startPoint x: 215, startPoint y: 200, endPoint x: 436, endPoint y: 201, distance: 221.0
click at [436, 202] on div "</ div > < div class = "rtn_cnt" > < div class = "rtn_img" > < img src = "https…" at bounding box center [354, 197] width 446 height 193
click at [436, 199] on div "</ div > < div class = "rtn_cnt" > < div class = "rtn_img" > < img src = "https…" at bounding box center [354, 197] width 446 height 193
drag, startPoint x: 436, startPoint y: 199, endPoint x: 218, endPoint y: 198, distance: 218.1
click at [218, 198] on div "</ div > < div class = "rtn_cnt" > < div class = "rtn_img" > < img src = "https…" at bounding box center [354, 197] width 446 height 193
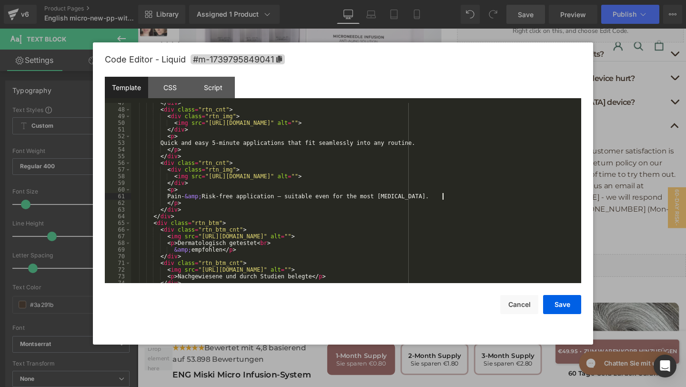
scroll to position [512, 0]
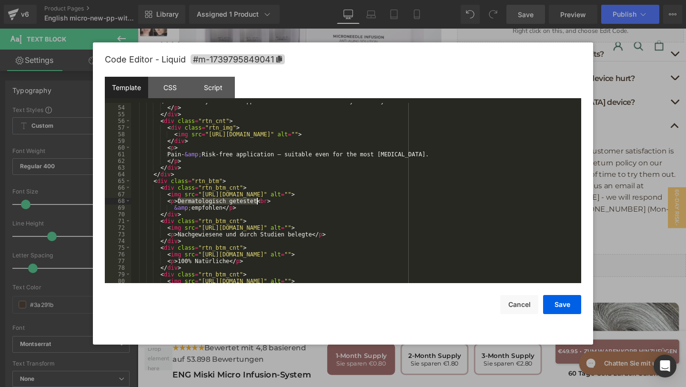
drag, startPoint x: 178, startPoint y: 200, endPoint x: 258, endPoint y: 198, distance: 79.5
click at [258, 198] on div "Quick and easy 5-minute applications that fit seamlessly into any routine. </ p…" at bounding box center [354, 194] width 446 height 193
drag, startPoint x: 195, startPoint y: 210, endPoint x: 226, endPoint y: 210, distance: 30.5
click at [226, 210] on div "Quick and easy 5-minute applications that fit seamlessly into any routine. </ p…" at bounding box center [354, 194] width 446 height 193
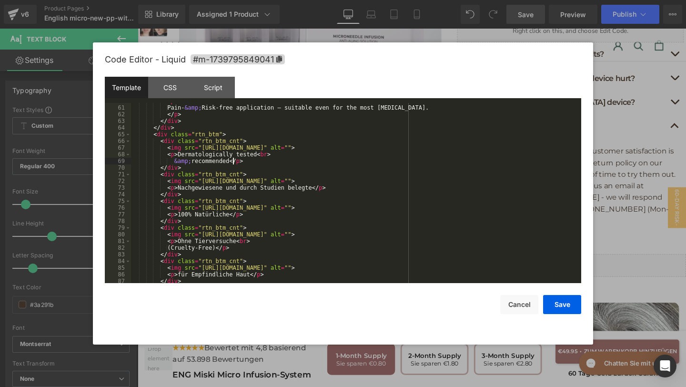
scroll to position [579, 0]
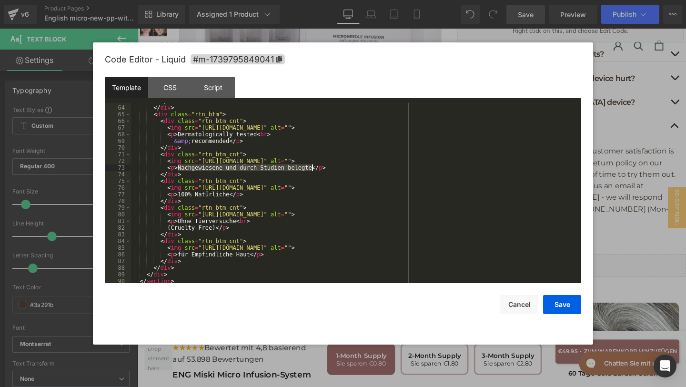
drag, startPoint x: 178, startPoint y: 169, endPoint x: 311, endPoint y: 170, distance: 132.9
click at [311, 170] on div "</ div > </ div > < div class = "rtn_btm" > < div class = "rtn_btm_cnt" > < img…" at bounding box center [354, 194] width 446 height 193
drag, startPoint x: 178, startPoint y: 193, endPoint x: 229, endPoint y: 192, distance: 51.4
click at [229, 192] on div "</ div > </ div > < div class = "rtn_btm" > < div class = "rtn_btm_cnt" > < img…" at bounding box center [354, 194] width 446 height 193
drag, startPoint x: 177, startPoint y: 220, endPoint x: 237, endPoint y: 219, distance: 59.5
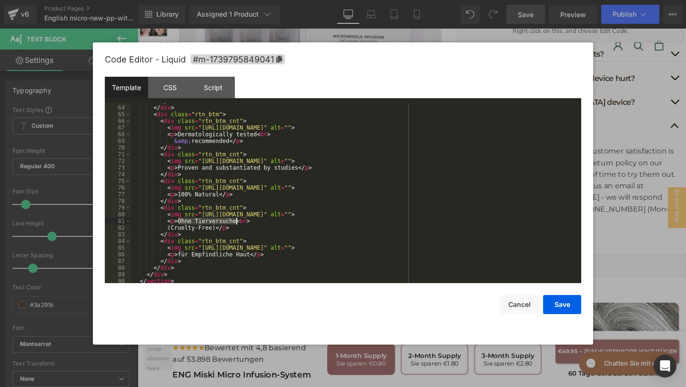
click at [237, 219] on div "</ div > </ div > < div class = "rtn_btm" > < div class = "rtn_btm_cnt" > < img…" at bounding box center [354, 194] width 446 height 193
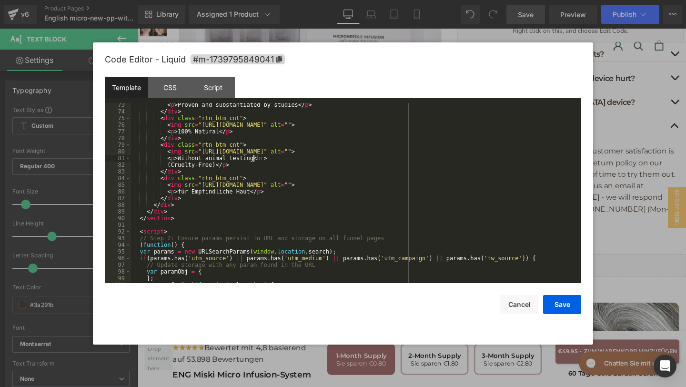
scroll to position [663, 0]
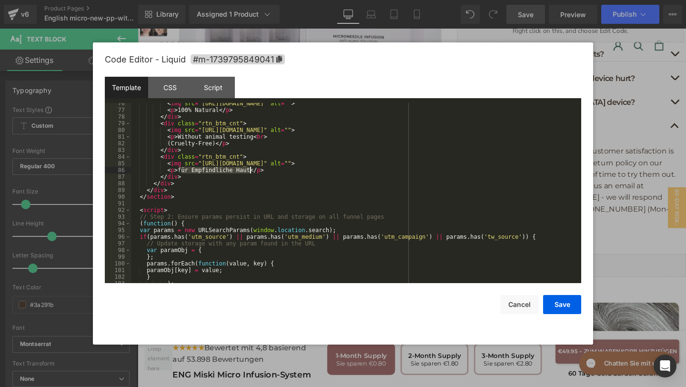
drag, startPoint x: 180, startPoint y: 171, endPoint x: 250, endPoint y: 173, distance: 70.0
click at [250, 173] on div "< img src = "https://cdn.shopify.com/s/files/1/0693/8433/9730/files/rtn_btm_3.p…" at bounding box center [354, 196] width 446 height 193
click at [185, 170] on div "< img src = "https://cdn.shopify.com/s/files/1/0693/8433/9730/files/rtn_btm_3.p…" at bounding box center [354, 196] width 446 height 193
click at [181, 170] on div "< img src = "https://cdn.shopify.com/s/files/1/0693/8433/9730/files/rtn_btm_3.p…" at bounding box center [354, 196] width 446 height 193
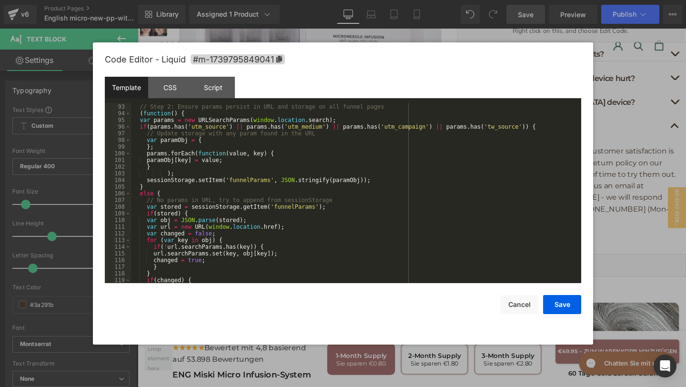
scroll to position [827, 0]
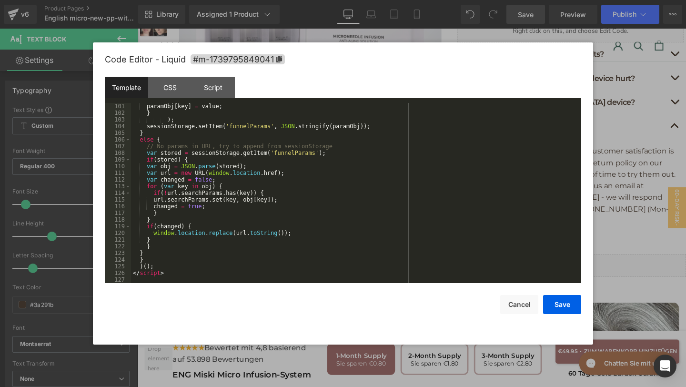
click at [171, 100] on div "Template CSS Script Data" at bounding box center [343, 90] width 476 height 26
click at [171, 97] on div "CSS" at bounding box center [169, 87] width 43 height 21
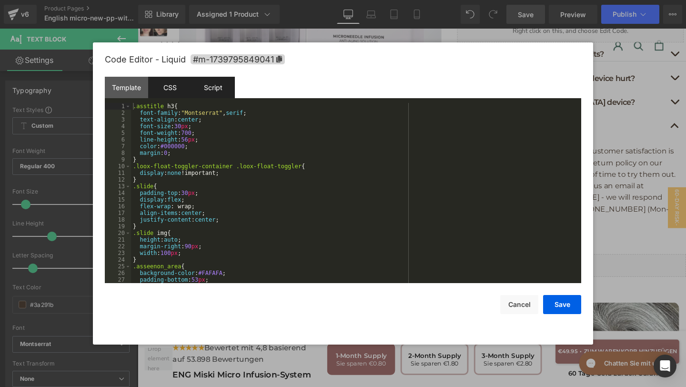
click at [216, 96] on div "Script" at bounding box center [212, 87] width 43 height 21
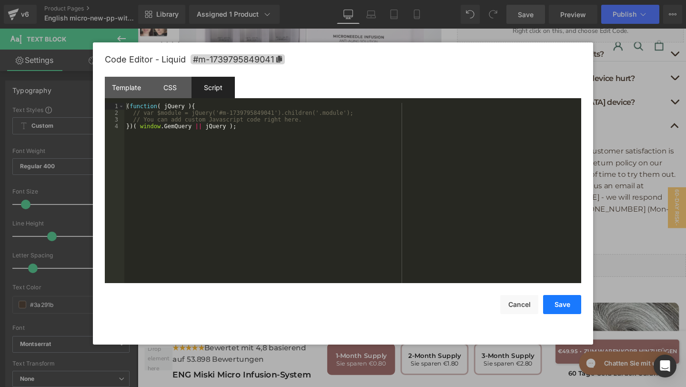
click at [559, 300] on button "Save" at bounding box center [562, 304] width 38 height 19
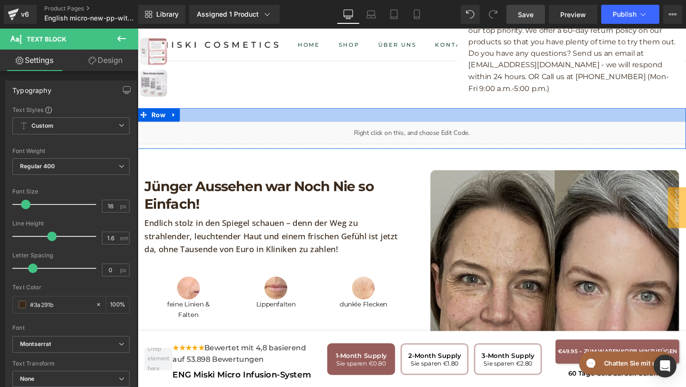
scroll to position [801, 0]
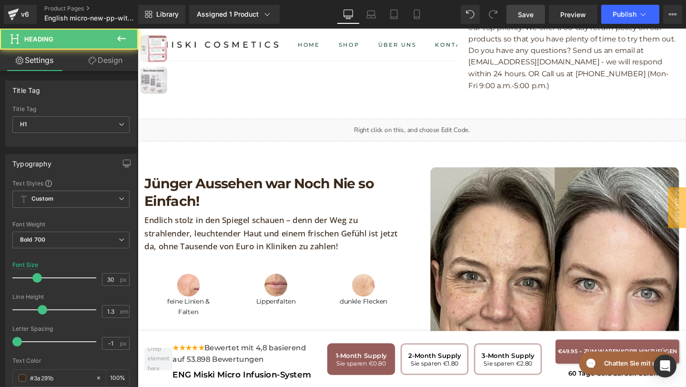
click at [283, 199] on h1 "Jünger Aussehen war Noch Nie so Einfach!" at bounding box center [283, 200] width 276 height 37
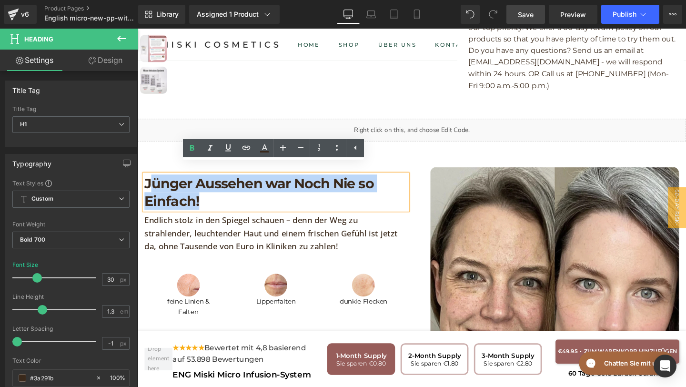
drag, startPoint x: 219, startPoint y: 194, endPoint x: 151, endPoint y: 178, distance: 69.6
click at [151, 182] on h1 "Jünger Aussehen war Noch Nie so Einfach!" at bounding box center [283, 200] width 276 height 37
drag, startPoint x: 148, startPoint y: 178, endPoint x: 240, endPoint y: 202, distance: 95.2
click at [240, 203] on h1 "Jünger Aussehen war Noch Nie so Einfach!" at bounding box center [283, 200] width 276 height 37
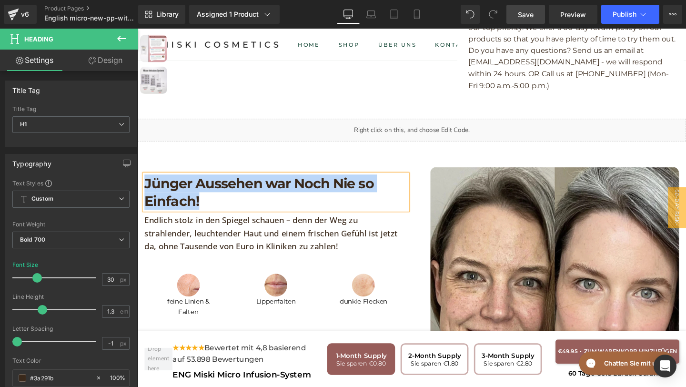
paste div
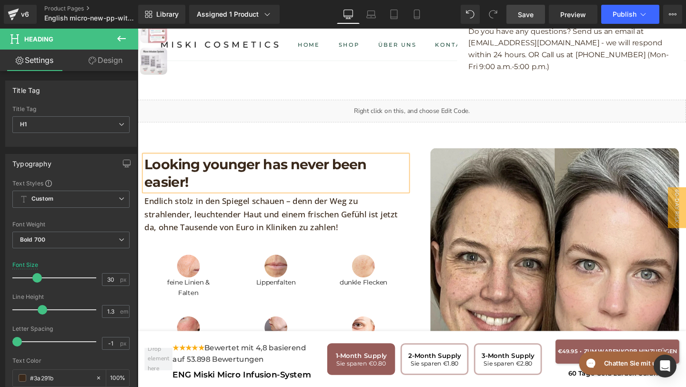
scroll to position [827, 0]
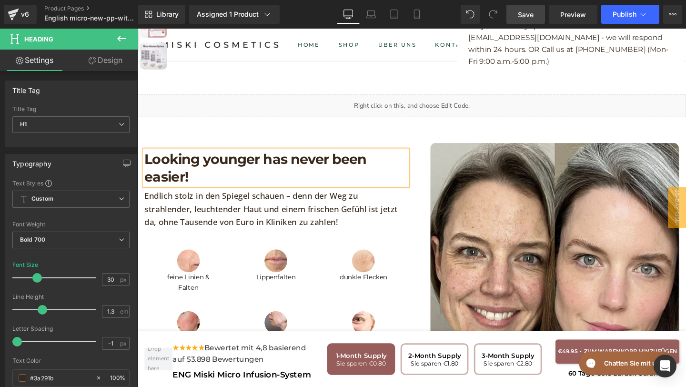
click at [323, 220] on p "Endlich stolz in den Spiegel schauen – denn der Weg zu strahlender, leuchtender…" at bounding box center [283, 217] width 276 height 41
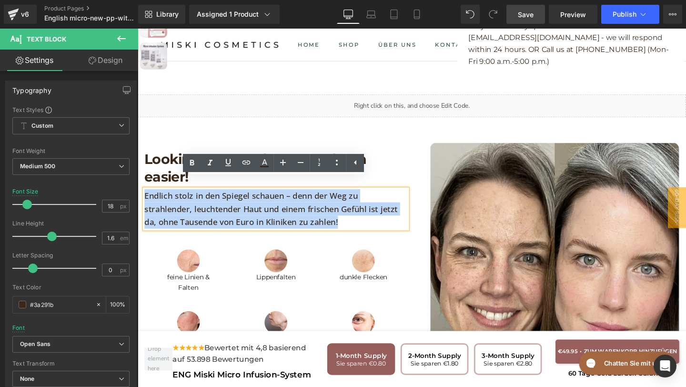
drag, startPoint x: 316, startPoint y: 222, endPoint x: 120, endPoint y: 172, distance: 202.8
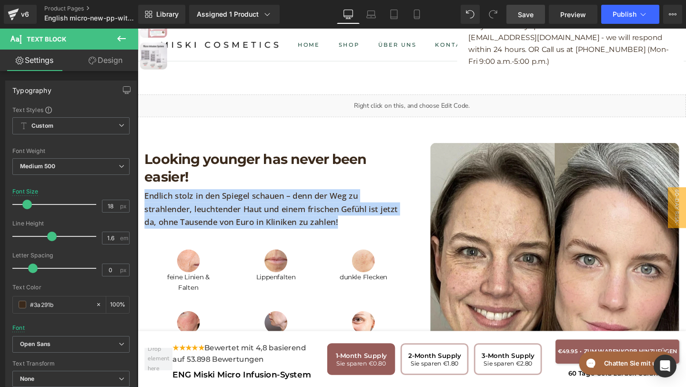
paste div
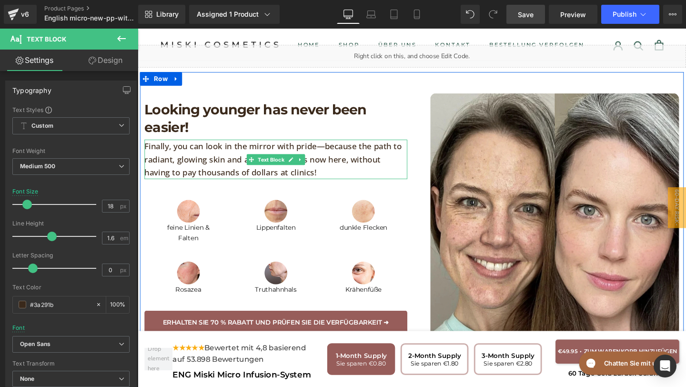
scroll to position [880, 0]
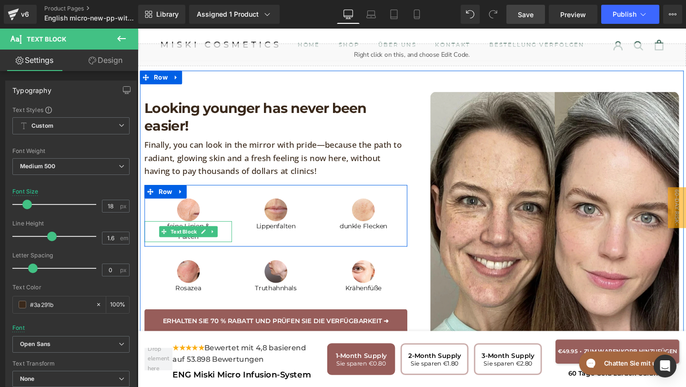
click at [204, 238] on p "feine Linien & Falten" at bounding box center [191, 242] width 92 height 22
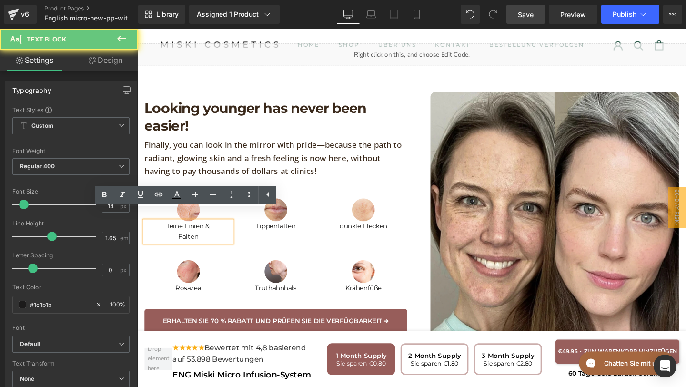
drag, startPoint x: 209, startPoint y: 238, endPoint x: 158, endPoint y: 230, distance: 51.5
click at [158, 231] on p "feine Linien & Falten" at bounding box center [191, 242] width 92 height 22
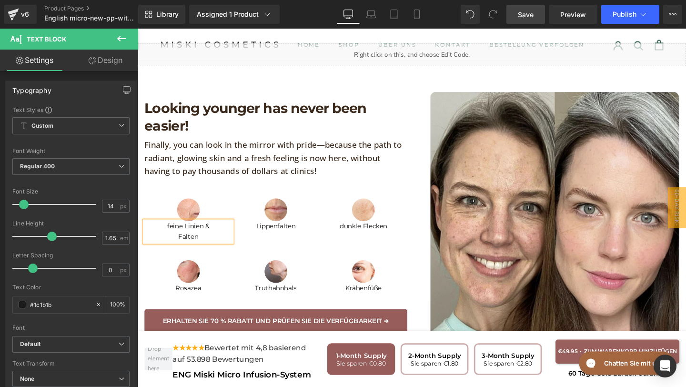
paste div
click at [316, 231] on p "Lippenfalten" at bounding box center [283, 236] width 92 height 11
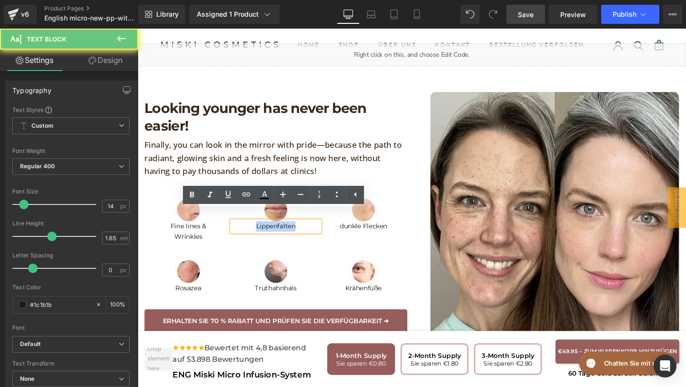
drag, startPoint x: 314, startPoint y: 226, endPoint x: 214, endPoint y: 223, distance: 100.0
click at [214, 225] on div "Image Fine lines & Wrinkles Text Block Image Lippenfalten Text Block Image dunk…" at bounding box center [283, 225] width 276 height 65
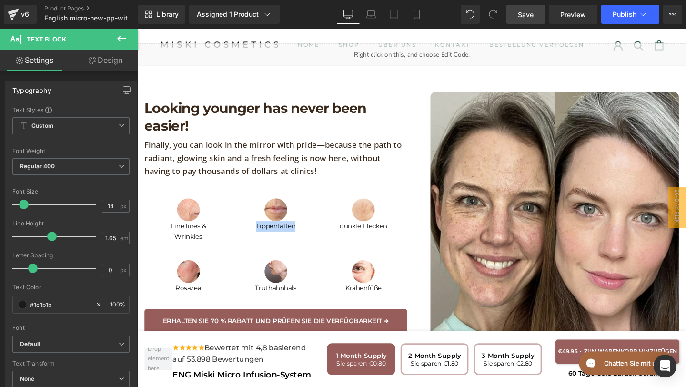
paste div
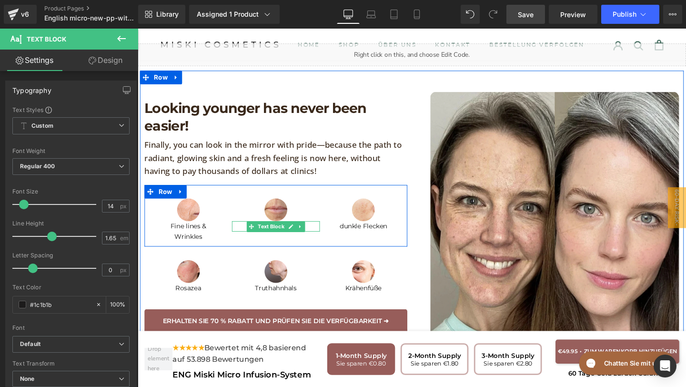
click at [246, 231] on p "lip wrinkles" at bounding box center [283, 236] width 92 height 11
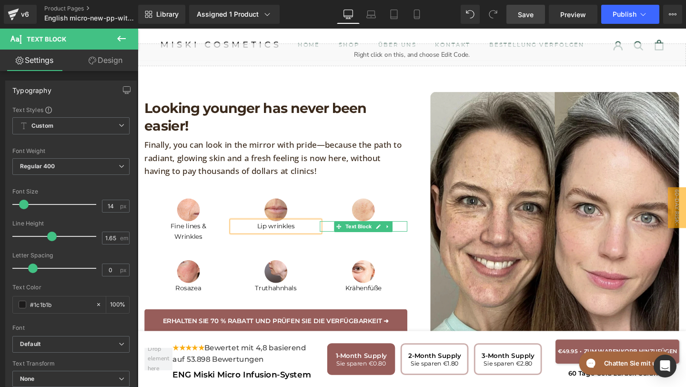
click at [410, 231] on p "dunkle Flecken" at bounding box center [375, 236] width 92 height 11
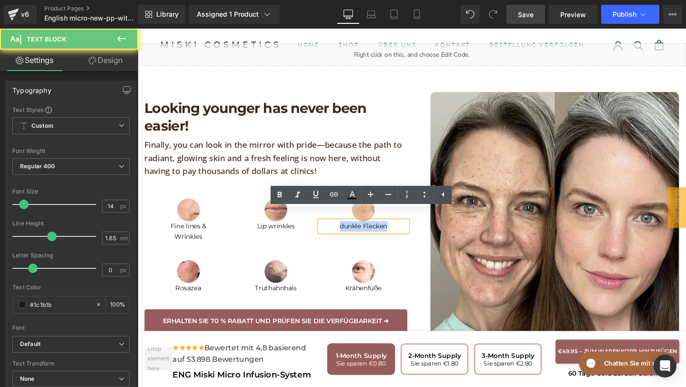
drag, startPoint x: 409, startPoint y: 225, endPoint x: 322, endPoint y: 225, distance: 86.2
click at [322, 225] on div "Image Fine lines & Wrinkles Text Block Image Lip wrinkles Text Block Image dunk…" at bounding box center [283, 225] width 276 height 65
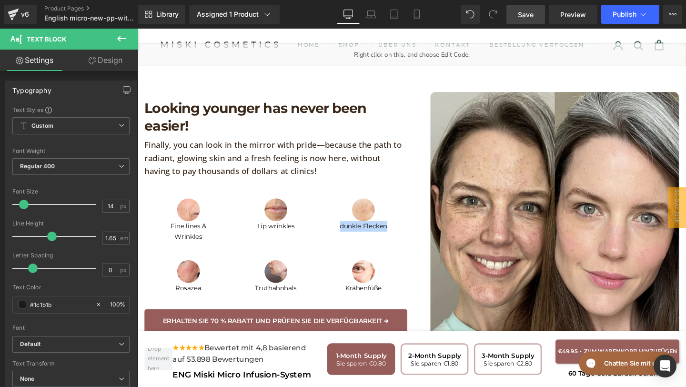
paste div
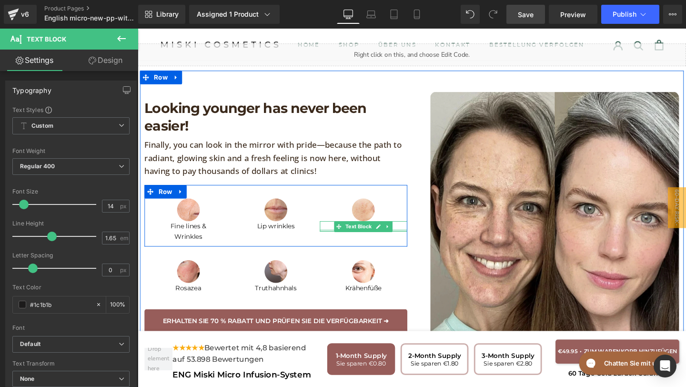
click at [340, 240] on div at bounding box center [375, 241] width 92 height 2
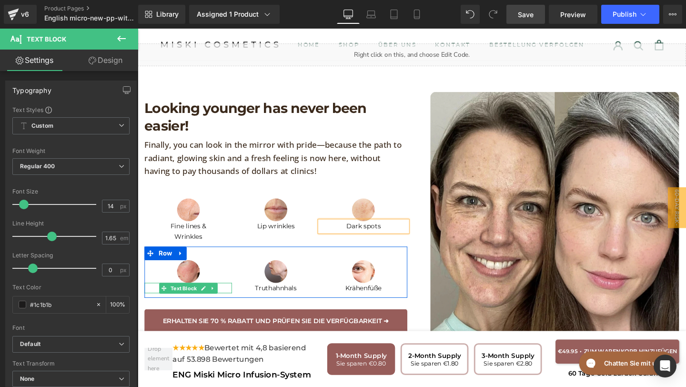
click at [225, 296] on p "Rosazea" at bounding box center [191, 301] width 92 height 11
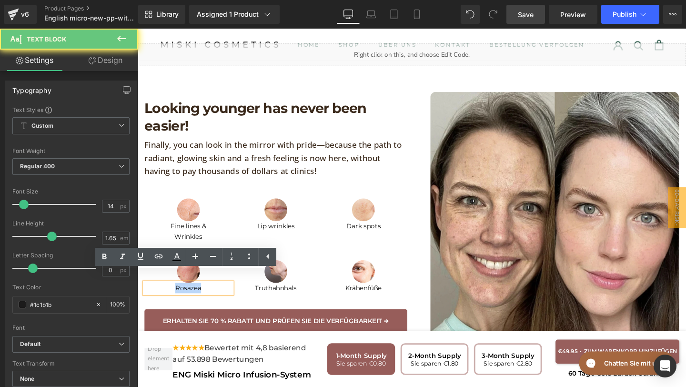
drag, startPoint x: 209, startPoint y: 291, endPoint x: 150, endPoint y: 291, distance: 59.5
click at [150, 296] on p "Rosazea" at bounding box center [191, 301] width 92 height 11
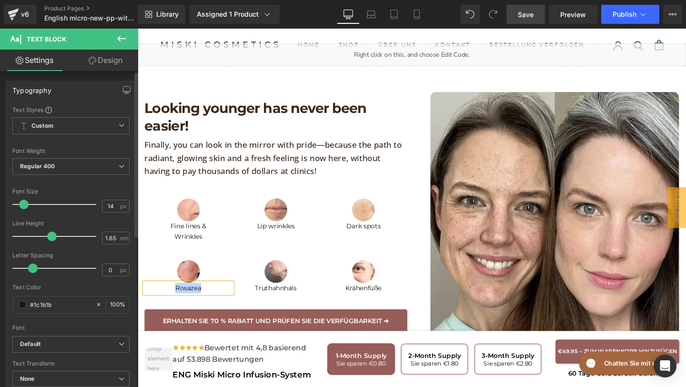
paste div
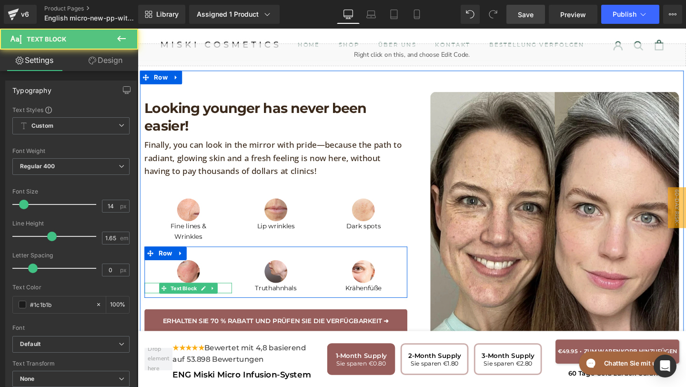
click at [155, 296] on p "rosacea" at bounding box center [191, 301] width 92 height 11
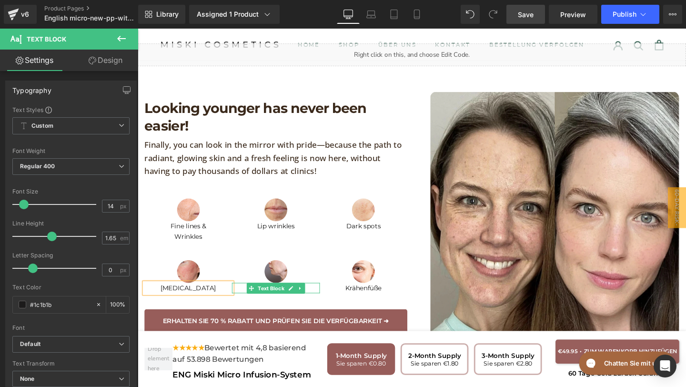
click at [317, 296] on p "Truthahnhals" at bounding box center [283, 301] width 92 height 11
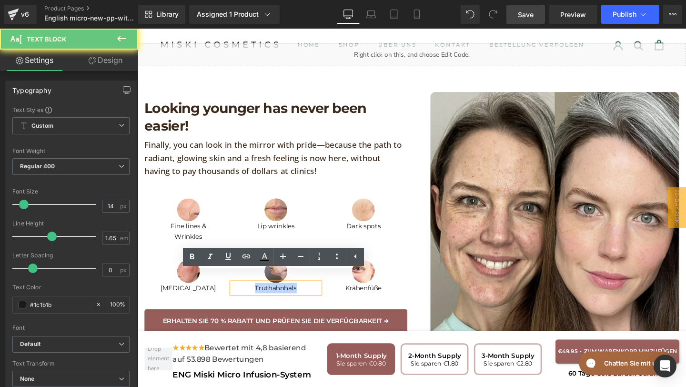
drag, startPoint x: 311, startPoint y: 294, endPoint x: 254, endPoint y: 294, distance: 56.7
click at [254, 296] on p "Truthahnhals" at bounding box center [283, 301] width 92 height 11
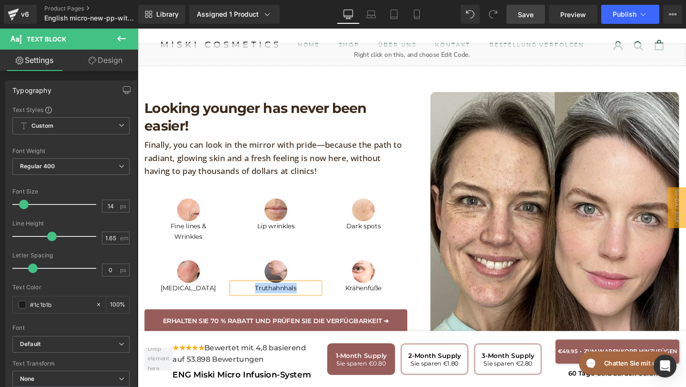
paste div
drag, startPoint x: 268, startPoint y: 290, endPoint x: 268, endPoint y: 305, distance: 15.2
click at [267, 297] on font "turkey neck" at bounding box center [282, 301] width 39 height 9
click at [417, 296] on p "Krähenfüße" at bounding box center [375, 301] width 92 height 11
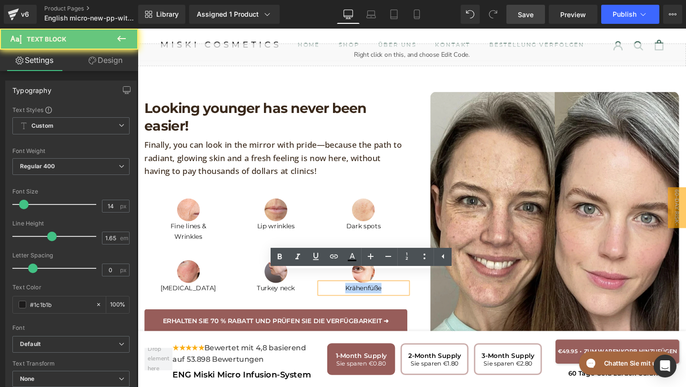
drag, startPoint x: 408, startPoint y: 290, endPoint x: 324, endPoint y: 289, distance: 83.8
click at [324, 289] on div "Image Rosacea Text Block Image Turkey neck Text Block Image Krähenfüße Text Blo…" at bounding box center [283, 285] width 276 height 54
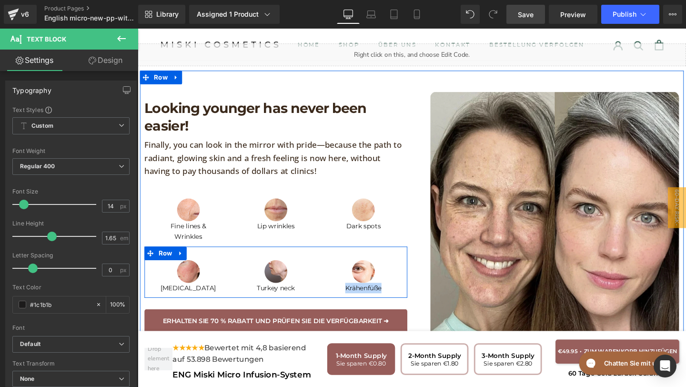
paste div
click at [340, 296] on p "crow's feet" at bounding box center [375, 301] width 92 height 11
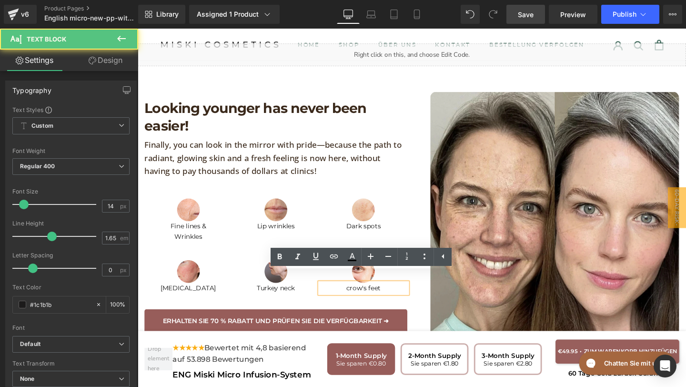
click at [362, 297] on font "crow's feet" at bounding box center [375, 301] width 36 height 9
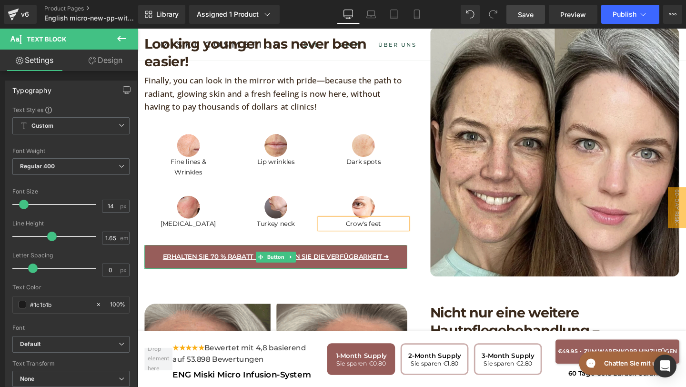
scroll to position [962, 0]
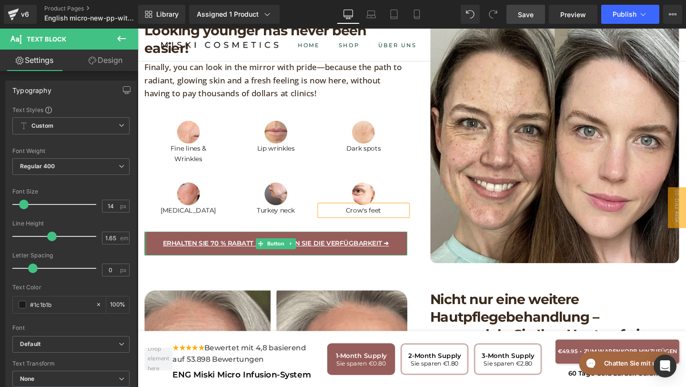
click at [146, 242] on div "Erhalten Sie 70 % Rabatt und prüfen Sie die Verfügbarkeit ➜ Button" at bounding box center [283, 254] width 276 height 25
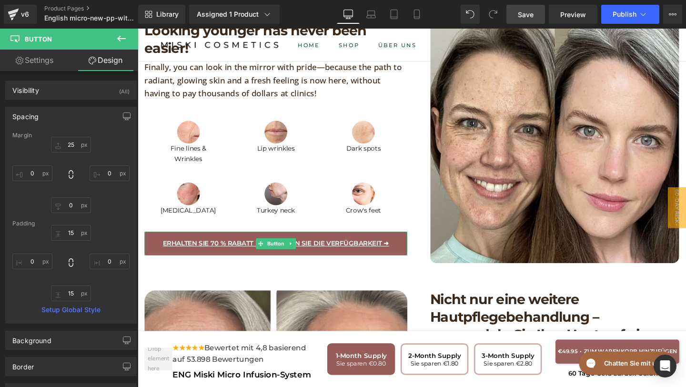
click at [153, 248] on link "Erhalten Sie 70 % Rabatt und prüfen Sie die Verfügbarkeit ➜" at bounding box center [283, 254] width 276 height 25
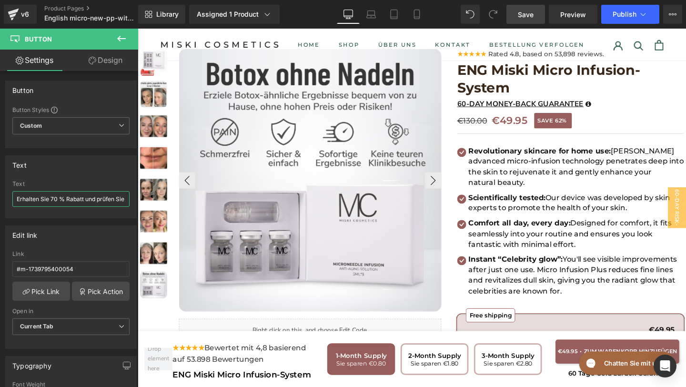
scroll to position [0, 62]
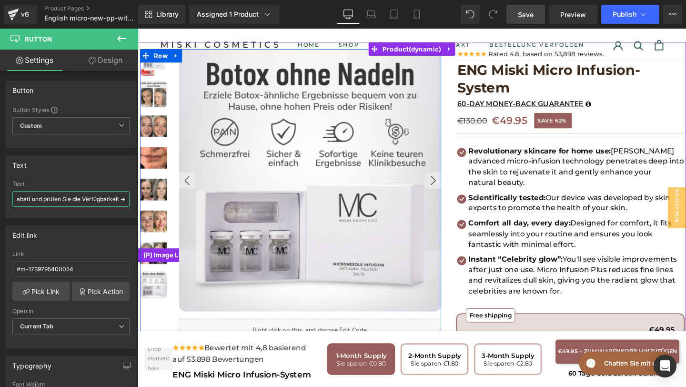
drag, startPoint x: 156, startPoint y: 225, endPoint x: 157, endPoint y: 208, distance: 17.2
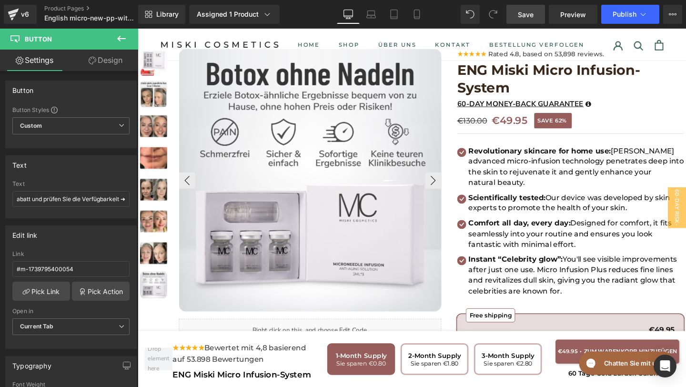
scroll to position [0, 0]
paste input "Get 70% off and check availability ➜"
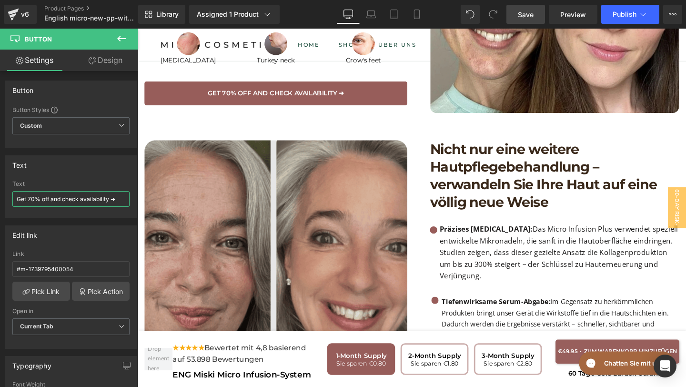
scroll to position [1110, 0]
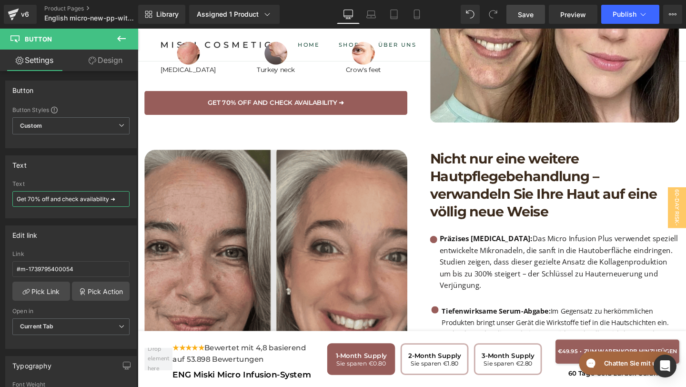
type input "Get 70% off and check availability ➜"
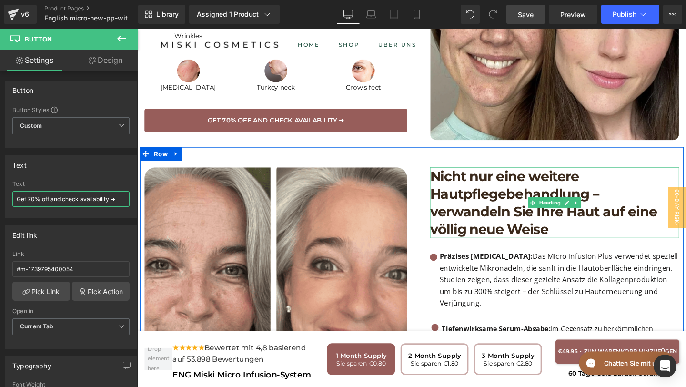
scroll to position [1082, 0]
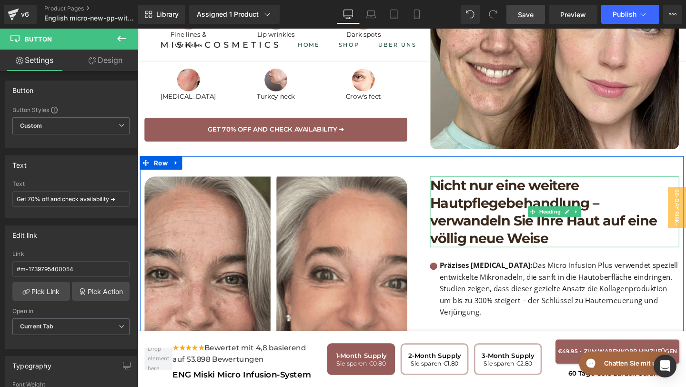
click at [575, 234] on h1 "Nicht nur eine weitere Hautpflegebehandlung – verwandeln Sie Ihre Haut auf eine…" at bounding box center [576, 221] width 262 height 74
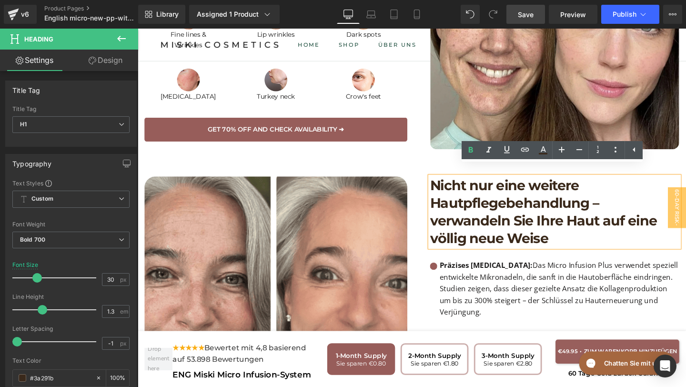
drag, startPoint x: 575, startPoint y: 241, endPoint x: 445, endPoint y: 183, distance: 142.8
click at [445, 184] on div "Nicht nur eine weitere Hautpflegebehandlung – verwandeln Sie Ihre Haut auf eine…" at bounding box center [576, 221] width 262 height 74
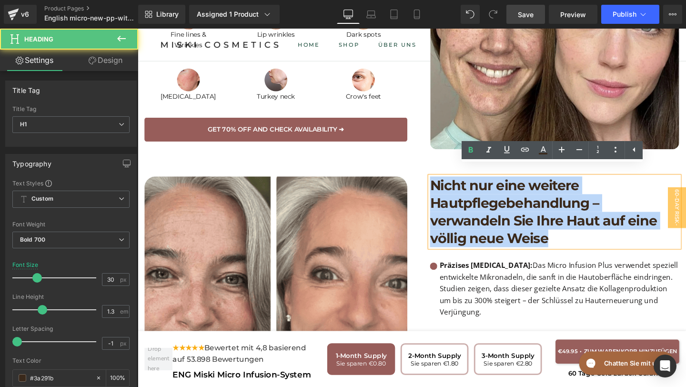
drag, startPoint x: 446, startPoint y: 183, endPoint x: 586, endPoint y: 229, distance: 147.0
click at [586, 229] on h1 "Nicht nur eine weitere Hautpflegebehandlung – verwandeln Sie Ihre Haut auf eine…" at bounding box center [576, 221] width 262 height 74
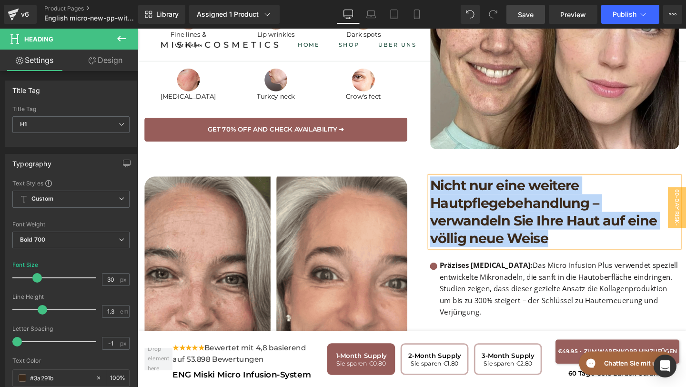
paste div
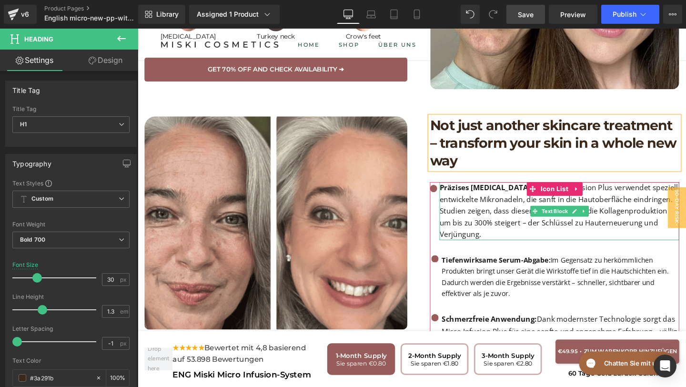
scroll to position [1145, 0]
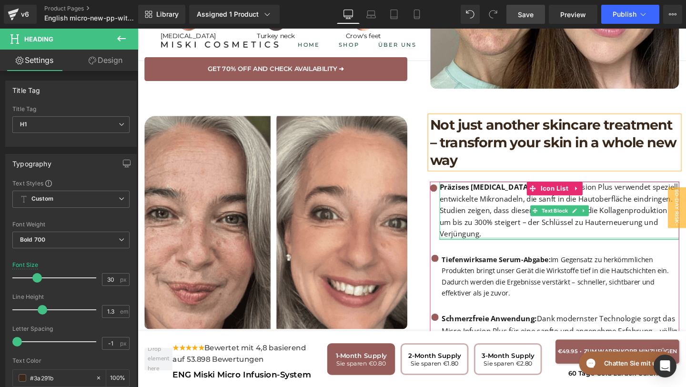
click at [512, 248] on div at bounding box center [581, 249] width 252 height 2
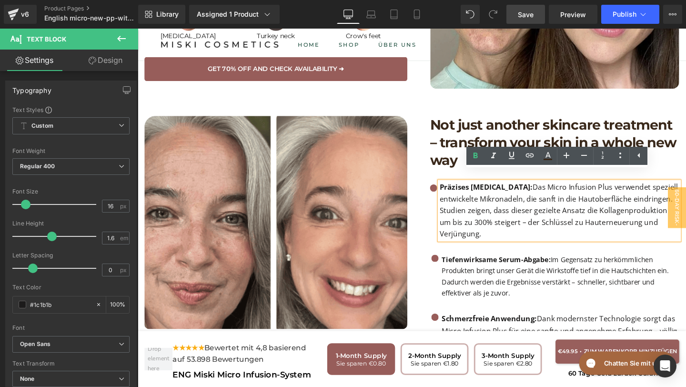
drag, startPoint x: 509, startPoint y: 235, endPoint x: 456, endPoint y: 188, distance: 71.5
click at [456, 190] on p "Präzises Micro-Needling: Das Micro Infusion Plus verwendet speziell entwickelte…" at bounding box center [581, 220] width 252 height 61
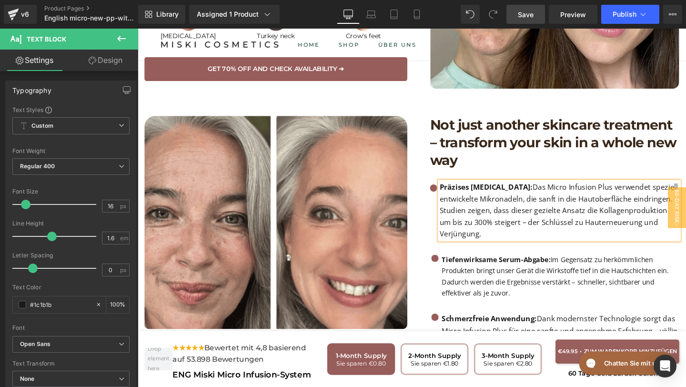
paste div
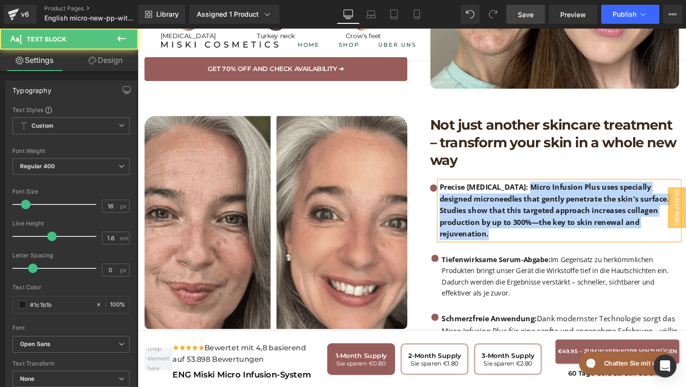
drag, startPoint x: 546, startPoint y: 185, endPoint x: 588, endPoint y: 233, distance: 64.1
click at [588, 233] on p "Precise micro-needling: Micro Infusion Plus uses specially designed microneedle…" at bounding box center [581, 220] width 252 height 61
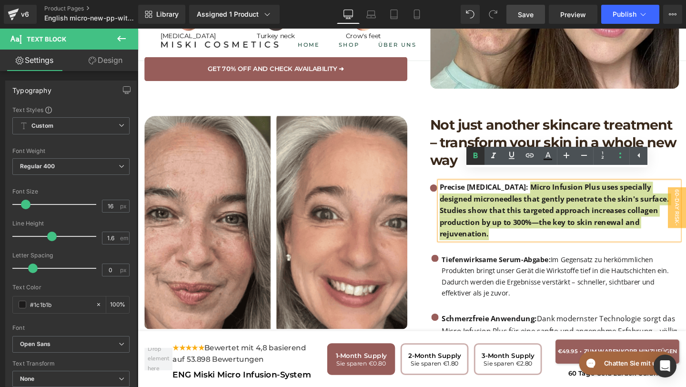
click at [470, 157] on icon at bounding box center [475, 155] width 11 height 11
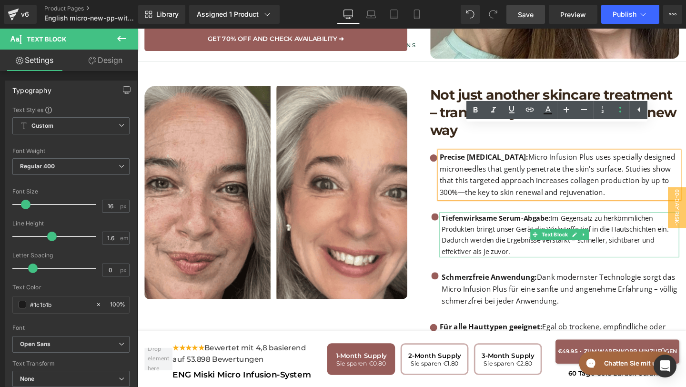
scroll to position [1197, 0]
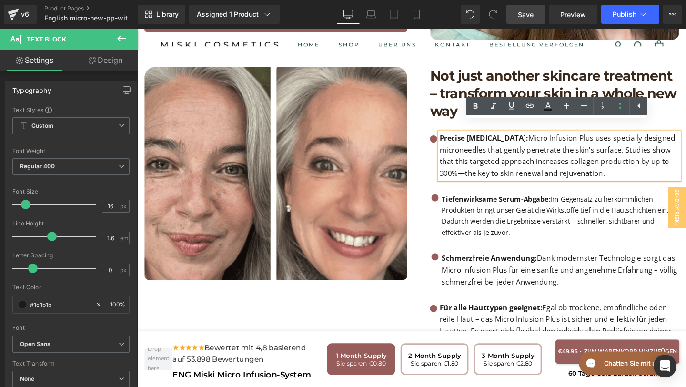
click at [526, 238] on ul "Icon Precise micro-needling: Micro Infusion Plus uses specially designed micron…" at bounding box center [576, 227] width 262 height 178
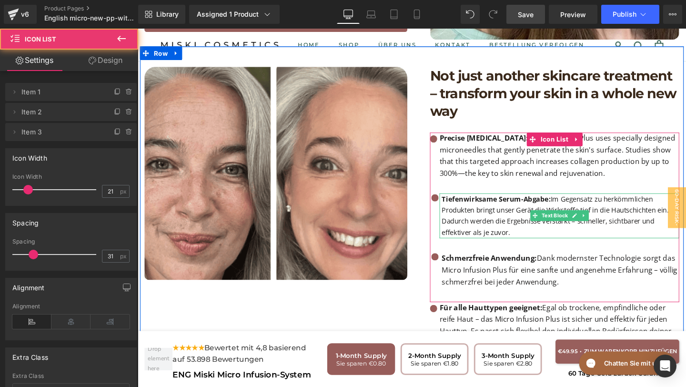
click at [534, 230] on p "Tiefenwirksame Serum-Abgabe: Im Gegensatz zu herkömmlichen Produkten bringt uns…" at bounding box center [582, 224] width 250 height 47
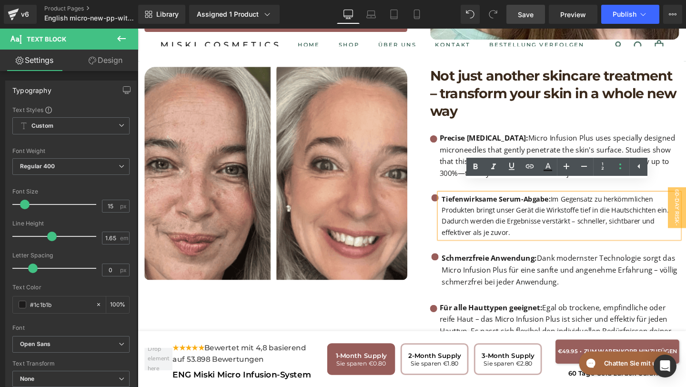
drag, startPoint x: 534, startPoint y: 230, endPoint x: 457, endPoint y: 195, distance: 85.2
click at [457, 201] on div "Tiefenwirksame Serum-Abgabe: Im Gegensatz zu herkömmlichen Produkten bringt uns…" at bounding box center [581, 224] width 252 height 47
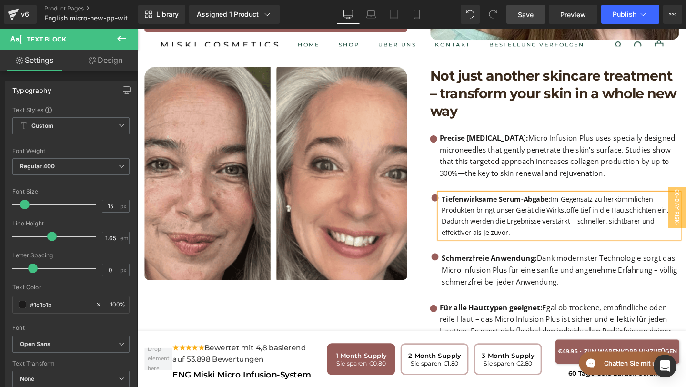
paste div
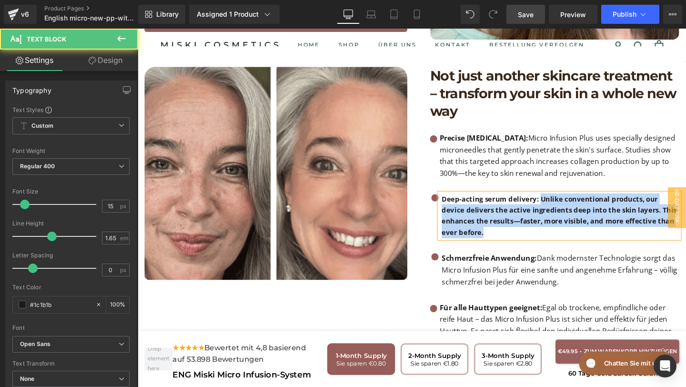
drag, startPoint x: 560, startPoint y: 196, endPoint x: 600, endPoint y: 234, distance: 55.6
click at [600, 234] on p "Deep-acting serum delivery: Unlike conventional products, our device delivers t…" at bounding box center [582, 224] width 250 height 47
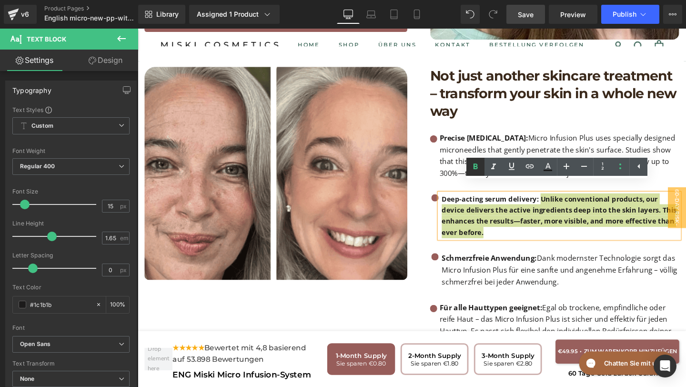
click at [477, 162] on icon at bounding box center [475, 166] width 11 height 11
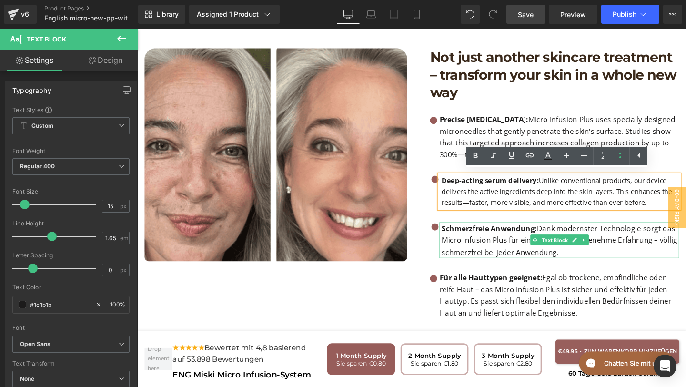
scroll to position [1228, 0]
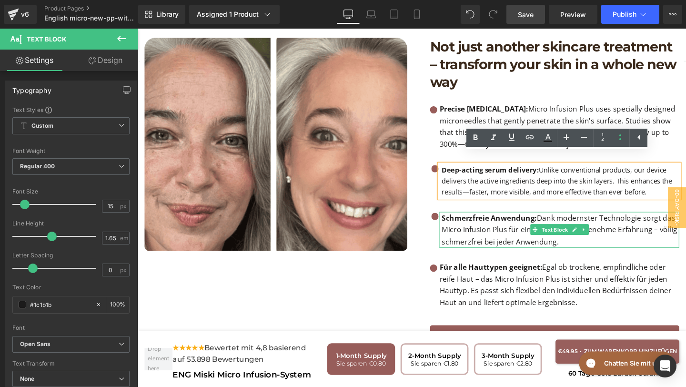
click at [580, 245] on div "Schmerzfreie Anwendung: Dank modernster Technologie sorgt das Micro Infusion Pl…" at bounding box center [581, 240] width 252 height 38
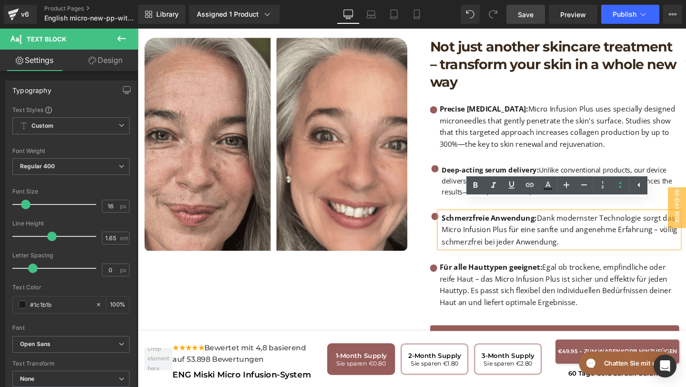
drag, startPoint x: 516, startPoint y: 226, endPoint x: 457, endPoint y: 218, distance: 60.1
click at [456, 221] on div "Schmerzfreie Anwendung: Dank modernster Technologie sorgt das Micro Infusion Pl…" at bounding box center [581, 240] width 252 height 38
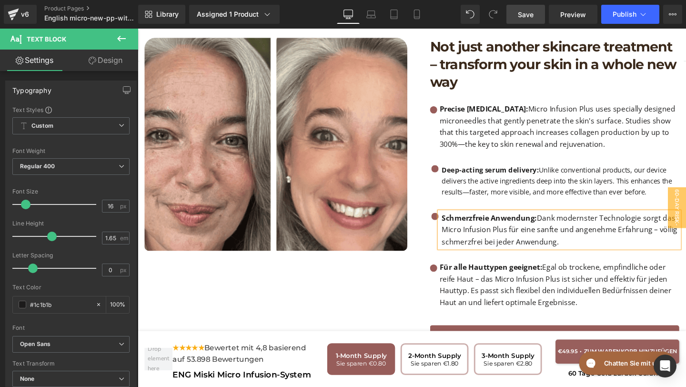
paste div
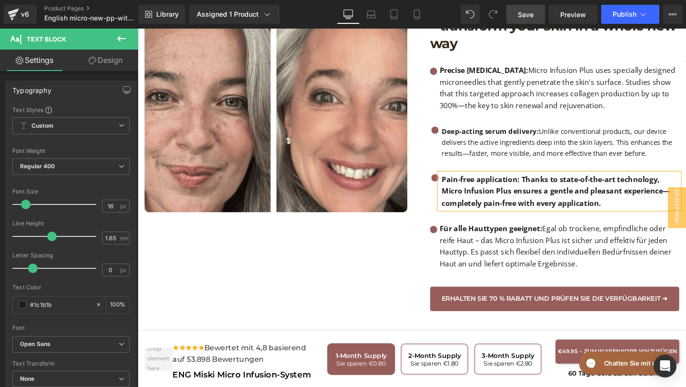
scroll to position [1270, 0]
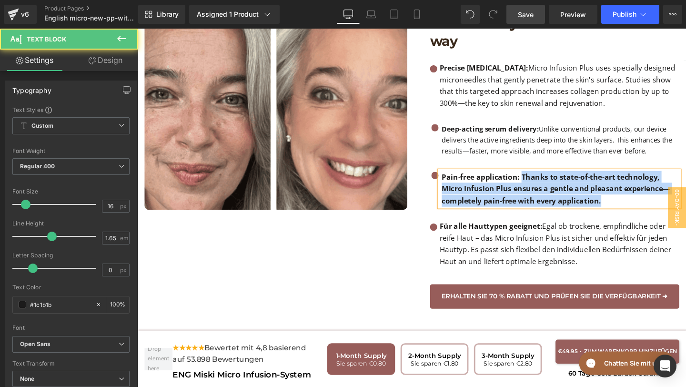
drag, startPoint x: 541, startPoint y: 170, endPoint x: 657, endPoint y: 194, distance: 118.0
click at [657, 194] on p "Pain-free application: Thanks to state-of-the-art technology, Micro Infusion Pl…" at bounding box center [582, 197] width 250 height 38
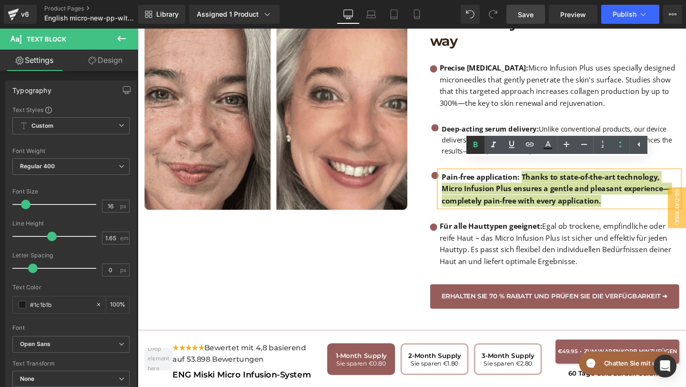
click at [480, 144] on icon at bounding box center [475, 144] width 11 height 11
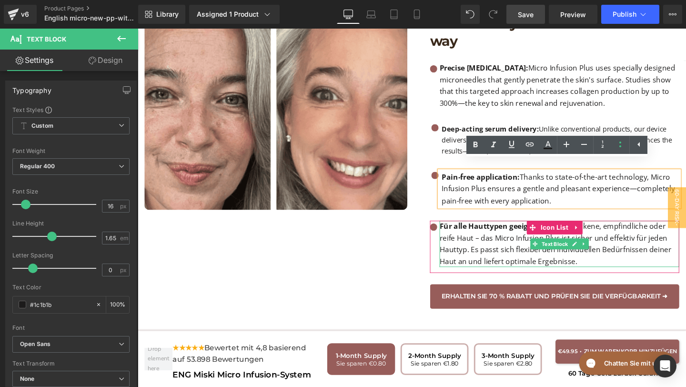
click at [605, 260] on p "Für alle Hauttypen geeignet: Egal ob trockene, empfindliche oder reife Haut – d…" at bounding box center [581, 254] width 252 height 49
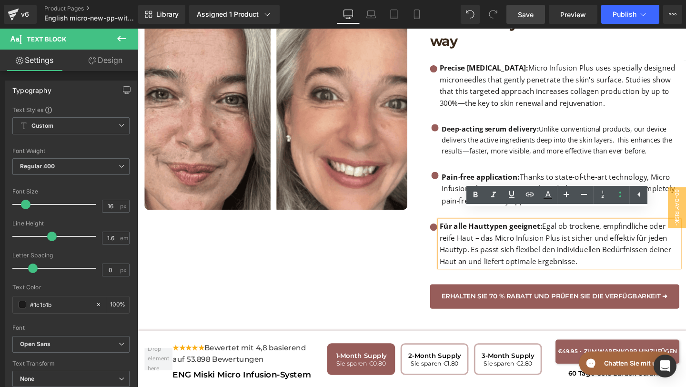
drag, startPoint x: 605, startPoint y: 260, endPoint x: 457, endPoint y: 226, distance: 151.7
click at [457, 230] on p "Für alle Hauttypen geeignet: Egal ob trockene, empfindliche oder reife Haut – d…" at bounding box center [581, 254] width 252 height 49
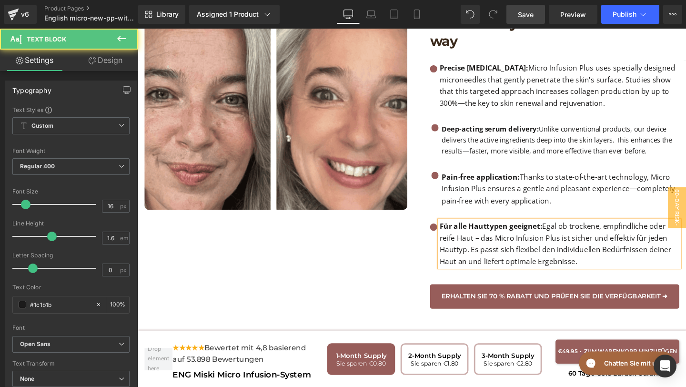
click at [455, 230] on div "Für alle Hauttypen geeignet: Egal ob trockene, empfindliche oder reife Haut – d…" at bounding box center [581, 254] width 252 height 49
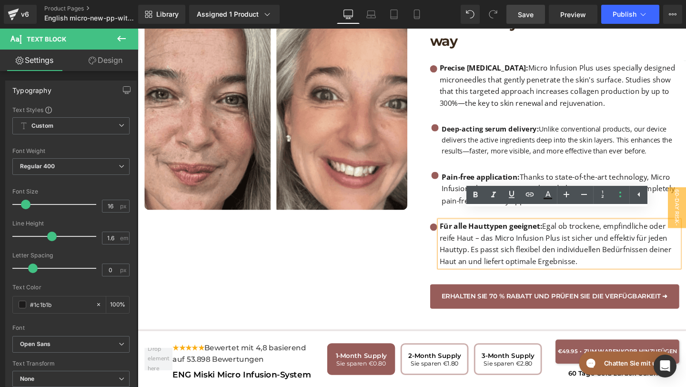
drag, startPoint x: 456, startPoint y: 226, endPoint x: 608, endPoint y: 268, distance: 157.7
click at [608, 268] on div "Für alle Hauttypen geeignet: Egal ob trockene, empfindliche oder reife Haut – d…" at bounding box center [581, 254] width 252 height 49
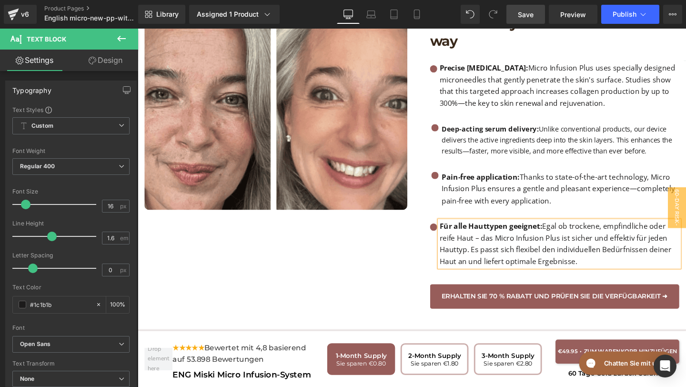
paste div
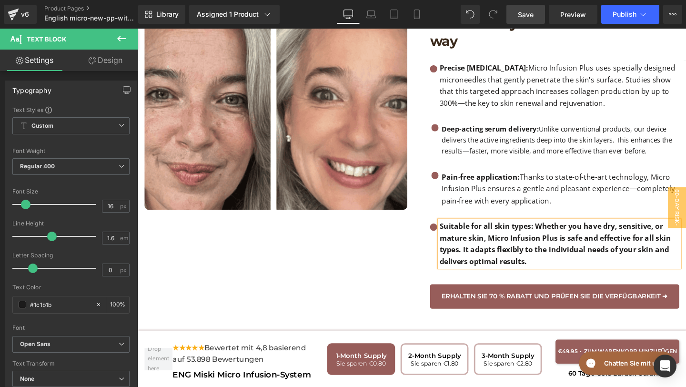
scroll to position [1281, 0]
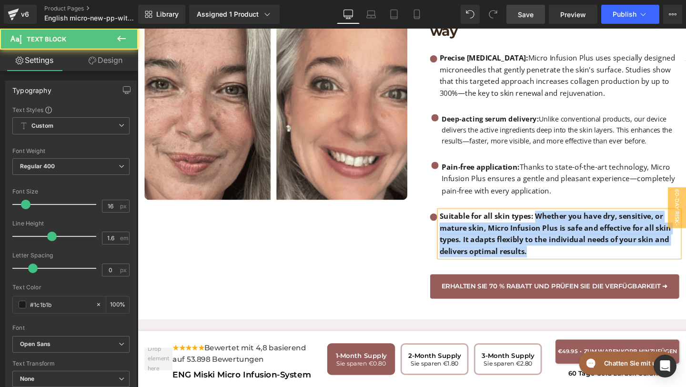
drag, startPoint x: 555, startPoint y: 217, endPoint x: 581, endPoint y: 257, distance: 48.2
click at [582, 257] on p "Suitable for all skin types: Whether you have dry, sensitive, or mature skin, M…" at bounding box center [581, 244] width 252 height 49
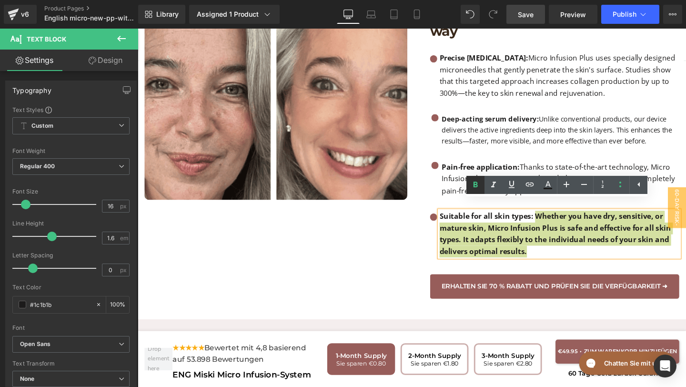
click at [477, 185] on icon at bounding box center [475, 184] width 4 height 6
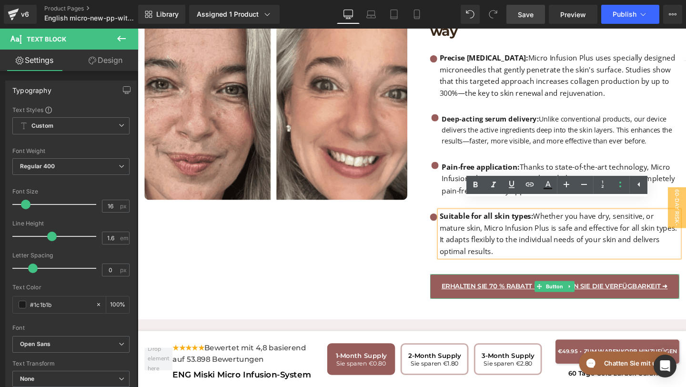
click at [467, 294] on span "Erhalten Sie 70 % Rabatt und prüfen Sie die Verfügbarkeit ➜" at bounding box center [576, 299] width 238 height 11
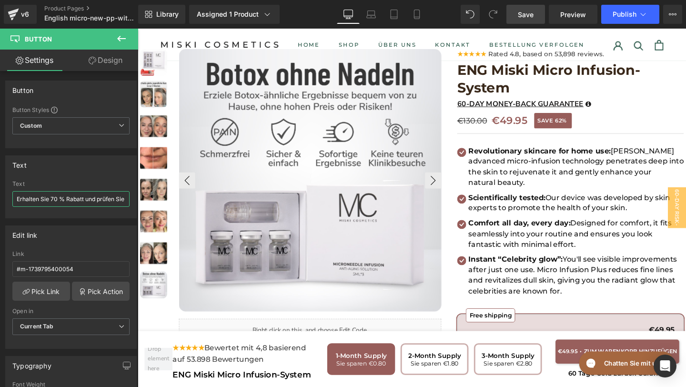
scroll to position [0, 59]
drag, startPoint x: 154, startPoint y: 228, endPoint x: 216, endPoint y: 218, distance: 63.3
paste input "Get 70% off and check availability"
type input "Get 70% off and check availability ➜"
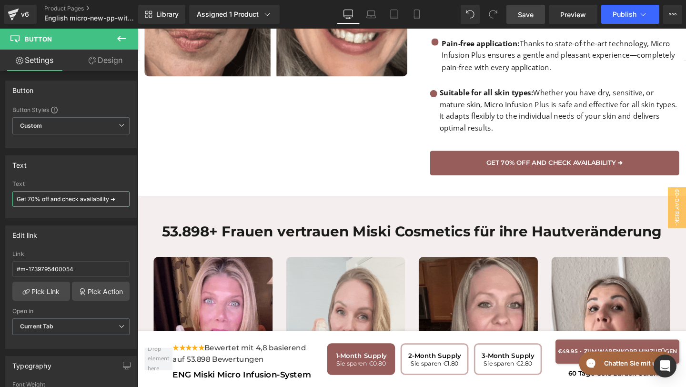
scroll to position [1412, 0]
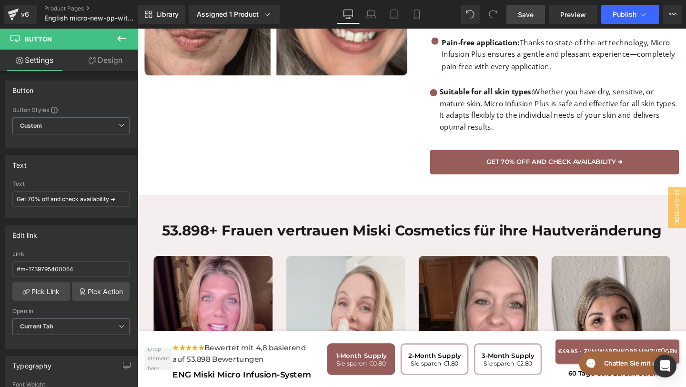
click at [231, 230] on h1 "53.898+ Frauen vertrauen Miski Cosmetics für ihre Hautveränderung" at bounding box center [425, 241] width 557 height 24
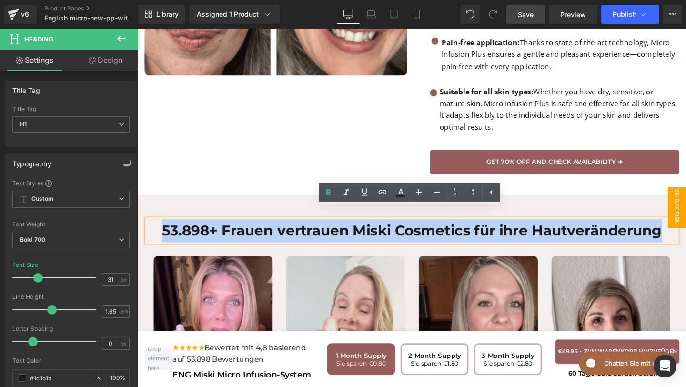
drag, startPoint x: 165, startPoint y: 223, endPoint x: 694, endPoint y: 233, distance: 529.6
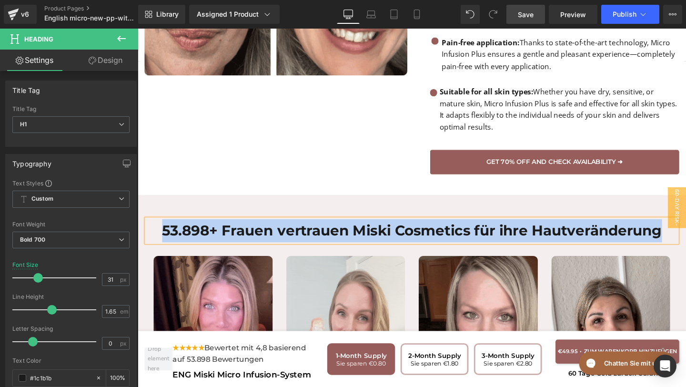
paste div
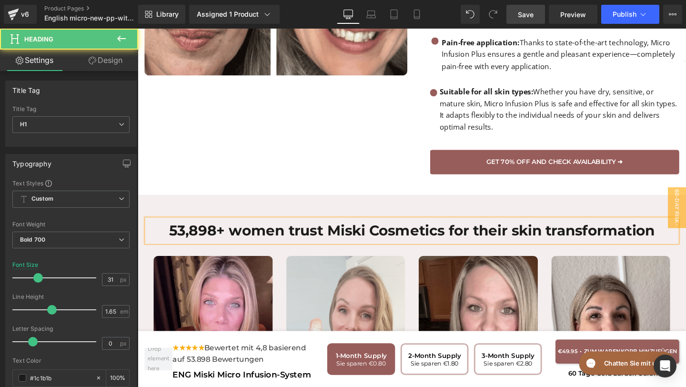
click at [239, 230] on h1 "53,898+ women trust Miski Cosmetics for their skin transformation" at bounding box center [425, 241] width 557 height 24
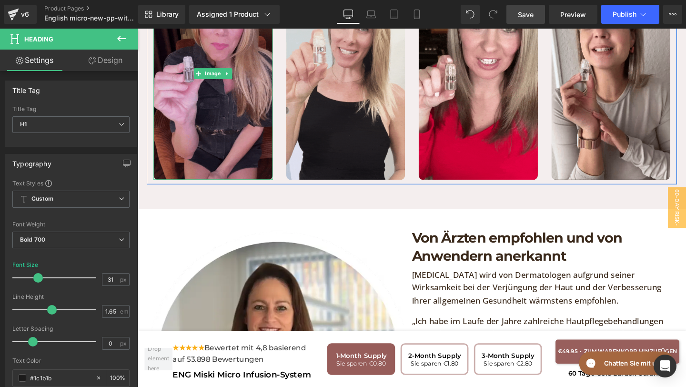
scroll to position [1715, 0]
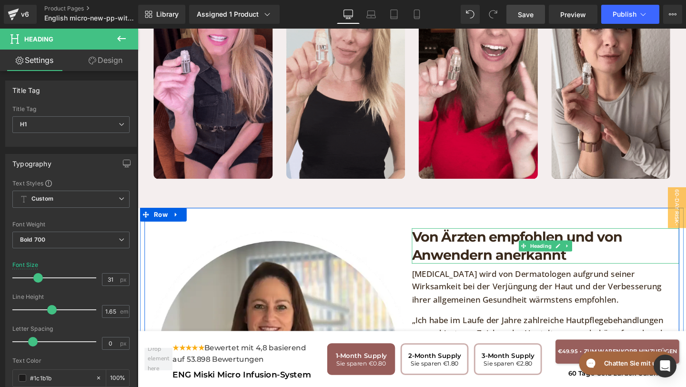
click at [597, 251] on h1 "Von Ärzten empfohlen und von Anwendern anerkannt" at bounding box center [566, 256] width 281 height 37
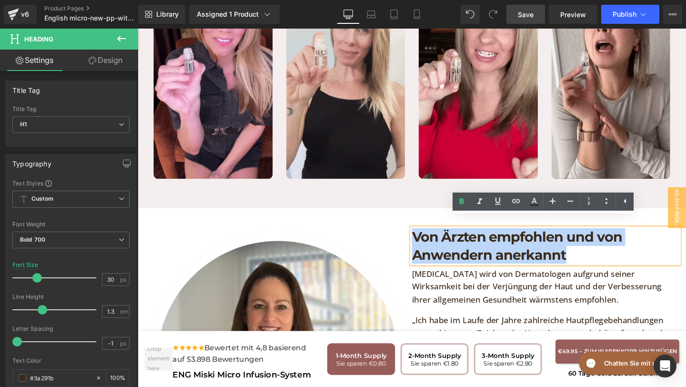
drag, startPoint x: 588, startPoint y: 257, endPoint x: 428, endPoint y: 240, distance: 160.9
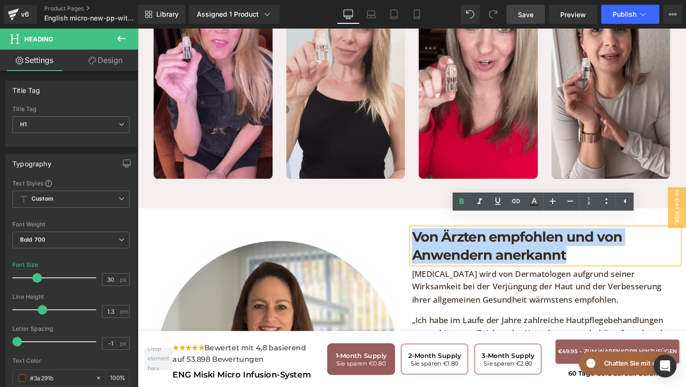
click at [428, 240] on h1 "Von Ärzten empfohlen und von Anwendern anerkannt" at bounding box center [566, 256] width 281 height 37
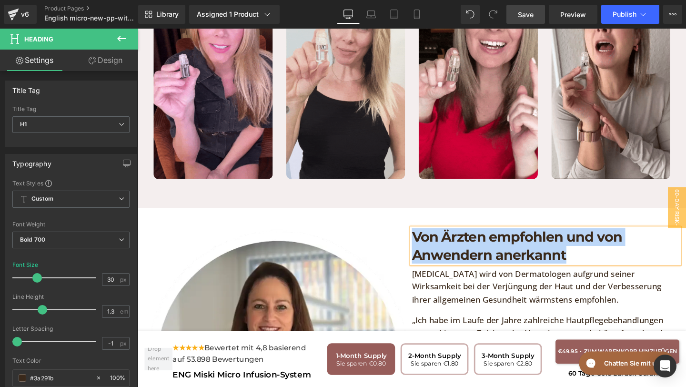
paste div
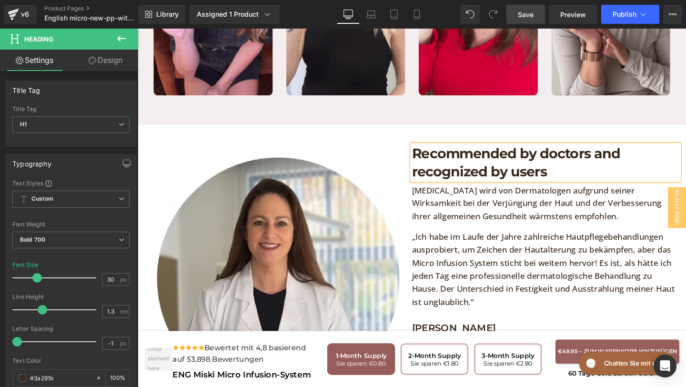
scroll to position [1816, 0]
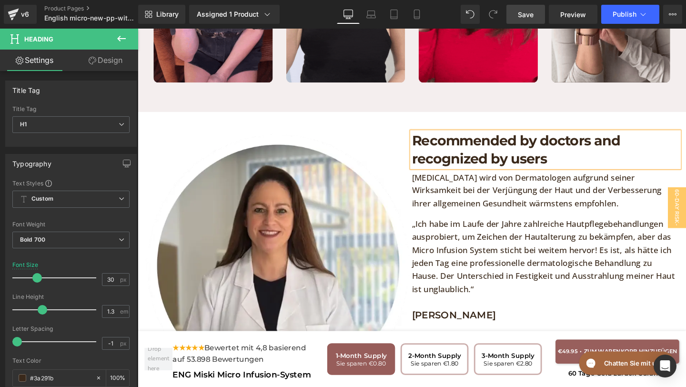
click at [487, 290] on p "„Ich habe im Laufe der Jahre zahlreiche Hautpflegebehandlungen ausprobiert, um …" at bounding box center [566, 268] width 281 height 82
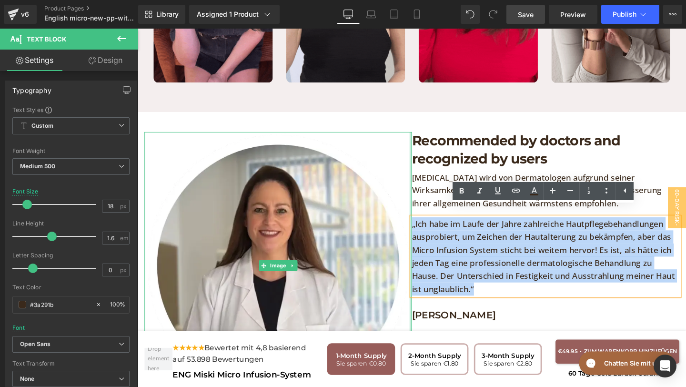
drag, startPoint x: 494, startPoint y: 290, endPoint x: 423, endPoint y: 210, distance: 107.6
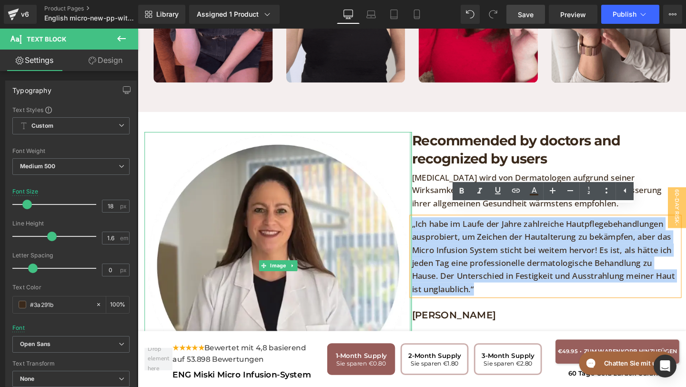
click at [423, 210] on div "Image Recommended by doctors and recognized by users Heading Micro Needling wir…" at bounding box center [426, 278] width 562 height 324
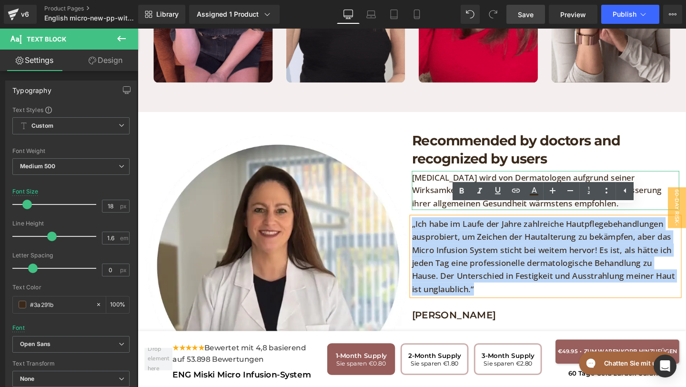
click at [439, 200] on p "Micro Needling wird von Dermatologen aufgrund seiner Wirksamkeit bei der Verjün…" at bounding box center [566, 198] width 281 height 41
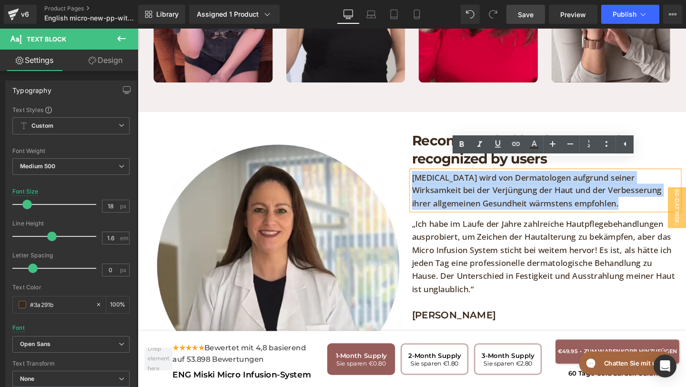
drag, startPoint x: 625, startPoint y: 201, endPoint x: 428, endPoint y: 172, distance: 199.3
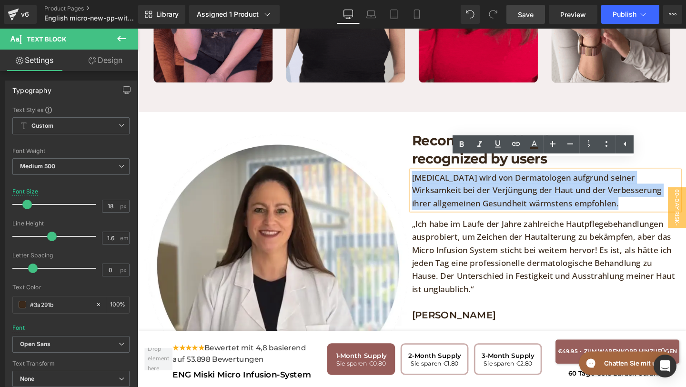
click at [428, 178] on p "Micro Needling wird von Dermatologen aufgrund seiner Wirksamkeit bei der Verjün…" at bounding box center [566, 198] width 281 height 41
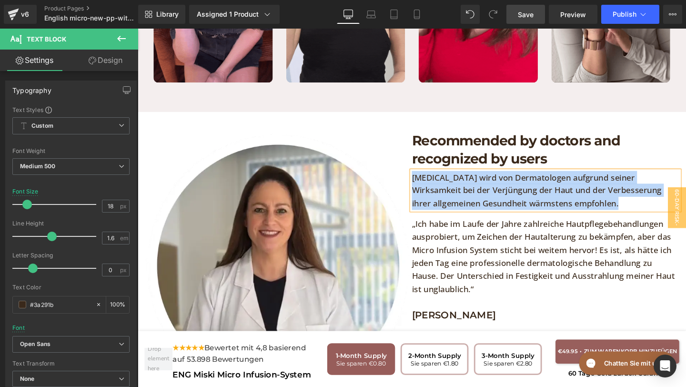
paste div
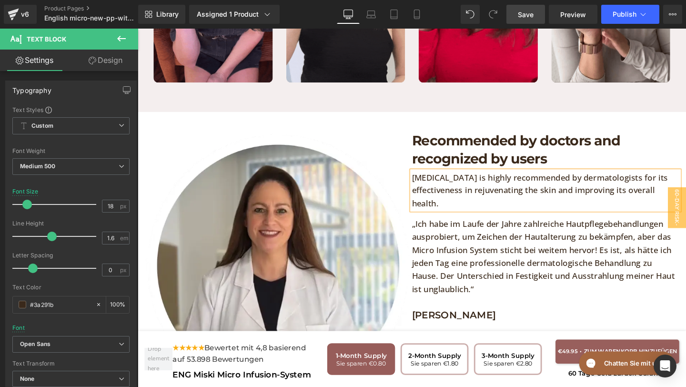
click at [502, 285] on p "„Ich habe im Laufe der Jahre zahlreiche Hautpflegebehandlungen ausprobiert, um …" at bounding box center [566, 268] width 281 height 82
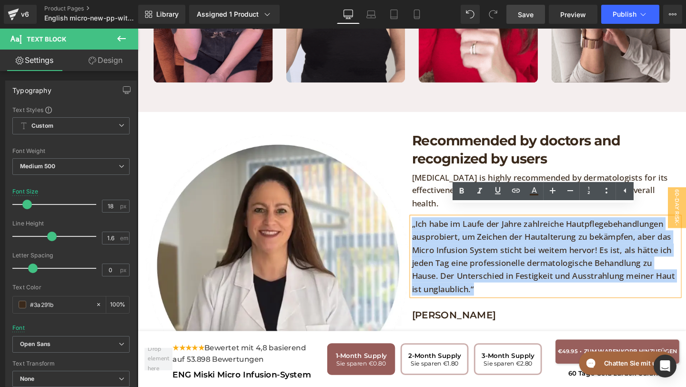
drag, startPoint x: 496, startPoint y: 286, endPoint x: 427, endPoint y: 219, distance: 96.3
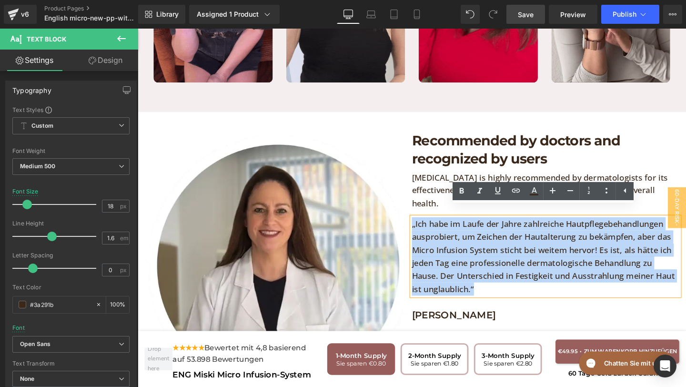
click at [427, 227] on p "„Ich habe im Laufe der Jahre zahlreiche Hautpflegebehandlungen ausprobiert, um …" at bounding box center [566, 268] width 281 height 82
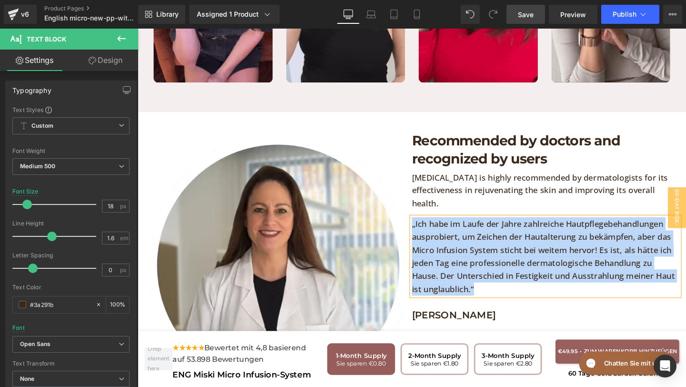
paste div
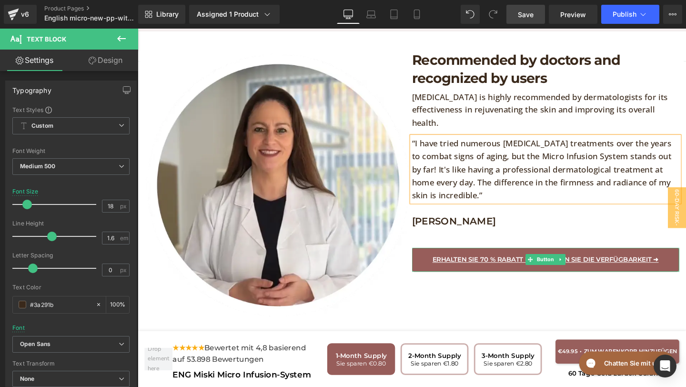
click at [429, 263] on link "Erhalten Sie 70 % Rabatt und prüfen Sie die Verfügbarkeit ➜" at bounding box center [566, 271] width 281 height 25
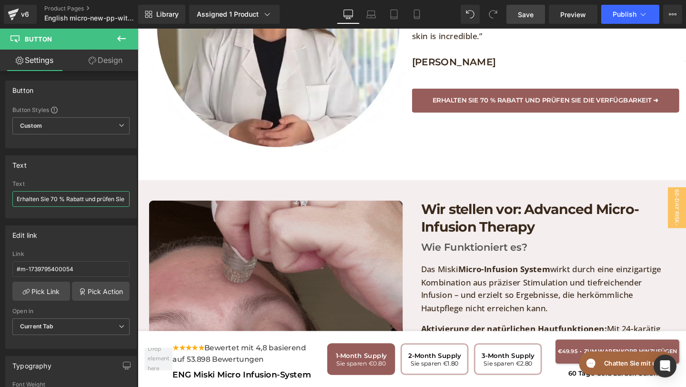
scroll to position [0, 59]
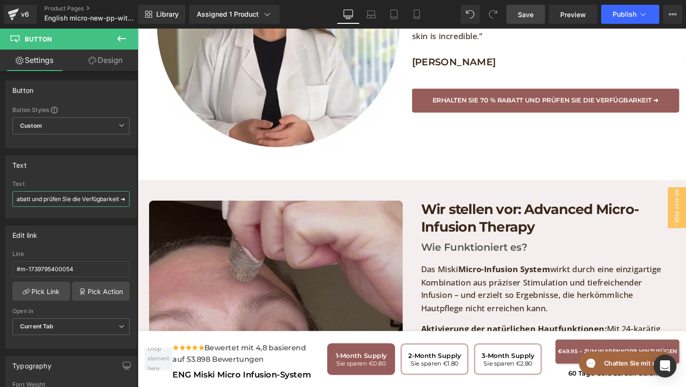
drag, startPoint x: 153, startPoint y: 227, endPoint x: 203, endPoint y: 211, distance: 52.4
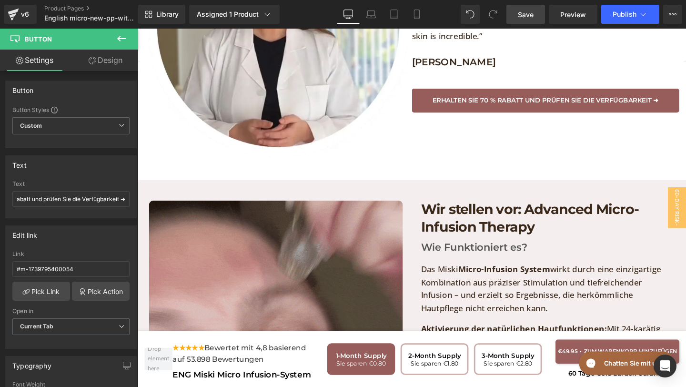
scroll to position [0, 0]
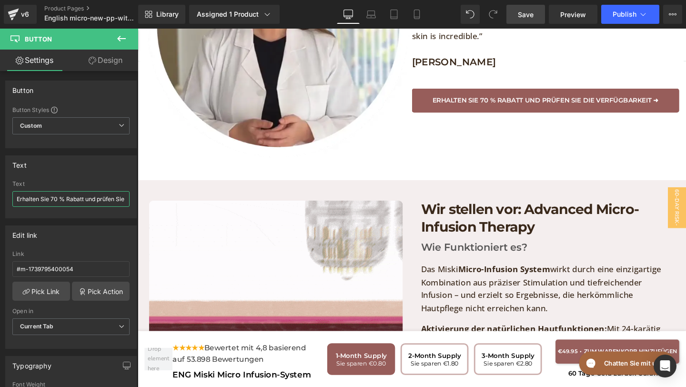
paste input "Get 70% off and check availability"
type input "Get 70% off and check availability ➜"
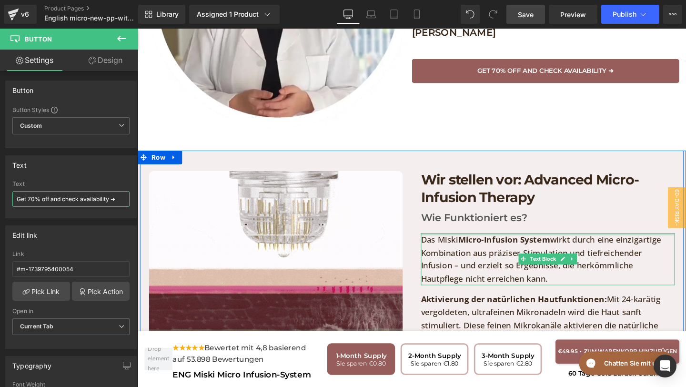
scroll to position [2100, 0]
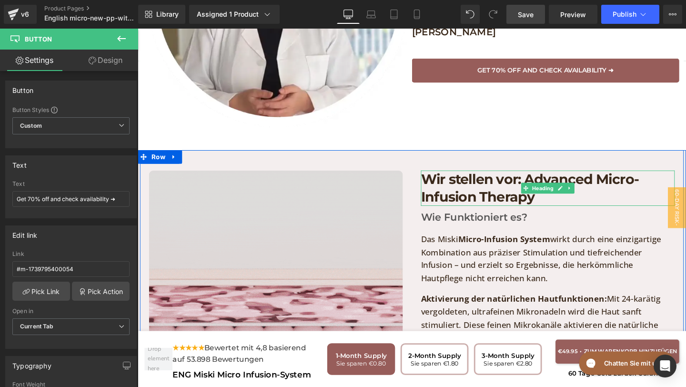
click at [561, 196] on h1 "Wir stellen vor: Advanced Micro- Infusion Therapy" at bounding box center [568, 196] width 267 height 37
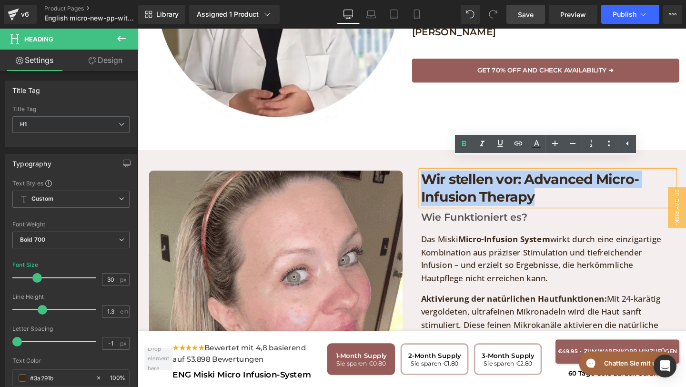
drag, startPoint x: 551, startPoint y: 196, endPoint x: 417, endPoint y: 170, distance: 136.2
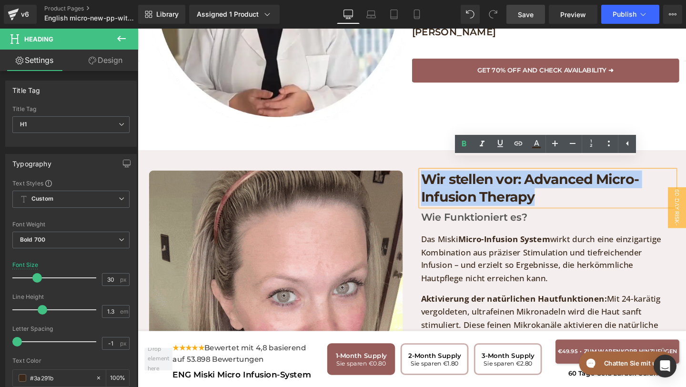
click at [417, 170] on div "Image Wir stellen vor: Advanced Micro- Infusion Therapy Heading Wie Funktionier…" at bounding box center [425, 389] width 571 height 467
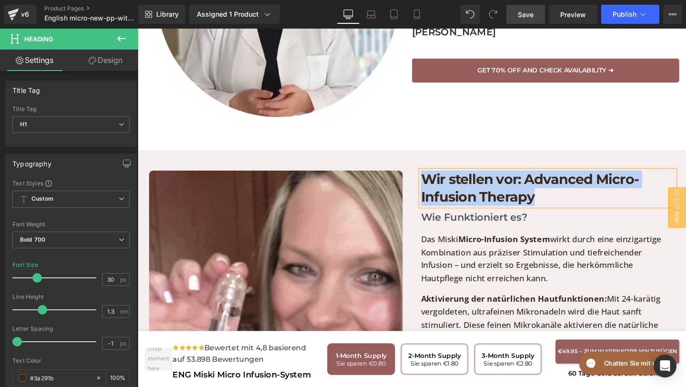
paste div
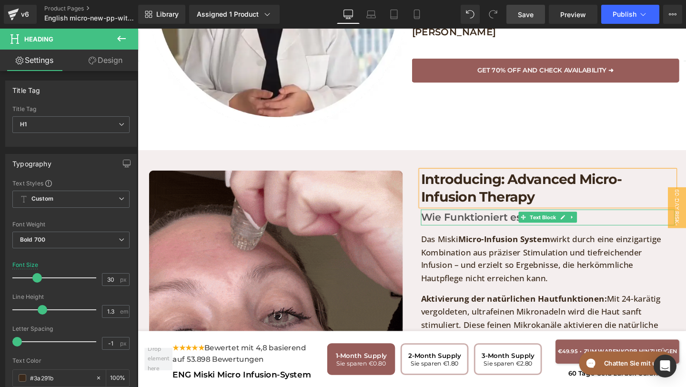
click at [609, 219] on p "Wie Funktioniert es?" at bounding box center [568, 227] width 267 height 17
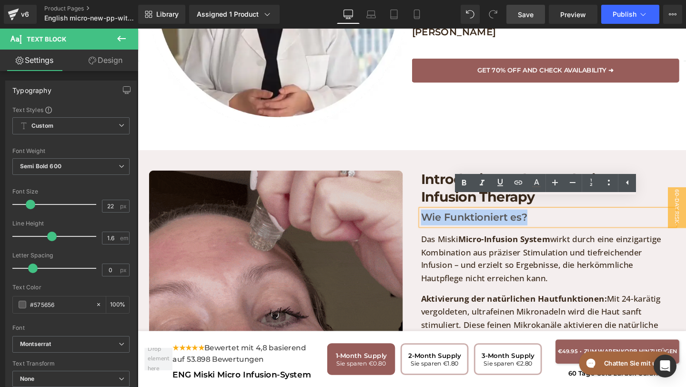
drag, startPoint x: 547, startPoint y: 215, endPoint x: 394, endPoint y: 213, distance: 152.9
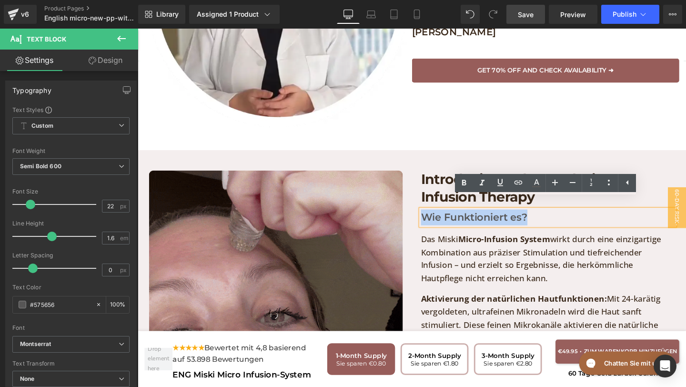
click at [395, 214] on div "Image Introducing: Advanced Micro-Infusion Therapy Heading Wie Funktioniert es?…" at bounding box center [425, 389] width 571 height 467
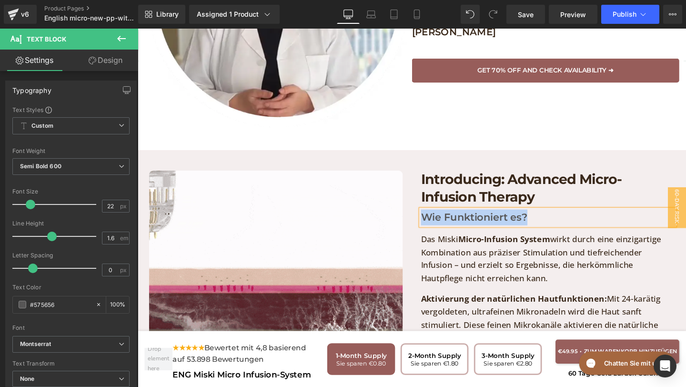
paste div
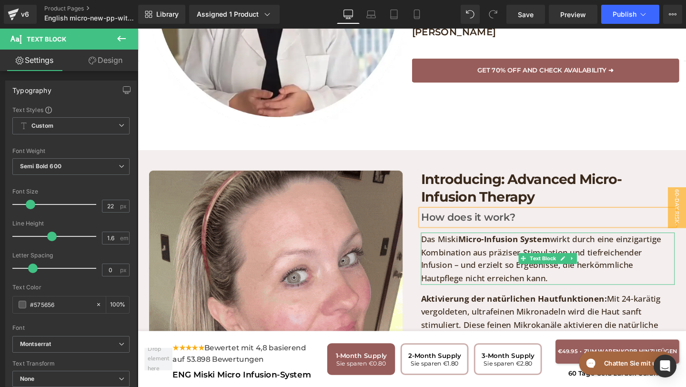
scroll to position [2126, 0]
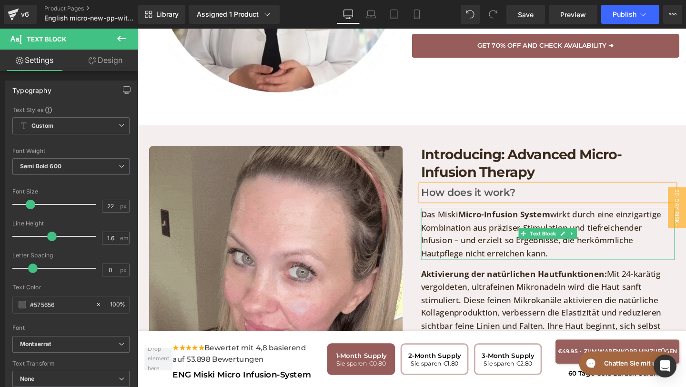
click at [512, 247] on p "Das Miski Micro-Infusion System wirkt durch eine einzigartige Kombination aus p…" at bounding box center [568, 244] width 267 height 55
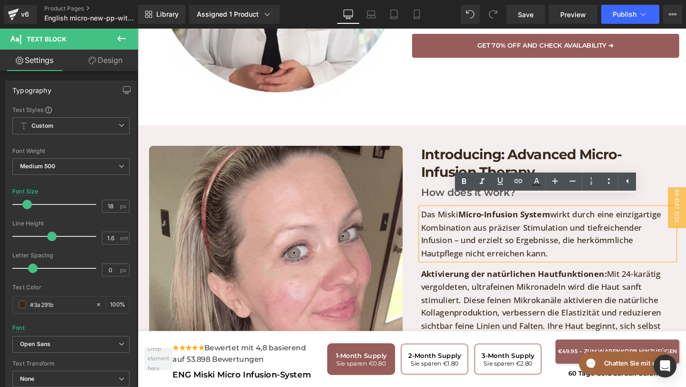
drag, startPoint x: 505, startPoint y: 254, endPoint x: 437, endPoint y: 211, distance: 80.3
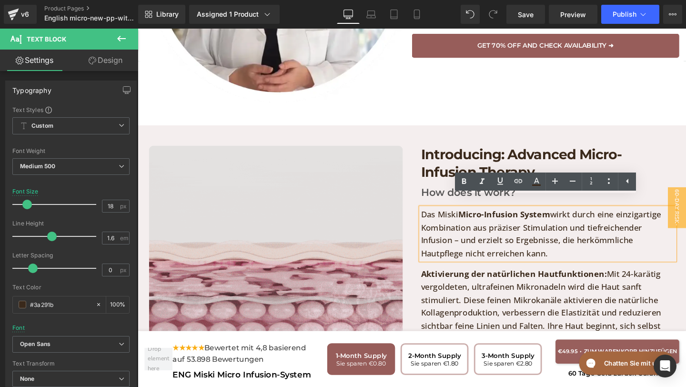
click at [437, 217] on p "Das Miski Micro-Infusion System wirkt durch eine einzigartige Kombination aus p…" at bounding box center [568, 244] width 267 height 55
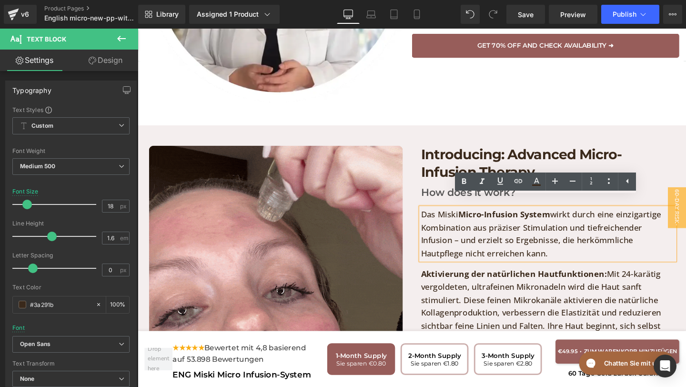
copy p "Das Miski Micro-Infusion System wirkt durch eine einzigartige Kombination aus p…"
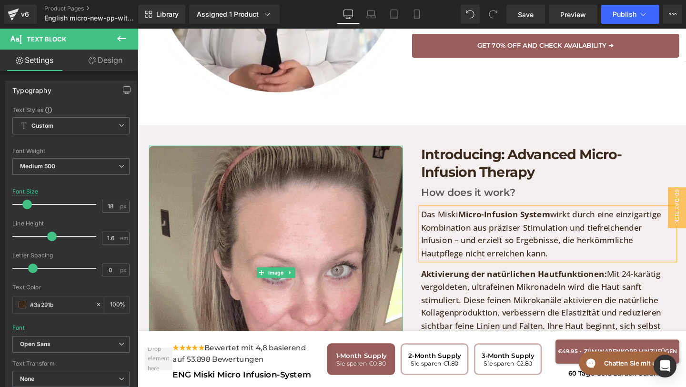
paste div
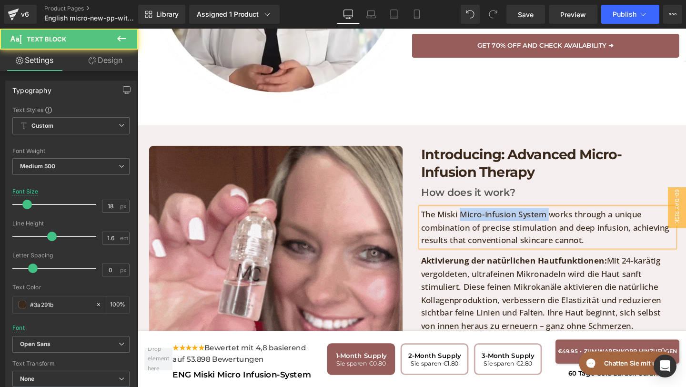
drag, startPoint x: 475, startPoint y: 210, endPoint x: 567, endPoint y: 210, distance: 91.9
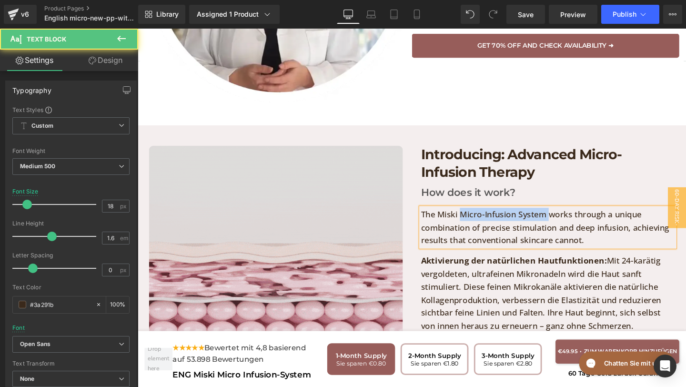
click at [567, 217] on p "The Miski Micro-Infusion System works through a unique combination of precise s…" at bounding box center [568, 237] width 267 height 41
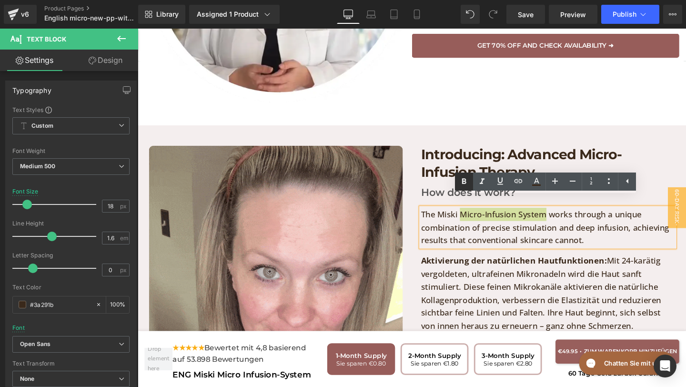
click at [460, 183] on icon at bounding box center [463, 181] width 11 height 11
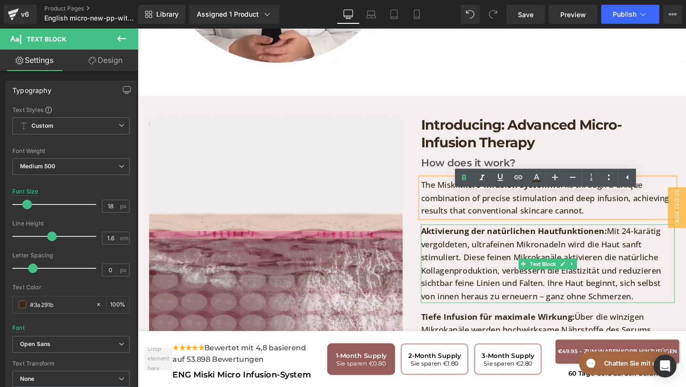
scroll to position [2165, 0]
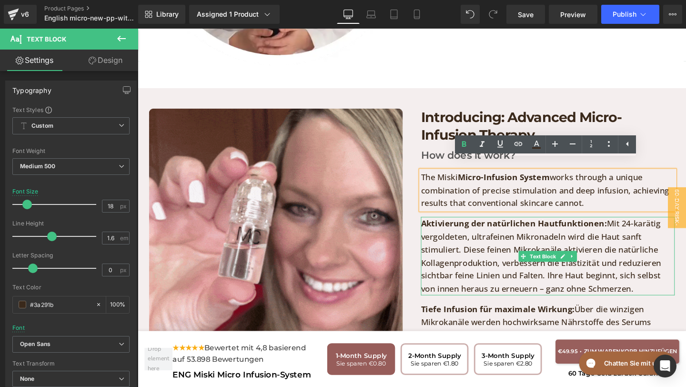
click at [540, 292] on p "Aktivierung der natürlichen Hautfunktionen: Mit 24-karätig vergoldeten, ultrafe…" at bounding box center [568, 267] width 267 height 82
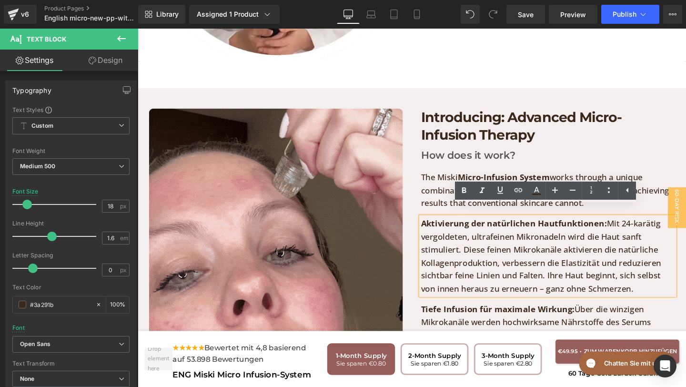
drag, startPoint x: 670, startPoint y: 292, endPoint x: 436, endPoint y: 223, distance: 243.9
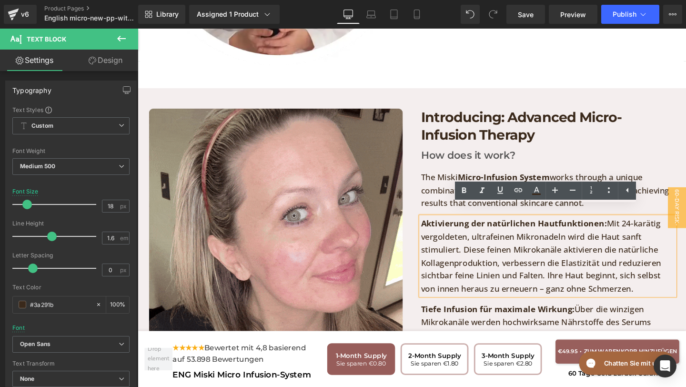
click at [436, 226] on p "Aktivierung der natürlichen Hautfunktionen: Mit 24-karätig vergoldeten, ultrafe…" at bounding box center [568, 267] width 267 height 82
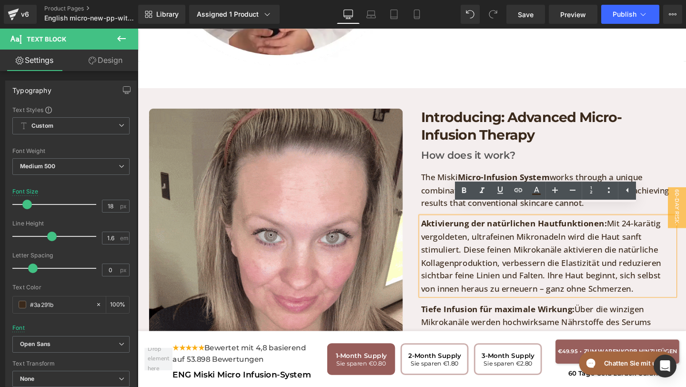
copy p "Aktivierung der natürlichen Hautfunktionen: Mit 24-karätig vergoldeten, ultrafe…"
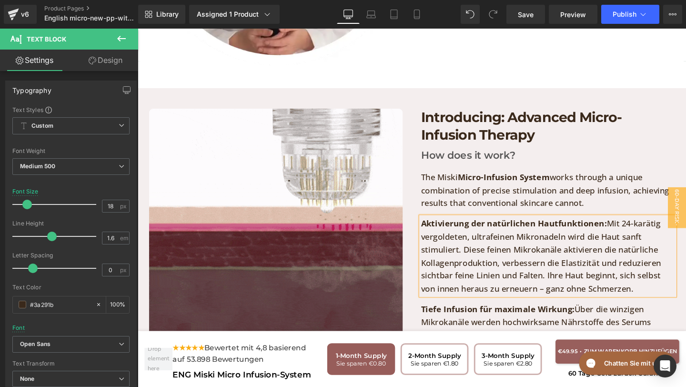
paste div
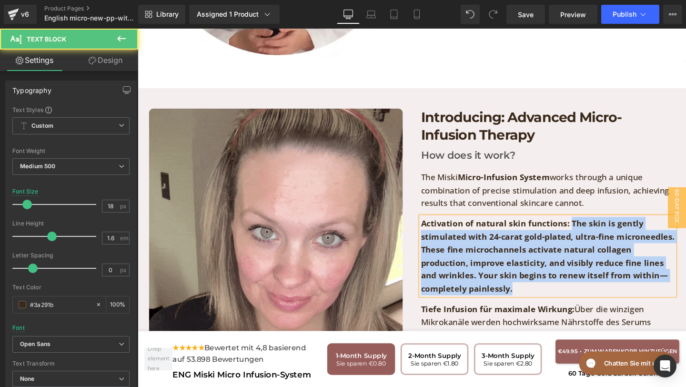
drag, startPoint x: 591, startPoint y: 224, endPoint x: 638, endPoint y: 303, distance: 91.8
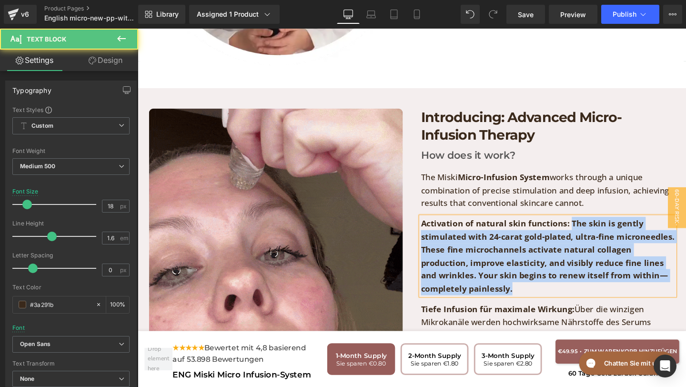
click at [638, 303] on div "Introducing: Advanced Micro-Infusion Therapy Heading How does it work? Text Blo…" at bounding box center [569, 308] width 286 height 393
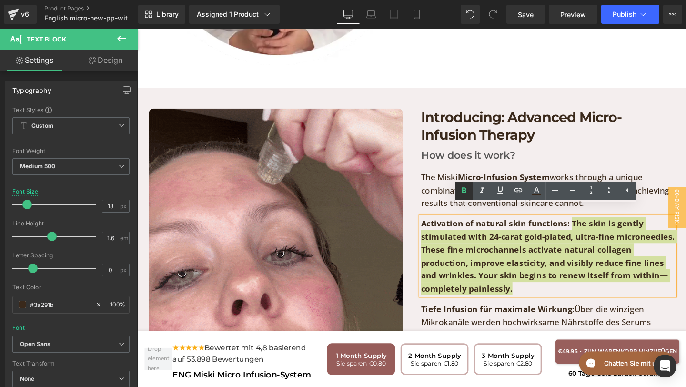
click at [462, 191] on icon at bounding box center [464, 190] width 4 height 6
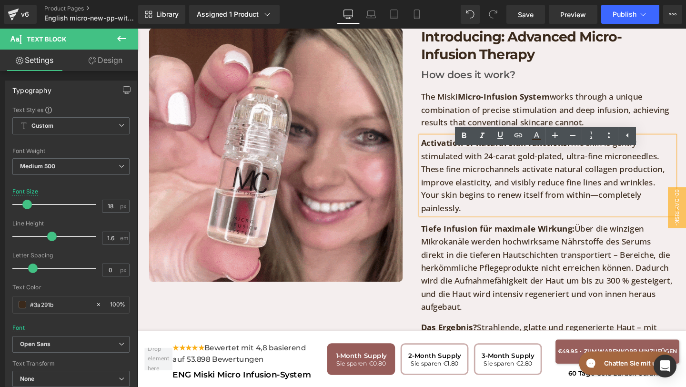
scroll to position [2252, 0]
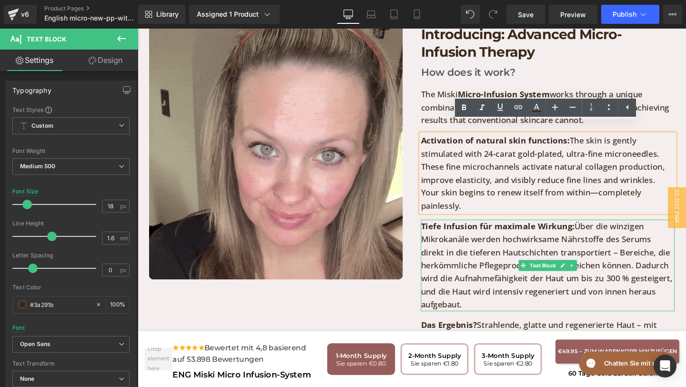
click at [484, 295] on p "Tiefe Infusion für maximale Wirkung: Über die winzigen Mikrokanäle werden hochw…" at bounding box center [568, 277] width 267 height 96
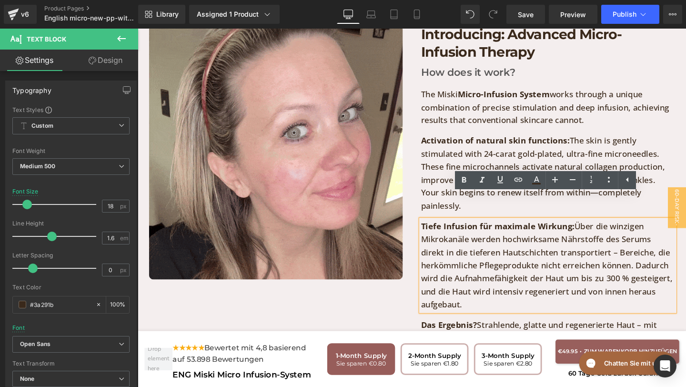
drag, startPoint x: 486, startPoint y: 291, endPoint x: 436, endPoint y: 210, distance: 94.7
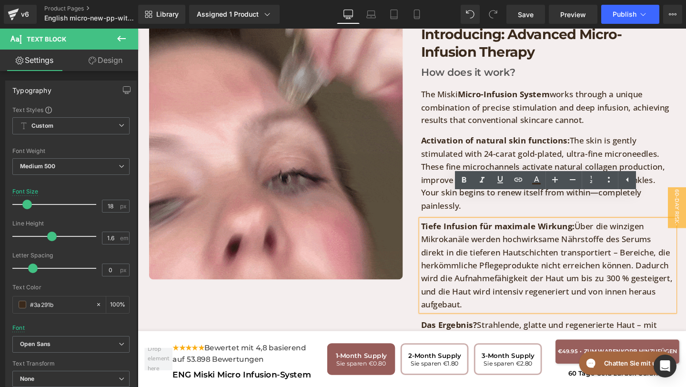
click at [436, 229] on p "Tiefe Infusion für maximale Wirkung: Über die winzigen Mikrokanäle werden hochw…" at bounding box center [568, 277] width 267 height 96
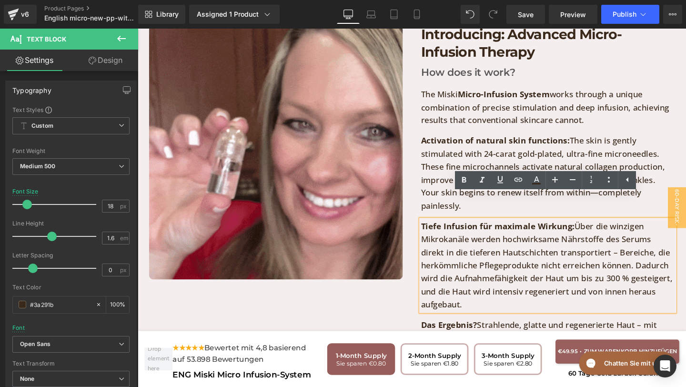
copy p "Tiefe Infusion für maximale Wirkung: Über die winzigen Mikrokanäle werden hochw…"
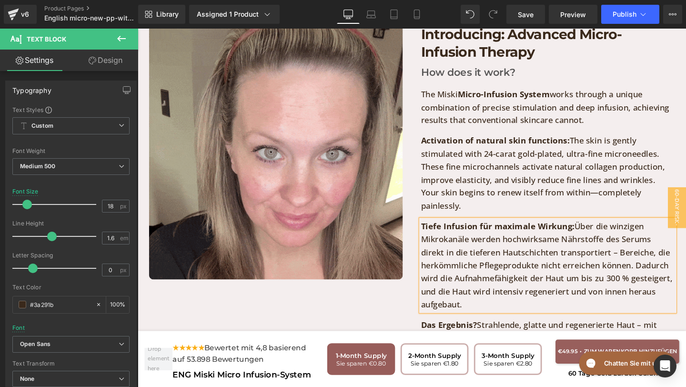
paste div
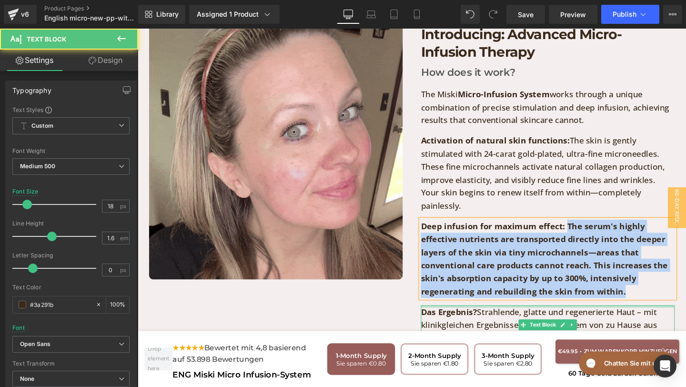
drag, startPoint x: 587, startPoint y: 213, endPoint x: 664, endPoint y: 295, distance: 112.2
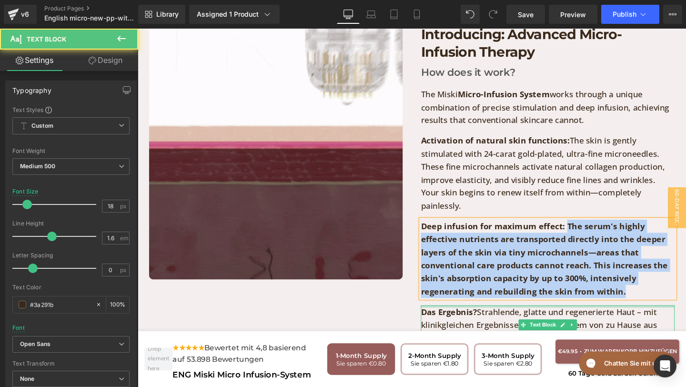
click at [664, 295] on div "Introducing: Advanced Micro-Infusion Therapy Heading How does it work? Text Blo…" at bounding box center [569, 215] width 286 height 380
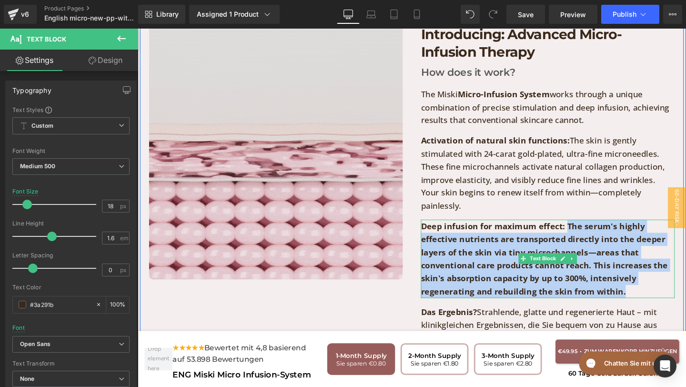
click at [584, 237] on b "Deep infusion for maximum effect: The serum's highly effective nutrients are tr…" at bounding box center [565, 270] width 260 height 80
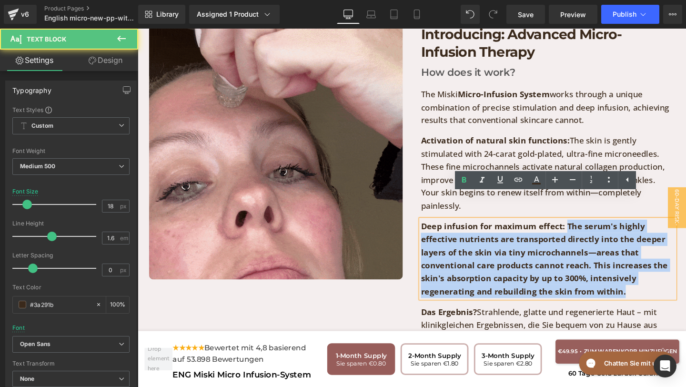
drag, startPoint x: 588, startPoint y: 214, endPoint x: 653, endPoint y: 276, distance: 89.9
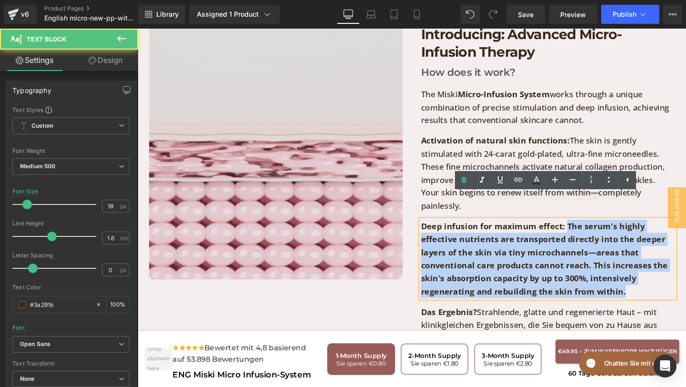
click at [653, 276] on p "Deep infusion for maximum effect: The serum's highly effective nutrients are tr…" at bounding box center [568, 270] width 267 height 82
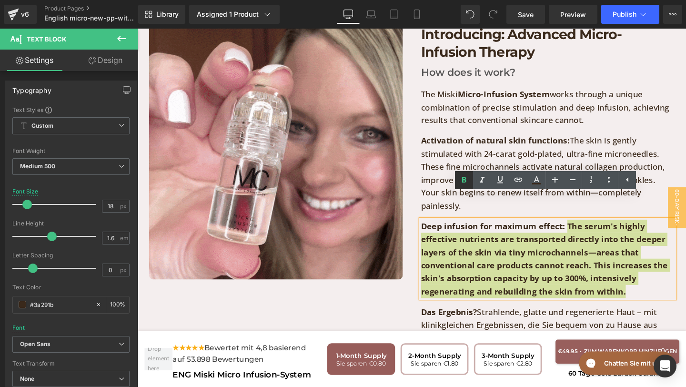
click at [470, 173] on link at bounding box center [464, 180] width 18 height 18
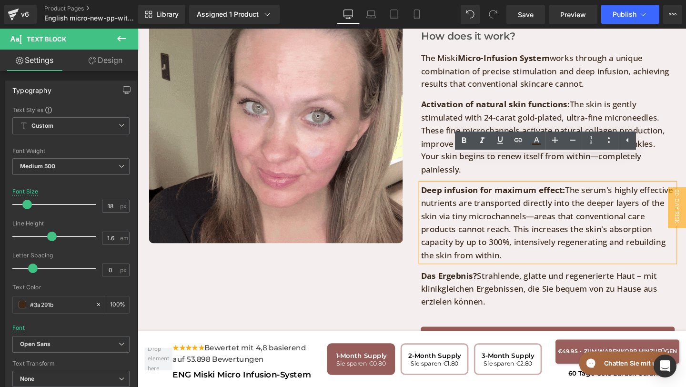
scroll to position [2293, 0]
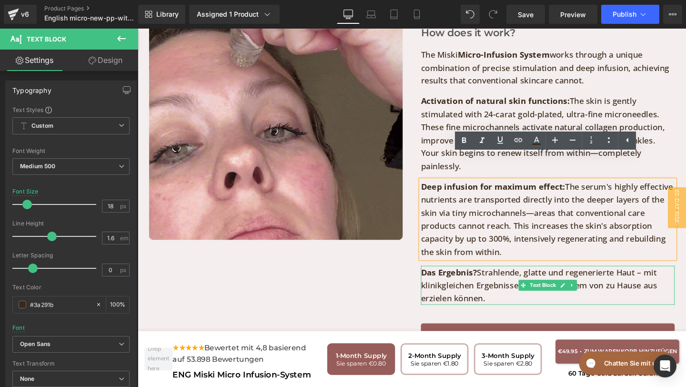
click at [501, 284] on p "Das Ergebnis? Strahlende, glatte und regenerierte Haut – mit klinikgleichen Erg…" at bounding box center [568, 298] width 267 height 41
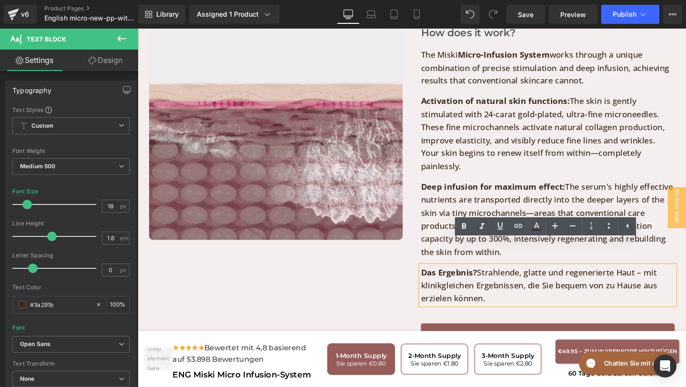
drag, startPoint x: 505, startPoint y: 286, endPoint x: 434, endPoint y: 255, distance: 77.4
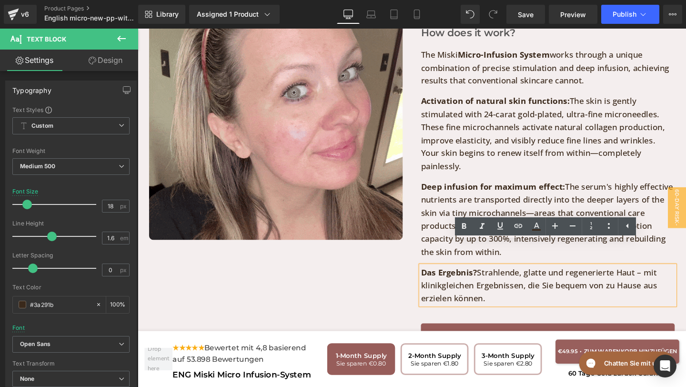
click at [435, 278] on div "Das Ergebnis? Strahlende, glatte und regenerierte Haut – mit klinikgleichen Erg…" at bounding box center [568, 298] width 267 height 41
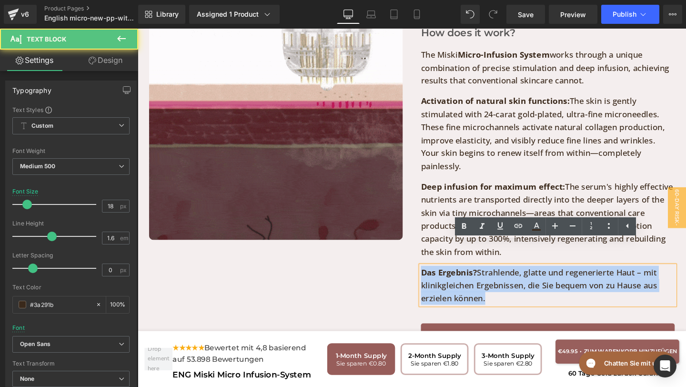
drag, startPoint x: 437, startPoint y: 259, endPoint x: 515, endPoint y: 286, distance: 82.7
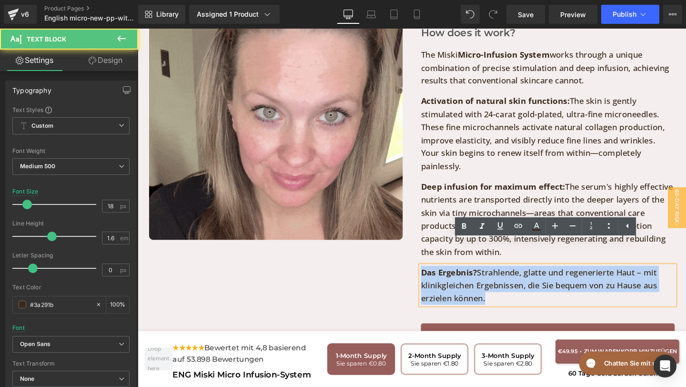
click at [515, 286] on p "Das Ergebnis? Strahlende, glatte und regenerierte Haut – mit klinikgleichen Erg…" at bounding box center [568, 298] width 267 height 41
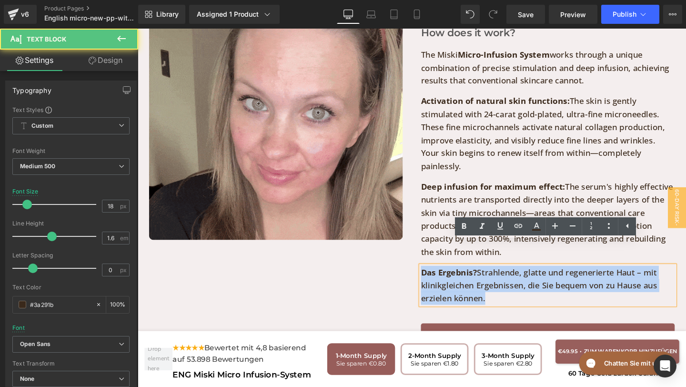
copy p "Das Ergebnis? Strahlende, glatte und regenerierte Haut – mit klinikgleichen Erg…"
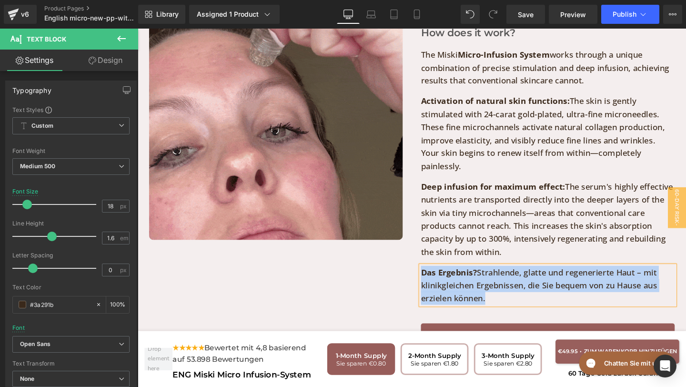
paste div
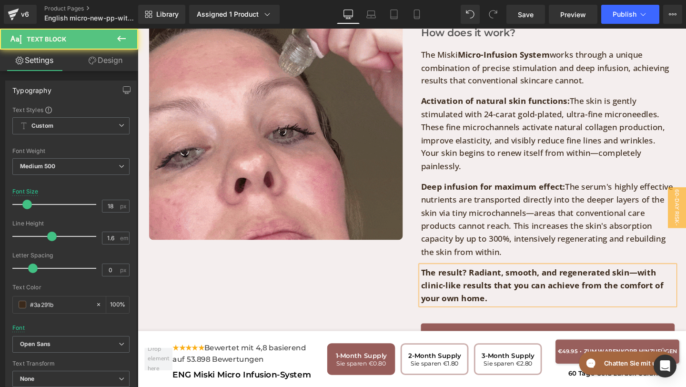
click at [478, 279] on b "The result? Radiant, smooth, and regenerated skin—with clinic-like results that…" at bounding box center [562, 298] width 255 height 39
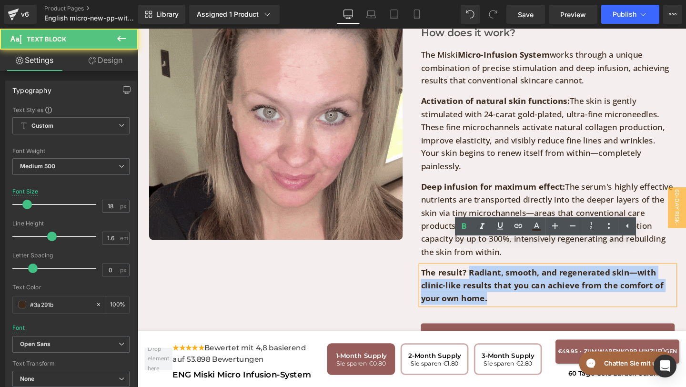
drag, startPoint x: 486, startPoint y: 262, endPoint x: 504, endPoint y: 296, distance: 38.5
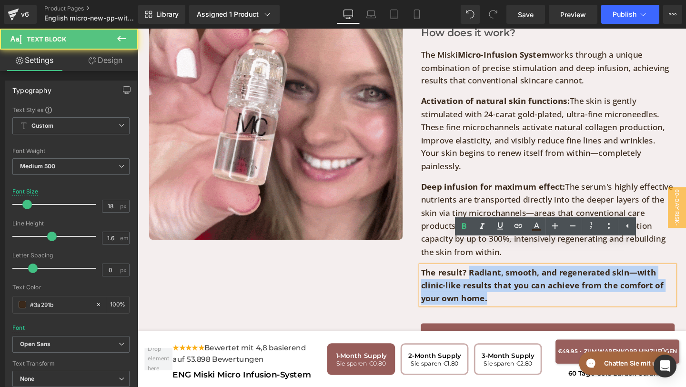
click at [504, 296] on div "Introducing: Advanced Micro-Infusion Therapy Heading How does it work? Text Blo…" at bounding box center [569, 174] width 286 height 380
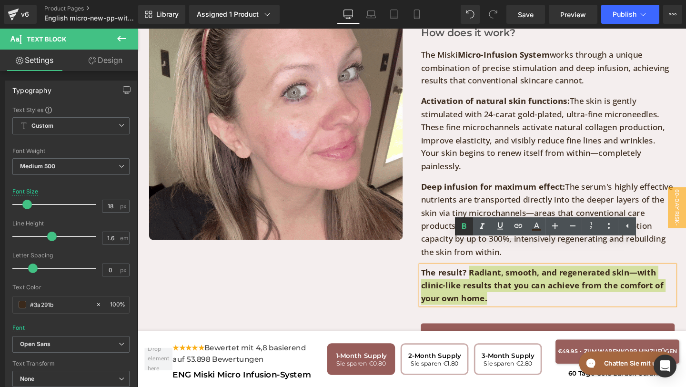
click at [464, 232] on link at bounding box center [464, 226] width 18 height 18
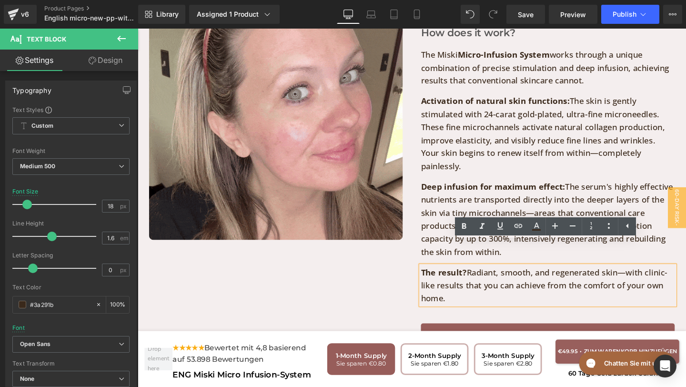
click at [451, 338] on link "Erhalten Sie 70 % Rabatt und prüfen Sie die Verfügbarkeit ➜" at bounding box center [568, 350] width 267 height 25
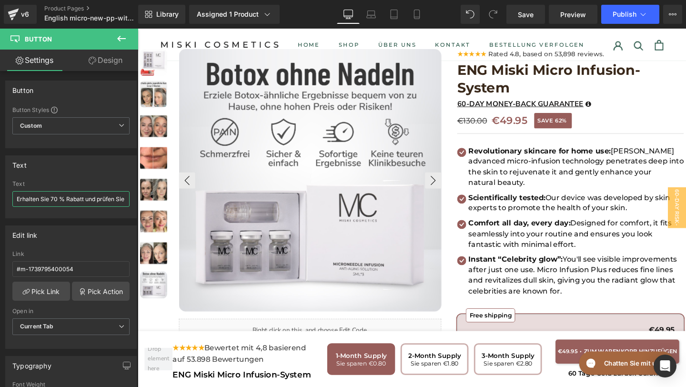
scroll to position [0, 59]
drag, startPoint x: 155, startPoint y: 225, endPoint x: 143, endPoint y: 216, distance: 15.0
paste input "Get 70% off and check availability"
type input "Get 70% off and check availability ➜"
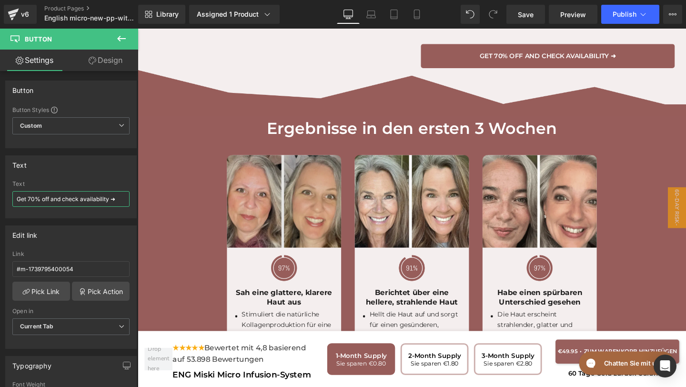
scroll to position [2590, 0]
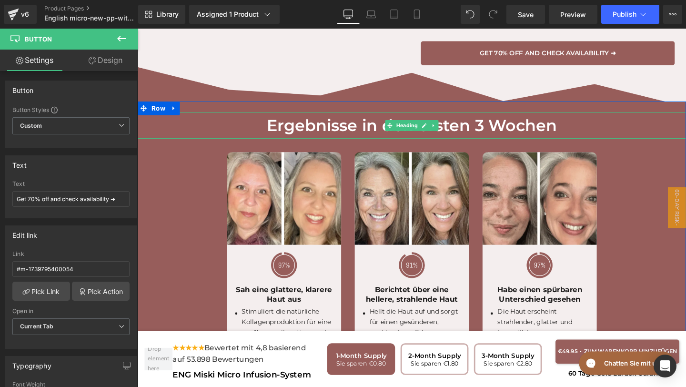
click at [389, 117] on h1 "Ergebnisse in den ersten 3 Wochen" at bounding box center [426, 131] width 576 height 28
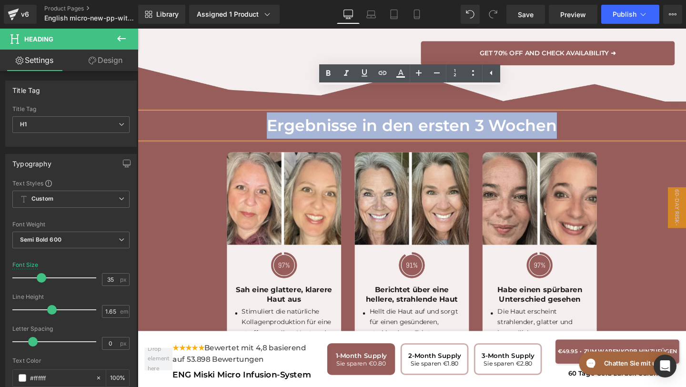
drag, startPoint x: 274, startPoint y: 111, endPoint x: 677, endPoint y: 152, distance: 404.9
click at [677, 152] on div "Image Ergebnisse in den ersten 3 Wochen Heading Image Image Sah eine glattere, …" at bounding box center [426, 290] width 576 height 340
copy h1 "Ergebnisse in den ersten 3 Wochen"
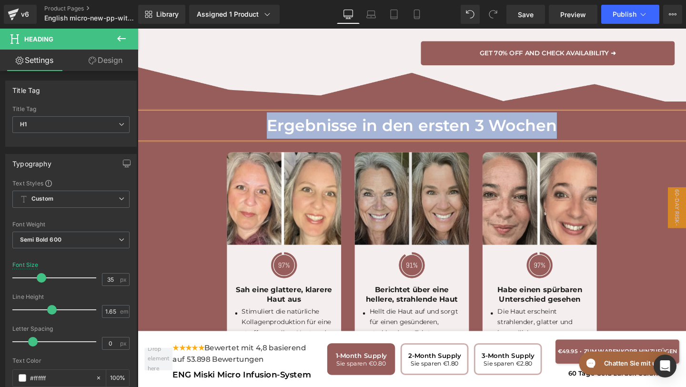
paste div
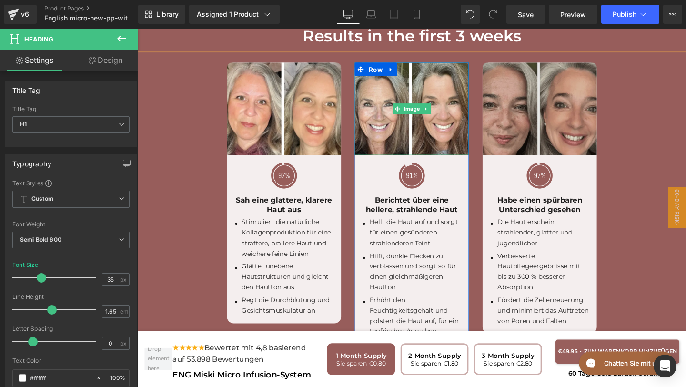
scroll to position [2703, 0]
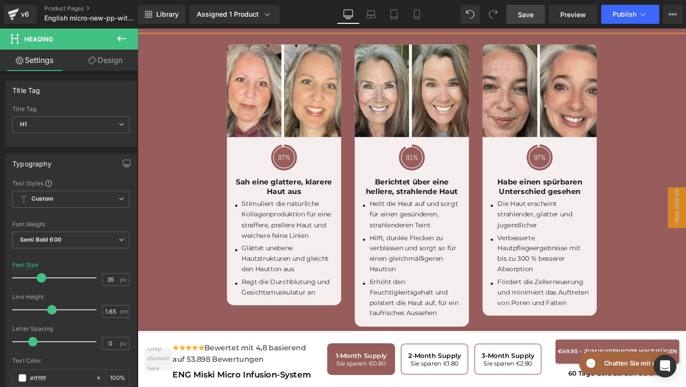
drag, startPoint x: 531, startPoint y: 10, endPoint x: 383, endPoint y: 78, distance: 163.4
click at [531, 10] on span "Save" at bounding box center [526, 15] width 16 height 10
